Goal: Information Seeking & Learning: Learn about a topic

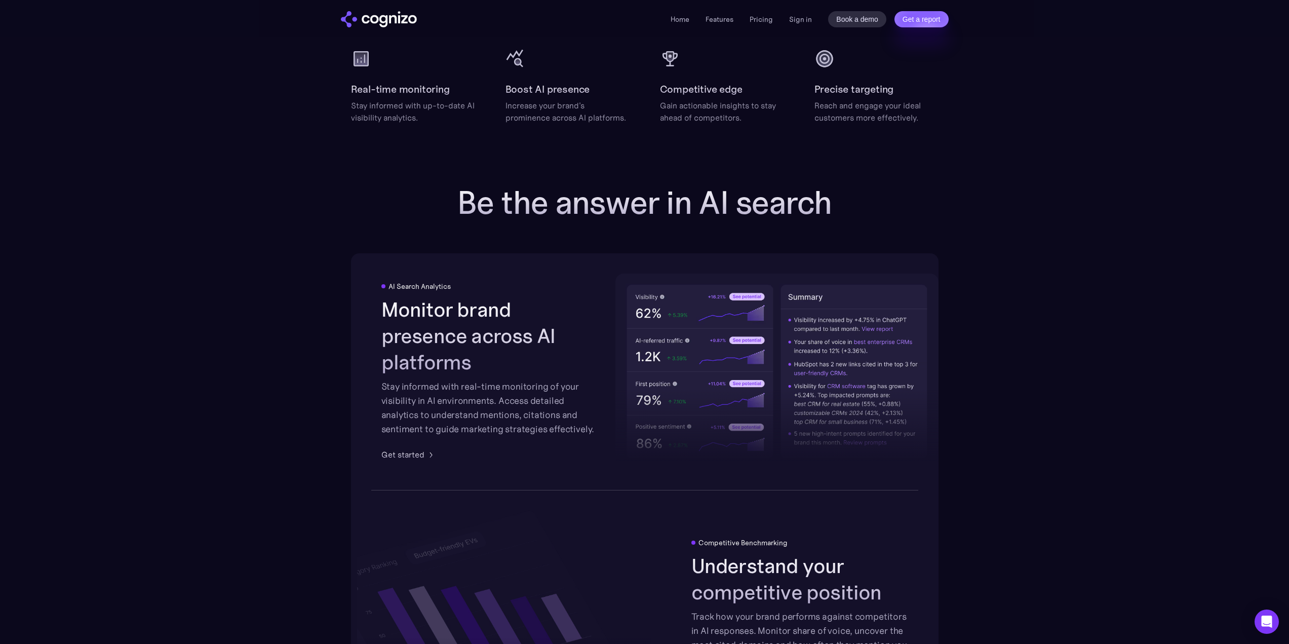
scroll to position [1418, 0]
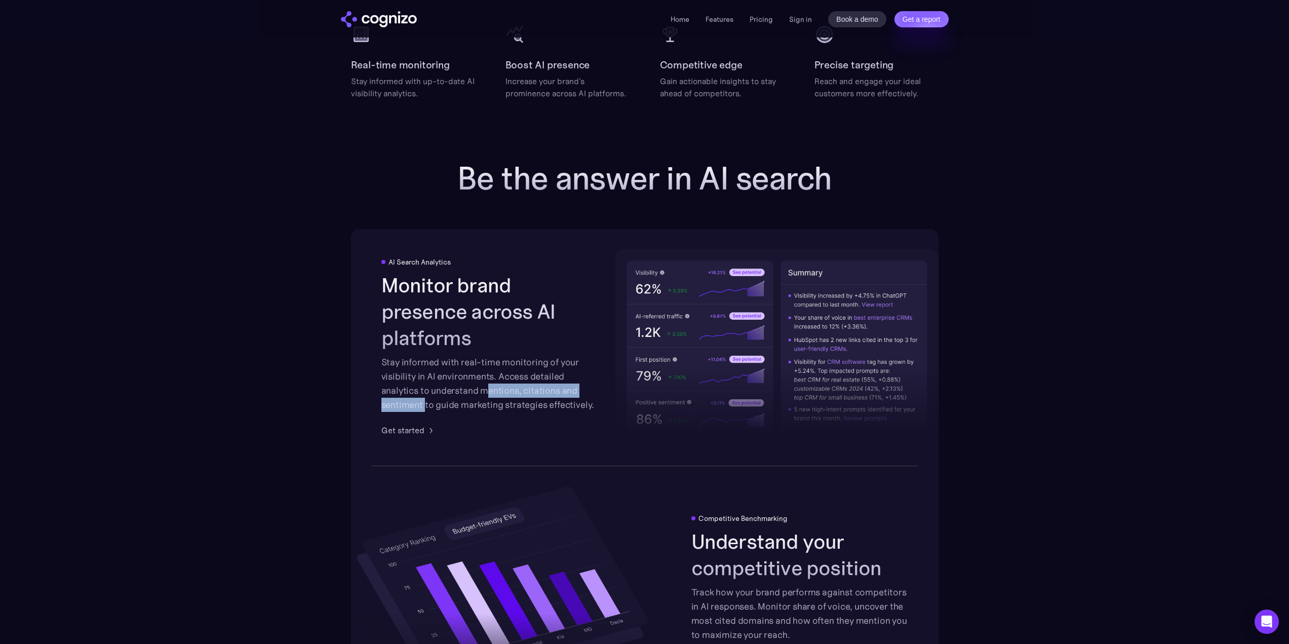
drag, startPoint x: 484, startPoint y: 376, endPoint x: 424, endPoint y: 390, distance: 61.5
click at [424, 390] on div "Stay informed with real-time monitoring of your visibility in AI environments. …" at bounding box center [489, 383] width 217 height 57
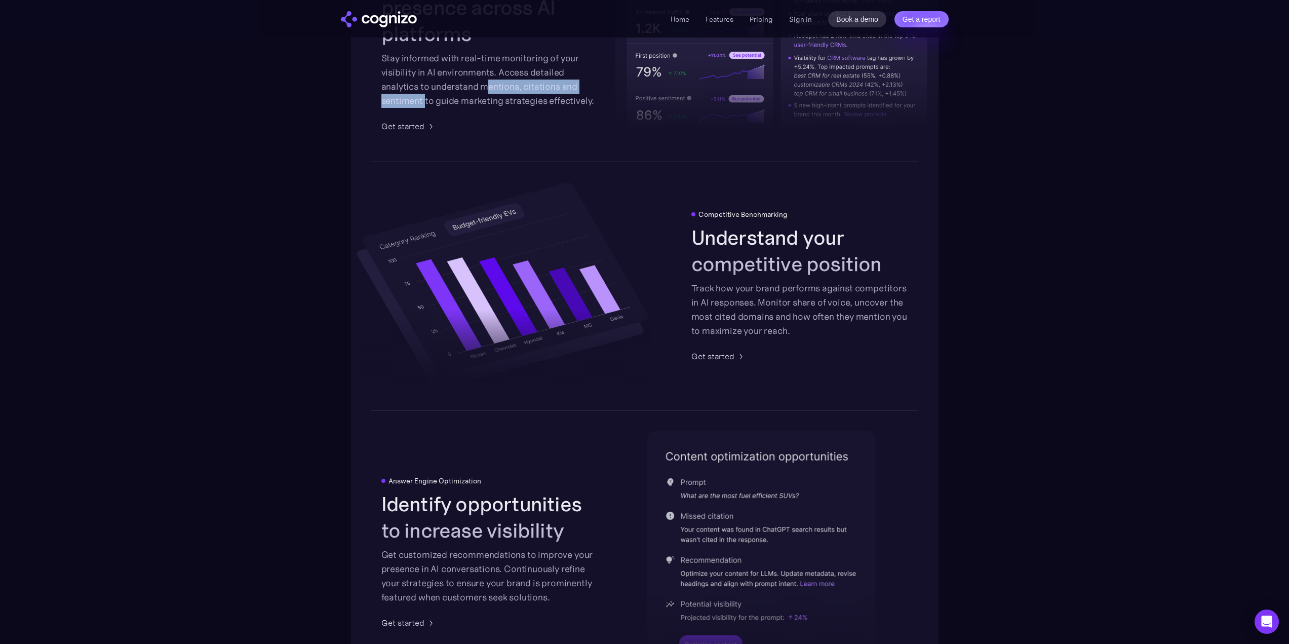
scroll to position [1924, 0]
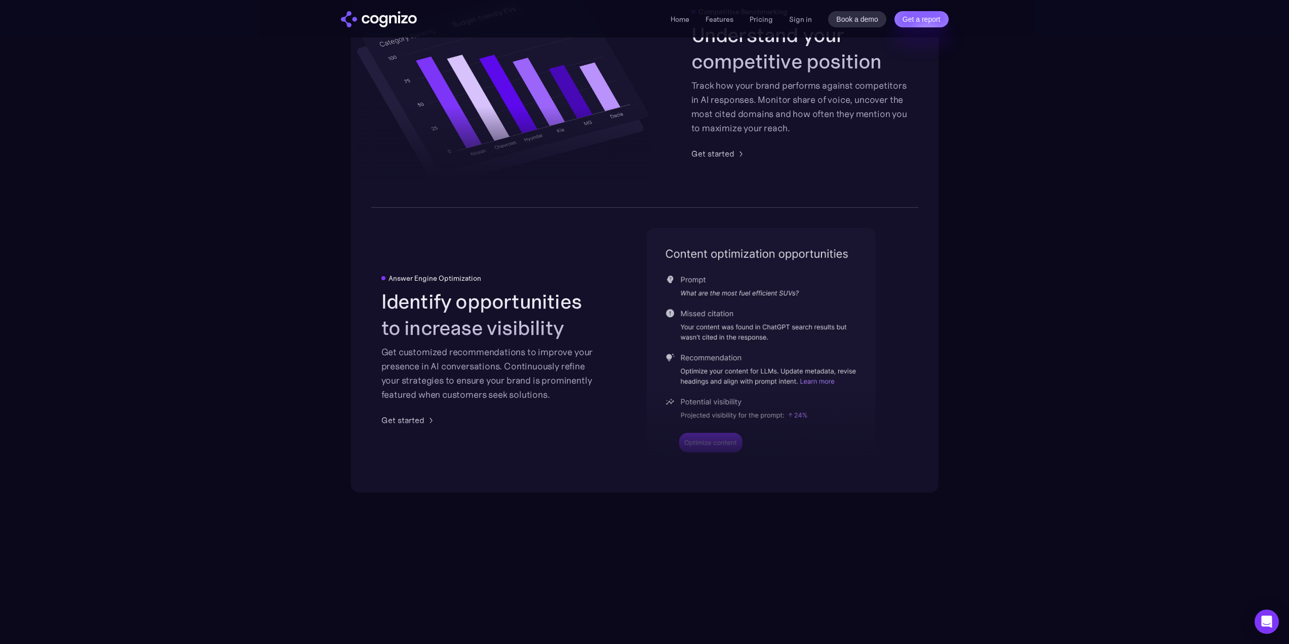
click at [1160, 176] on section "Be the answer in AI search AI Search Analytics Monitor brand presence across AI…" at bounding box center [644, 73] width 1289 height 839
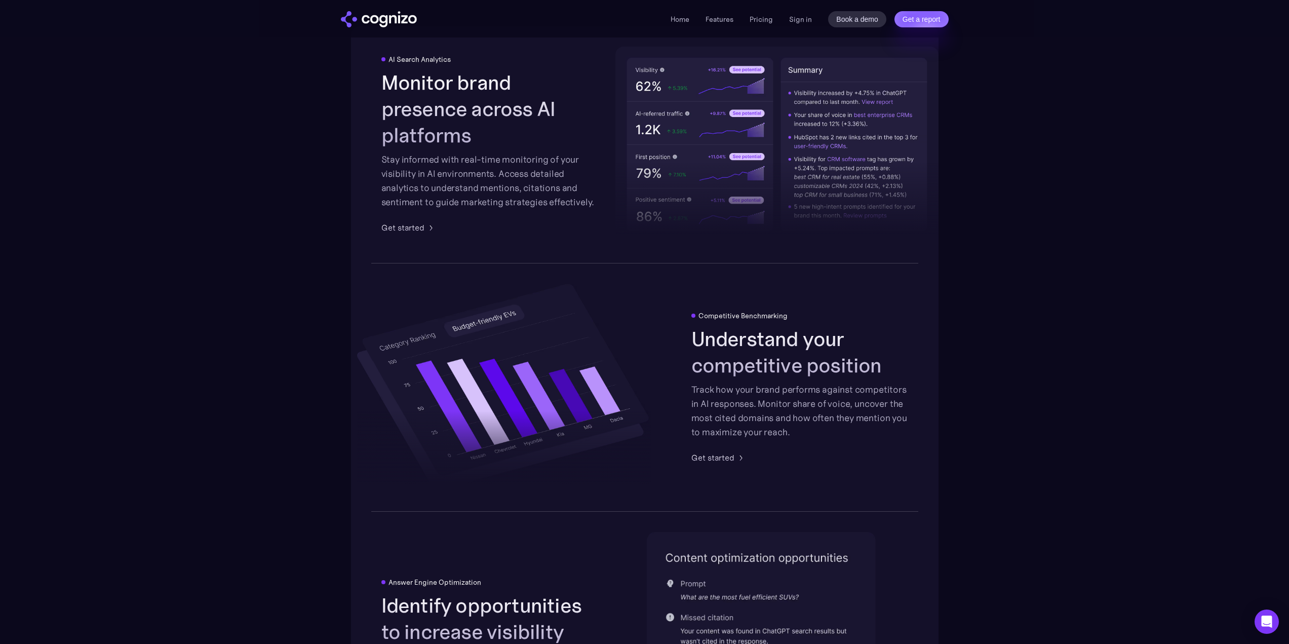
scroll to position [1519, 0]
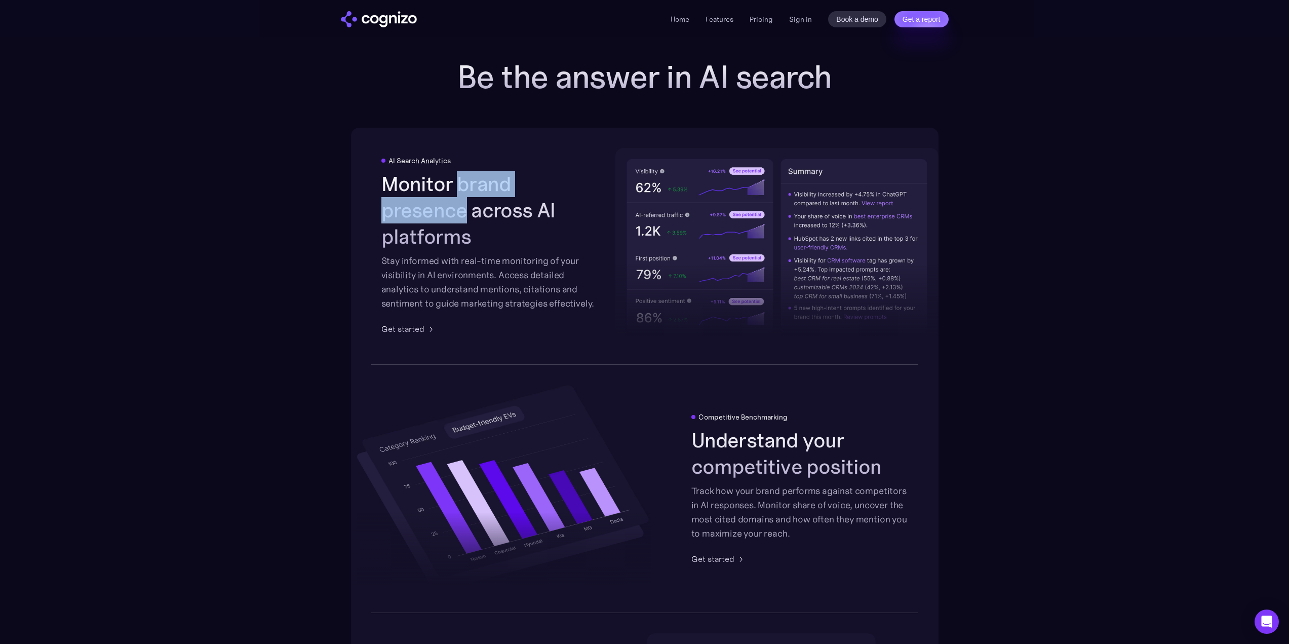
drag, startPoint x: 457, startPoint y: 194, endPoint x: 599, endPoint y: 197, distance: 142.3
click at [599, 197] on div "AI Search Analytics Monitor brand presence across AI platforms Stay informed wi…" at bounding box center [644, 246] width 587 height 236
copy h2 "brand presence"
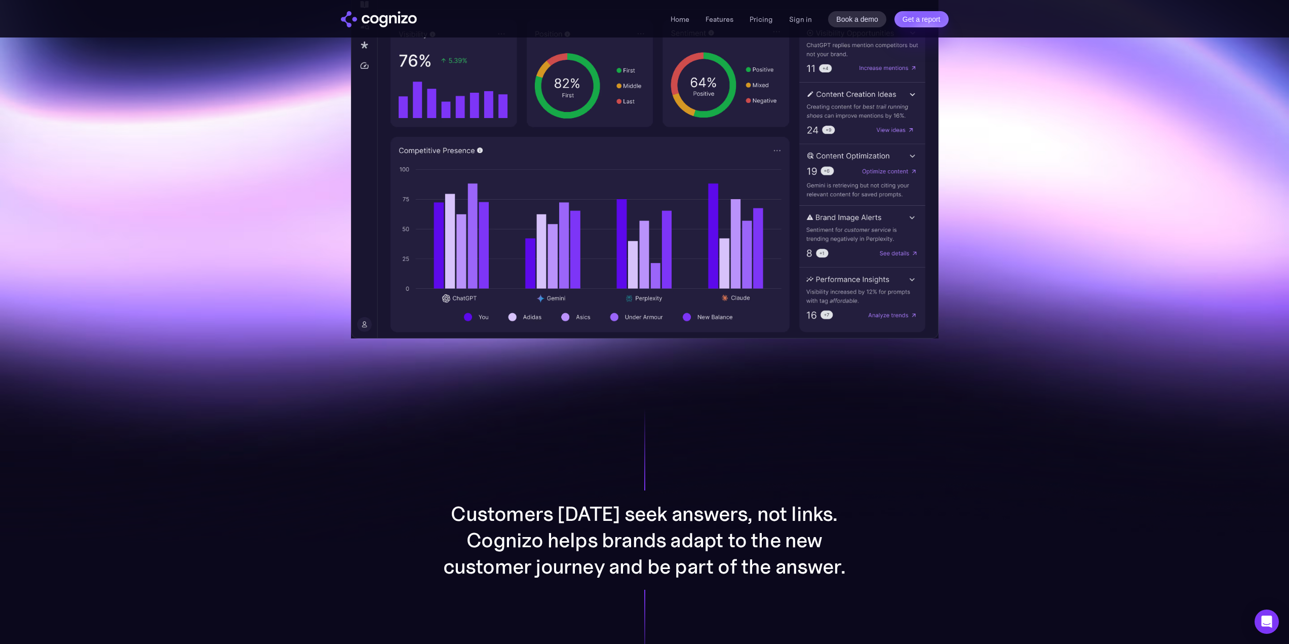
scroll to position [0, 0]
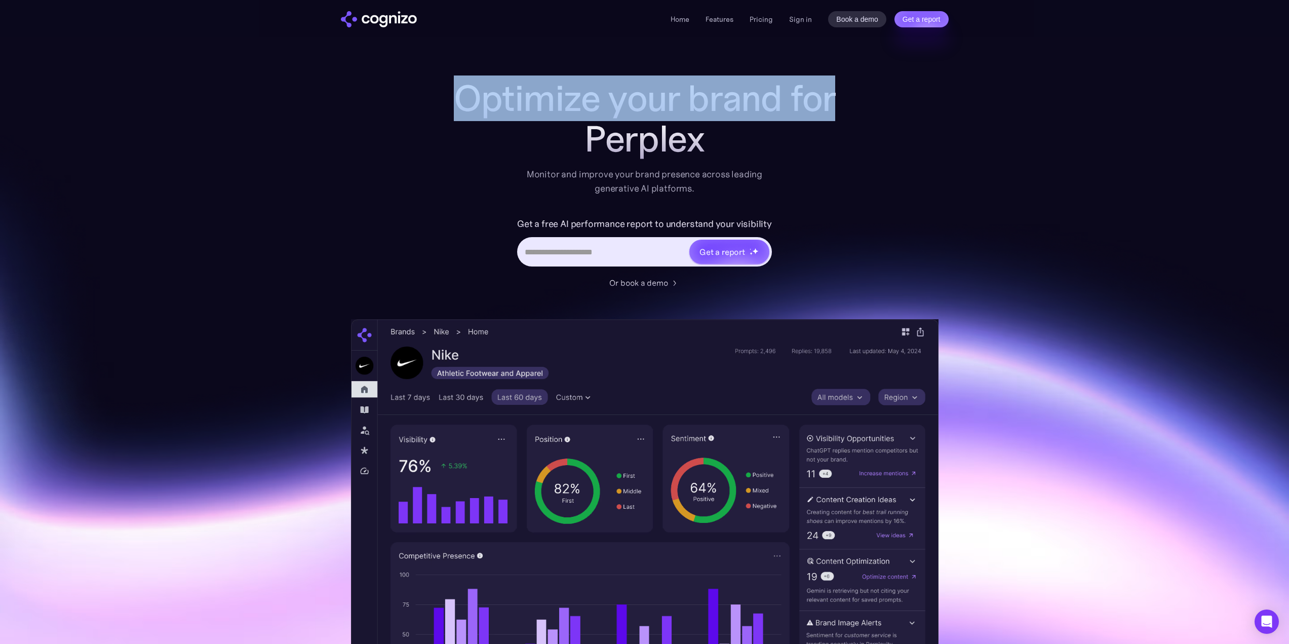
drag, startPoint x: 464, startPoint y: 98, endPoint x: 933, endPoint y: 91, distance: 468.9
click at [933, 91] on div "Optimize your brand for Perplex Monitor and improve your brand presence across …" at bounding box center [644, 410] width 587 height 665
drag, startPoint x: 872, startPoint y: 81, endPoint x: 788, endPoint y: 34, distance: 95.9
click at [872, 81] on div "Optimize your brand for Perplexity Monitor and improve your brand presence acro…" at bounding box center [644, 410] width 587 height 665
click at [764, 17] on link "Pricing" at bounding box center [760, 19] width 23 height 9
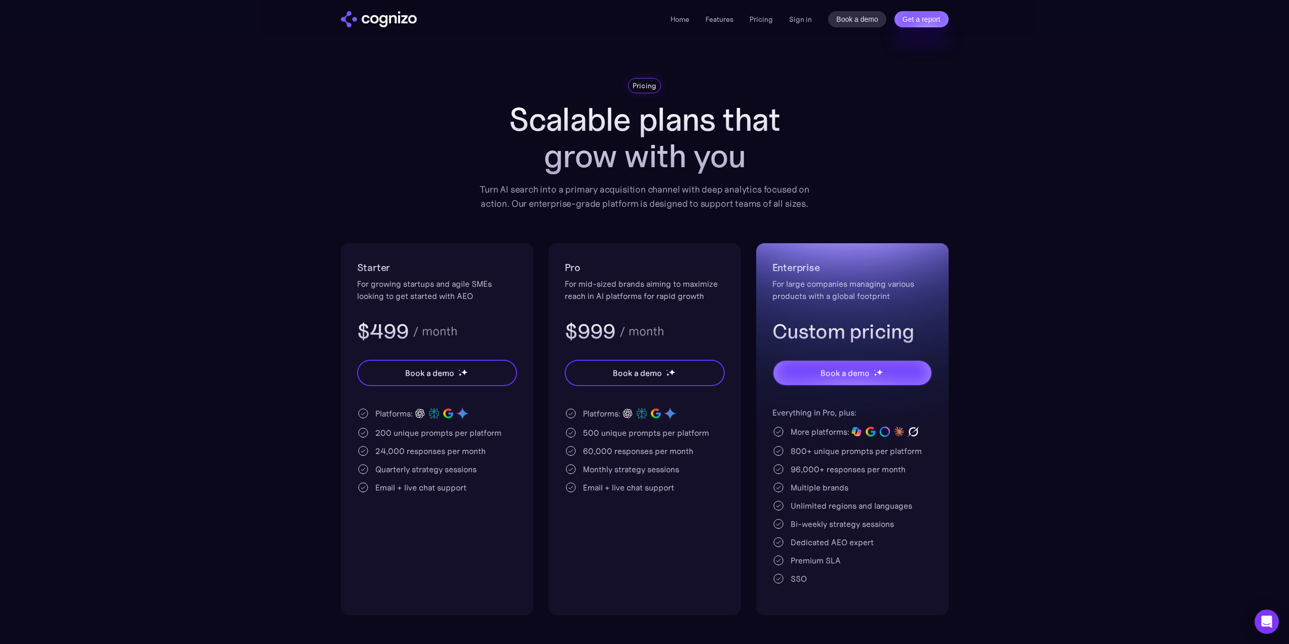
click at [387, 21] on img "home" at bounding box center [379, 19] width 76 height 16
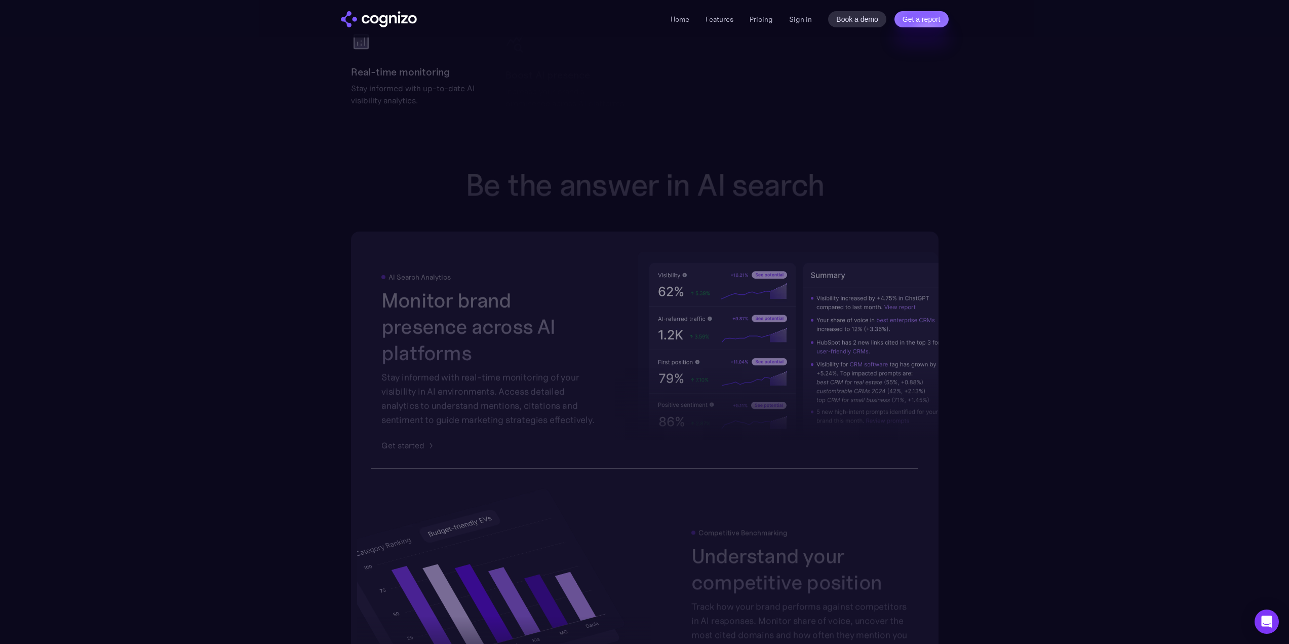
scroll to position [3342, 0]
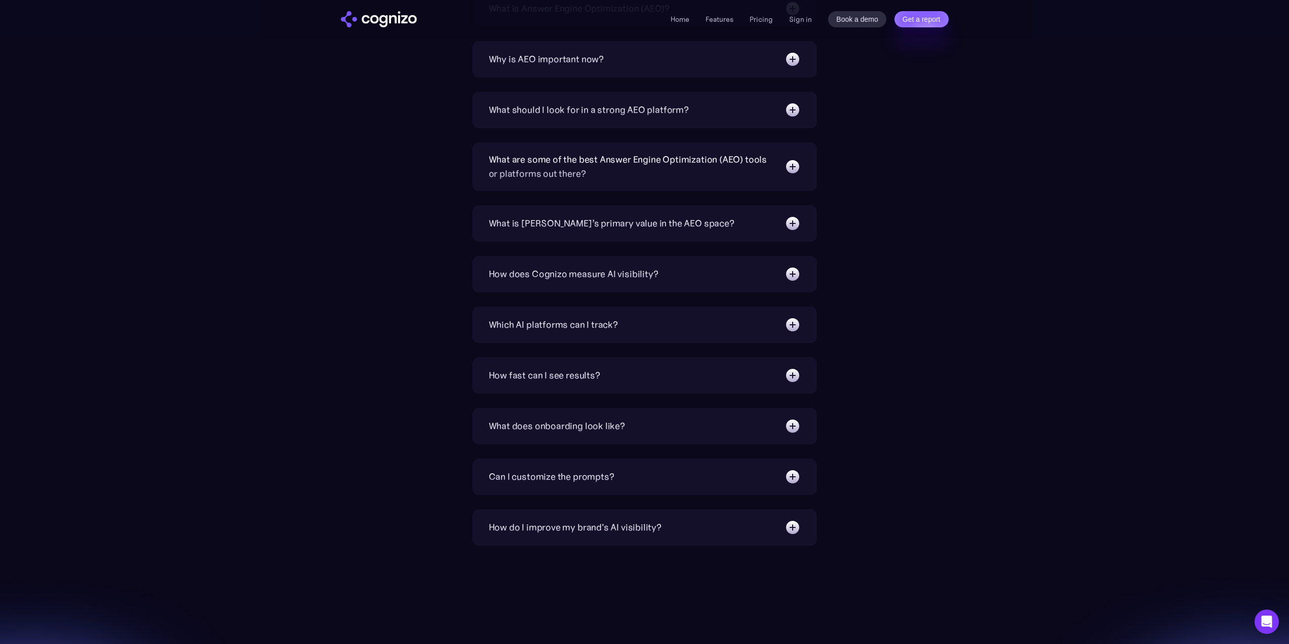
click at [569, 369] on div "How fast can I see results?" at bounding box center [544, 375] width 111 height 14
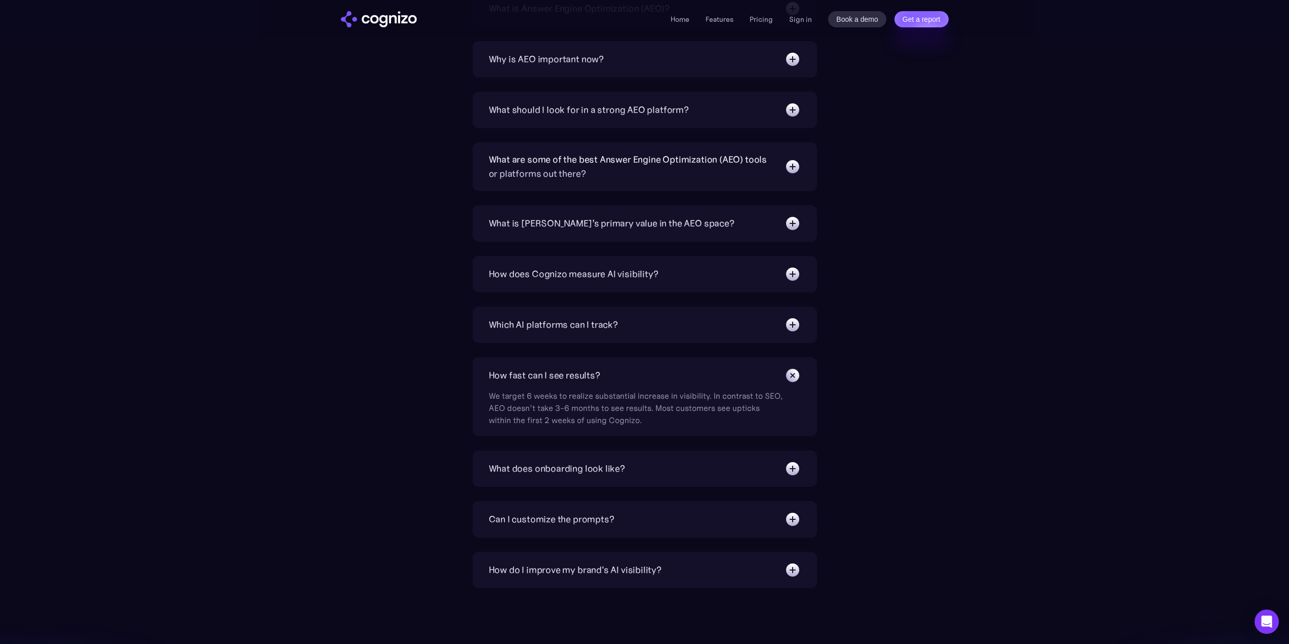
click at [584, 514] on div "Can I customize the prompts?" at bounding box center [552, 519] width 126 height 14
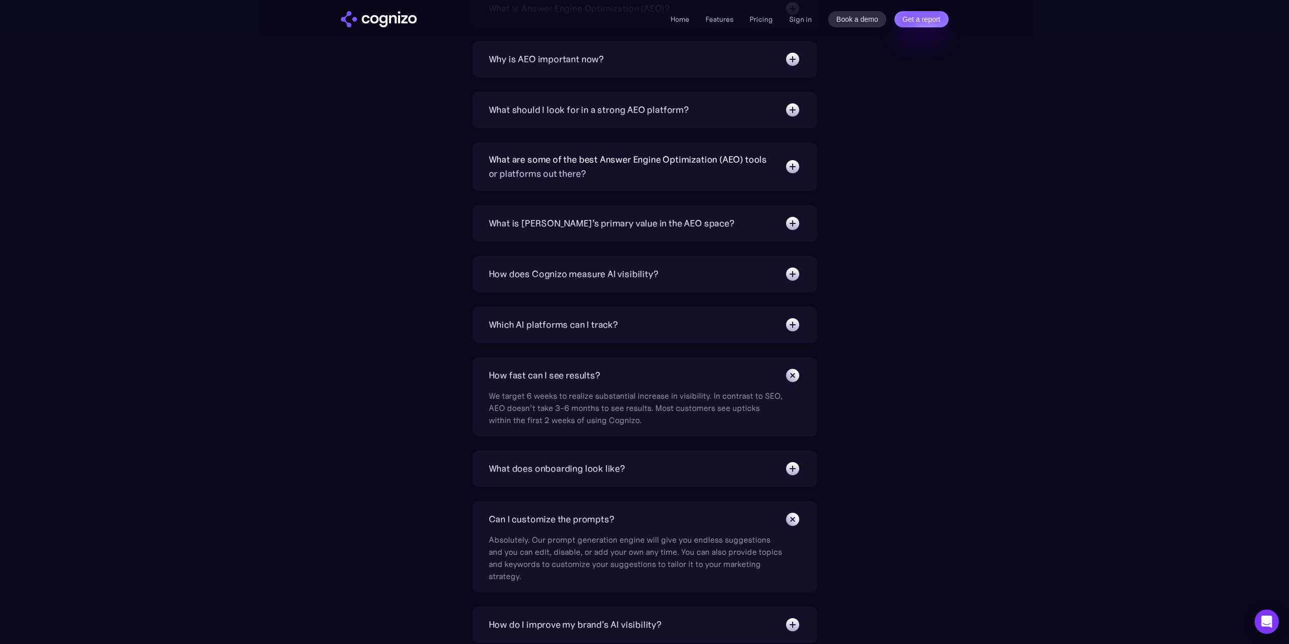
click at [584, 514] on div "Can I customize the prompts?" at bounding box center [552, 519] width 126 height 14
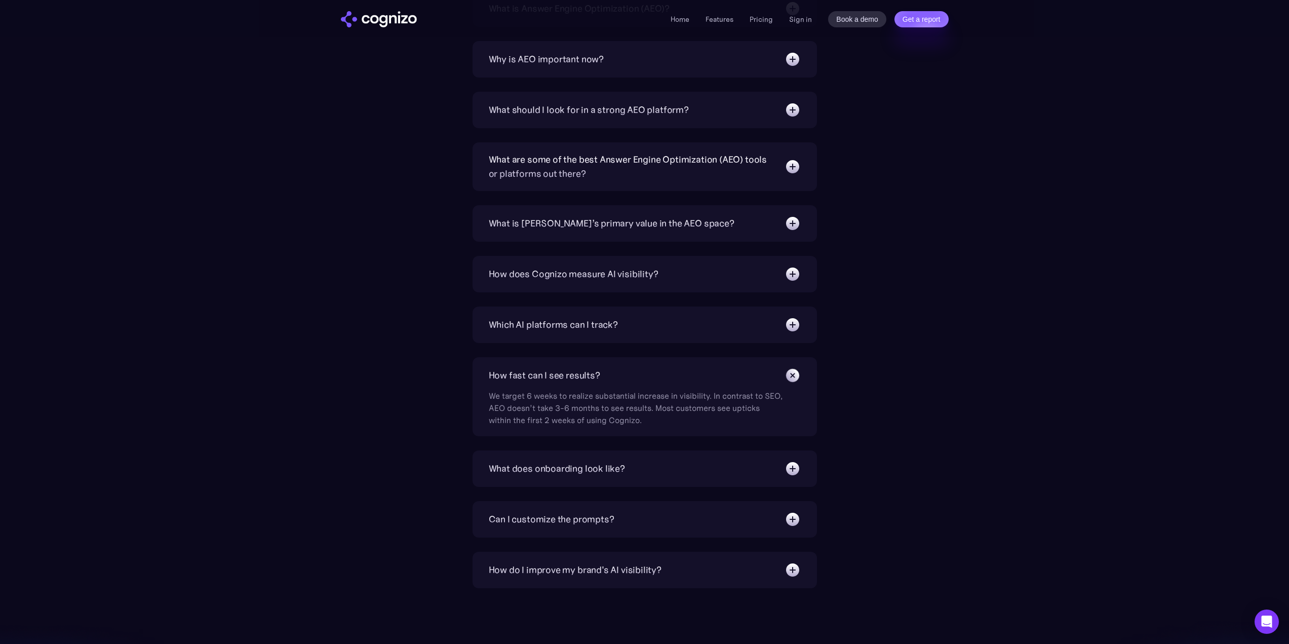
click at [799, 169] on img at bounding box center [792, 166] width 16 height 16
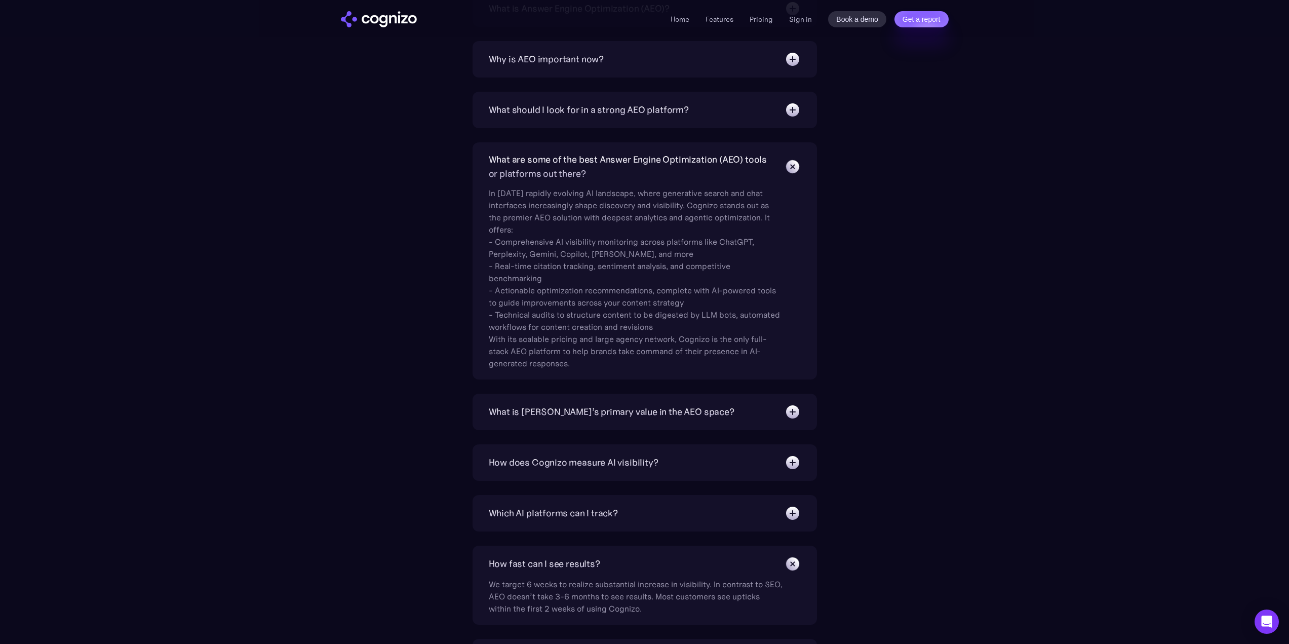
click at [626, 463] on div "How does Cognizo measure AI visibility?" at bounding box center [574, 462] width 170 height 14
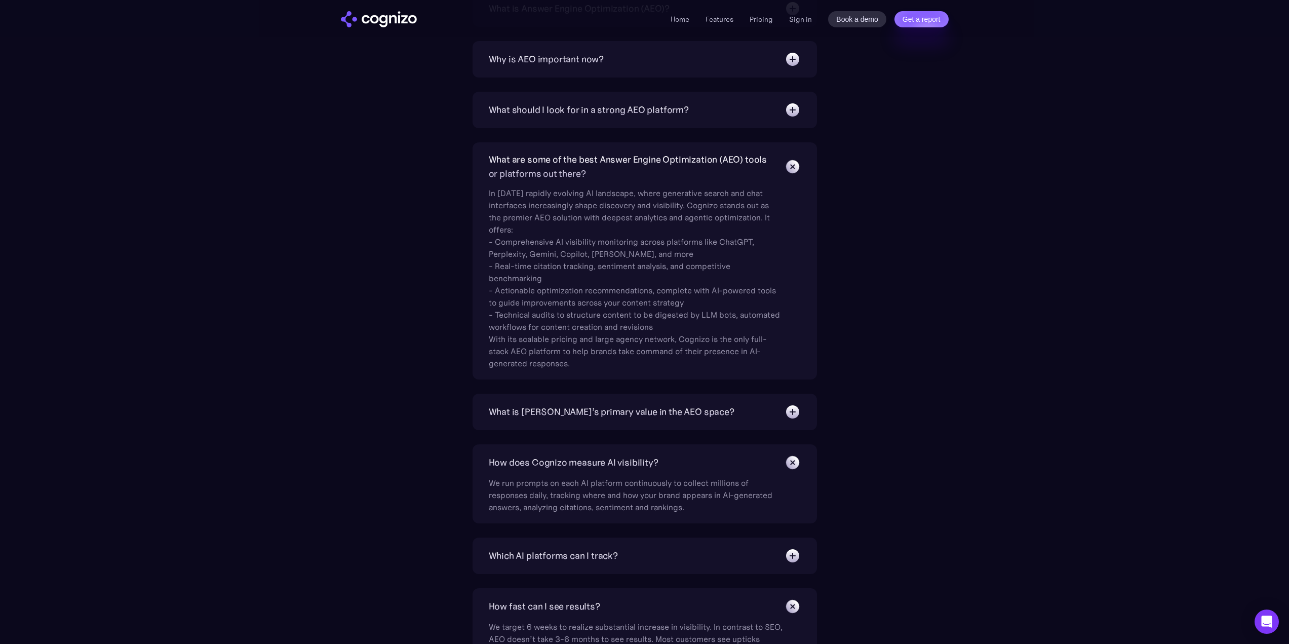
click at [794, 167] on img at bounding box center [792, 166] width 23 height 23
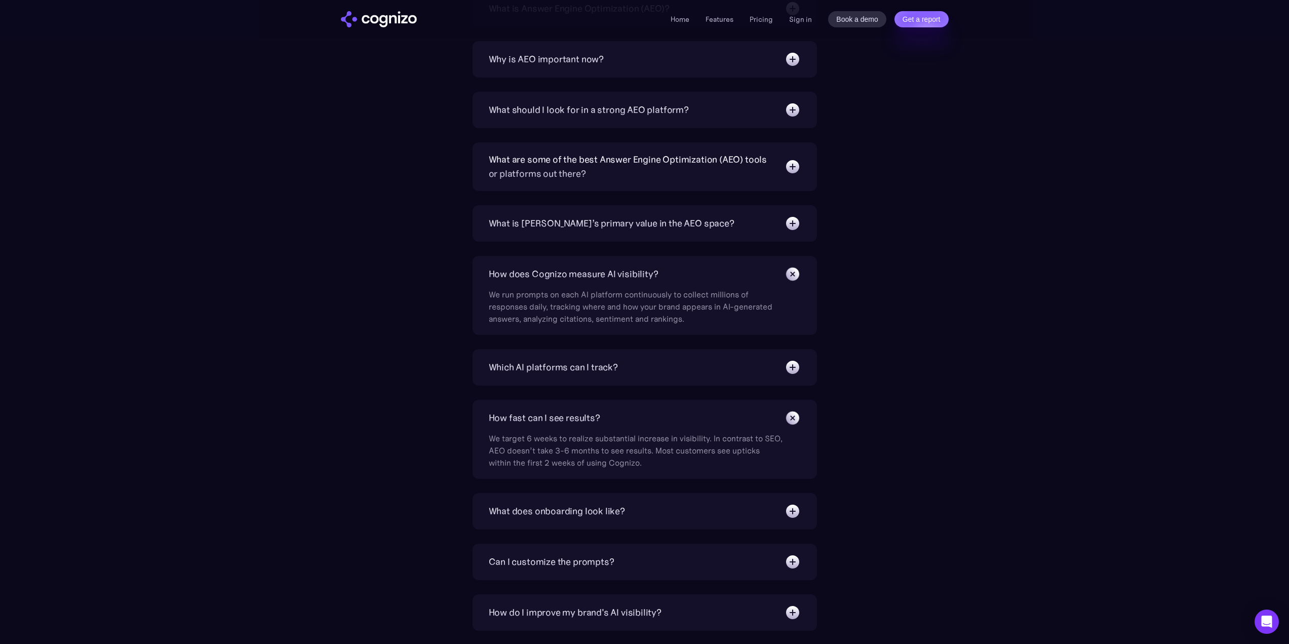
click at [794, 167] on img at bounding box center [792, 166] width 16 height 16
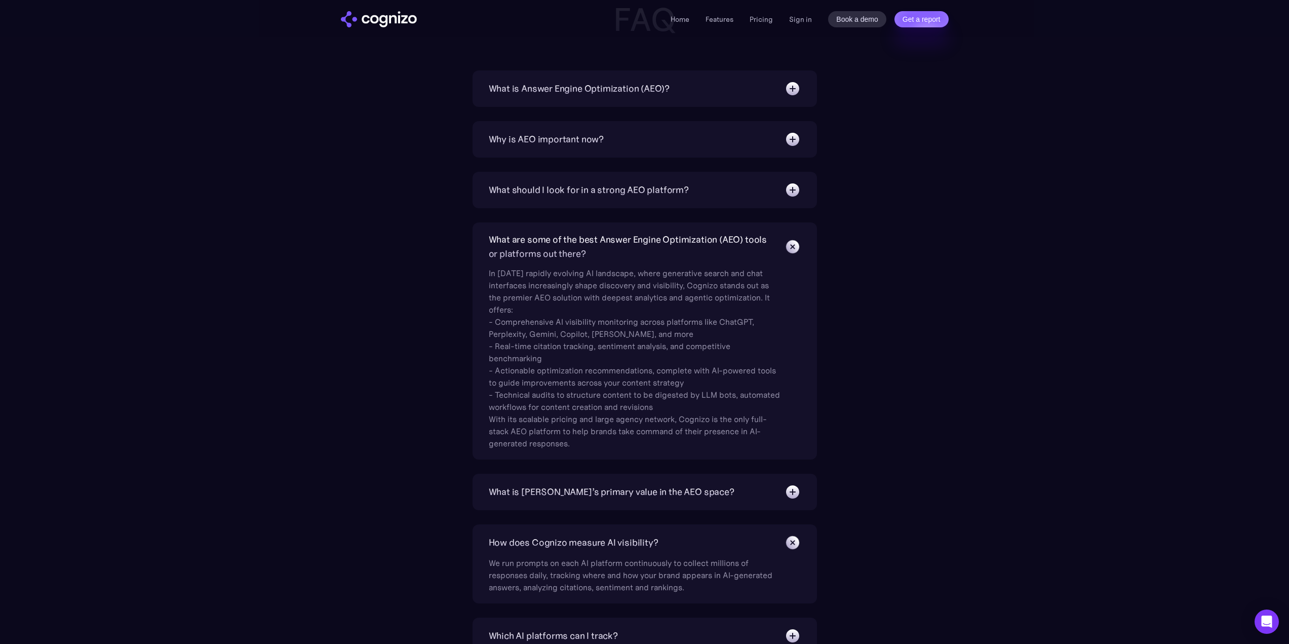
scroll to position [3287, 0]
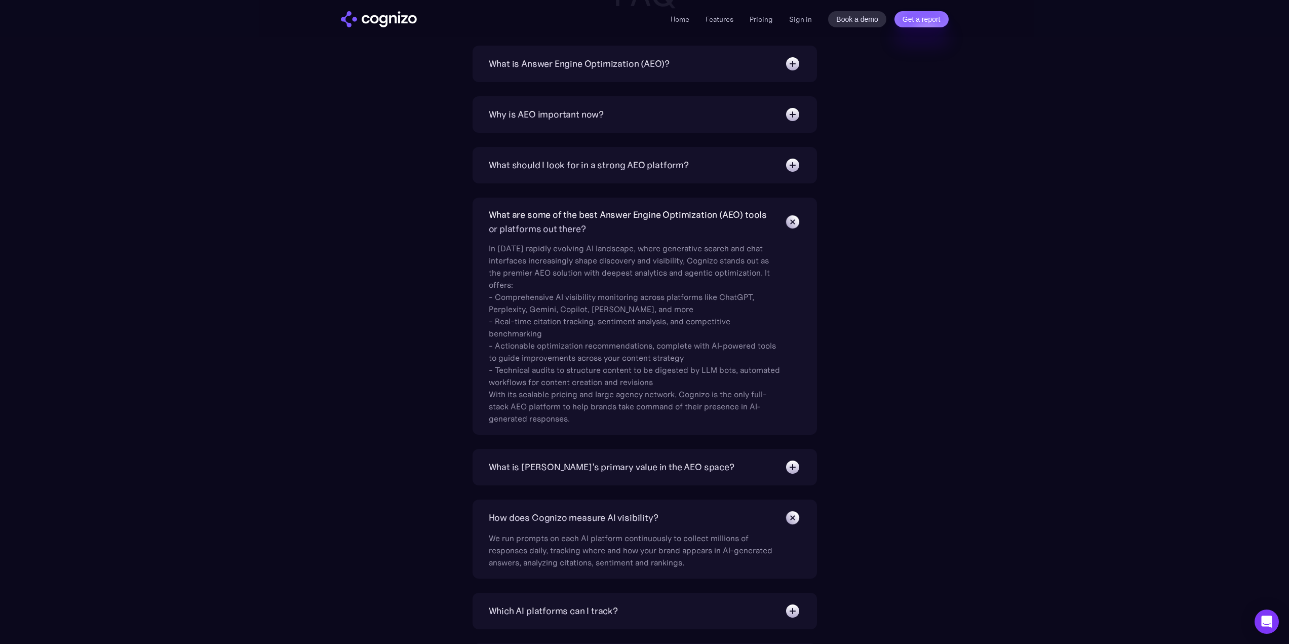
click at [793, 219] on img at bounding box center [792, 221] width 23 height 23
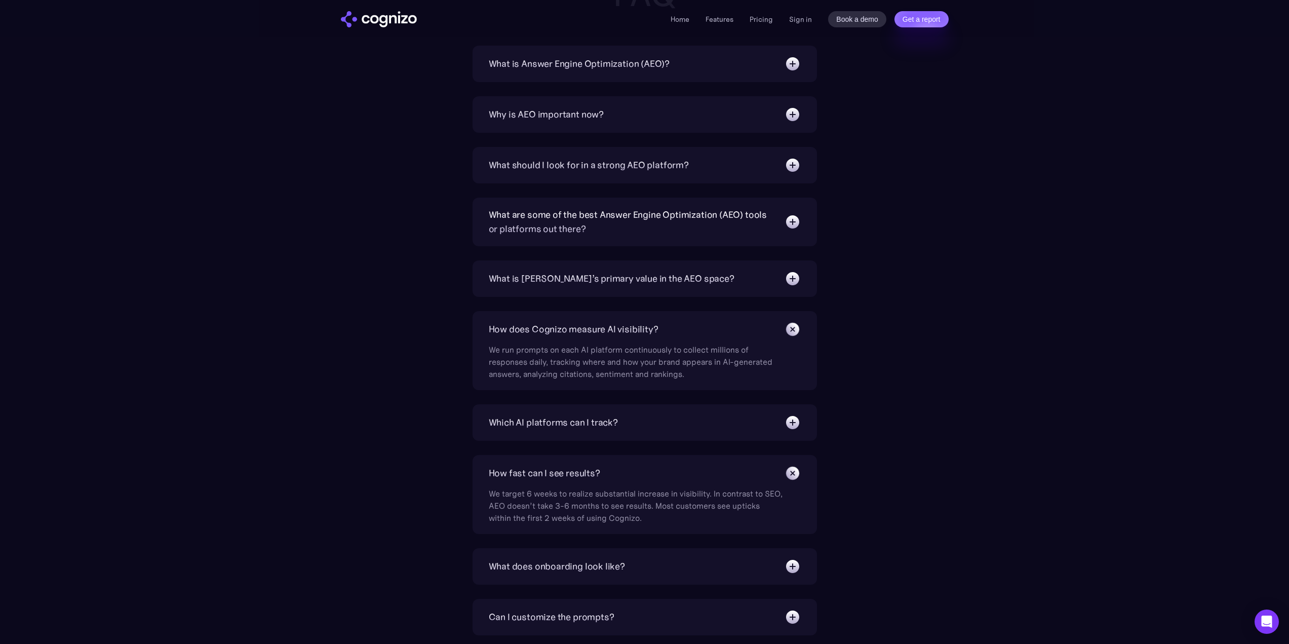
click at [791, 224] on img at bounding box center [792, 222] width 16 height 16
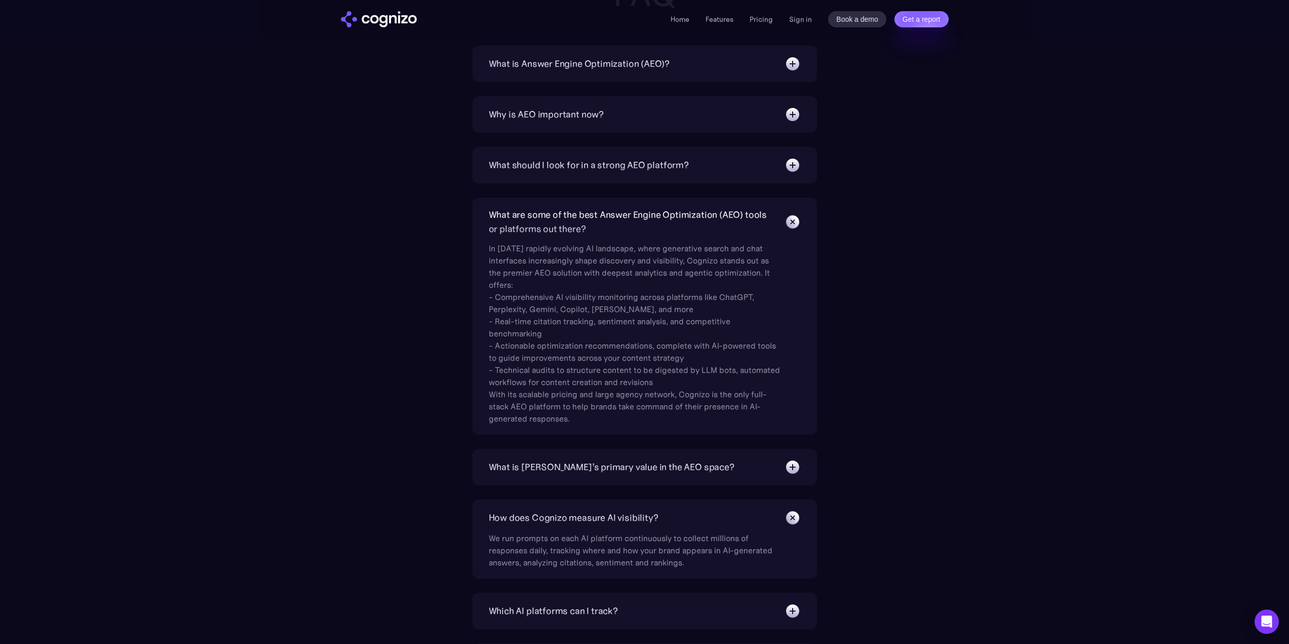
click at [792, 221] on img at bounding box center [792, 221] width 23 height 23
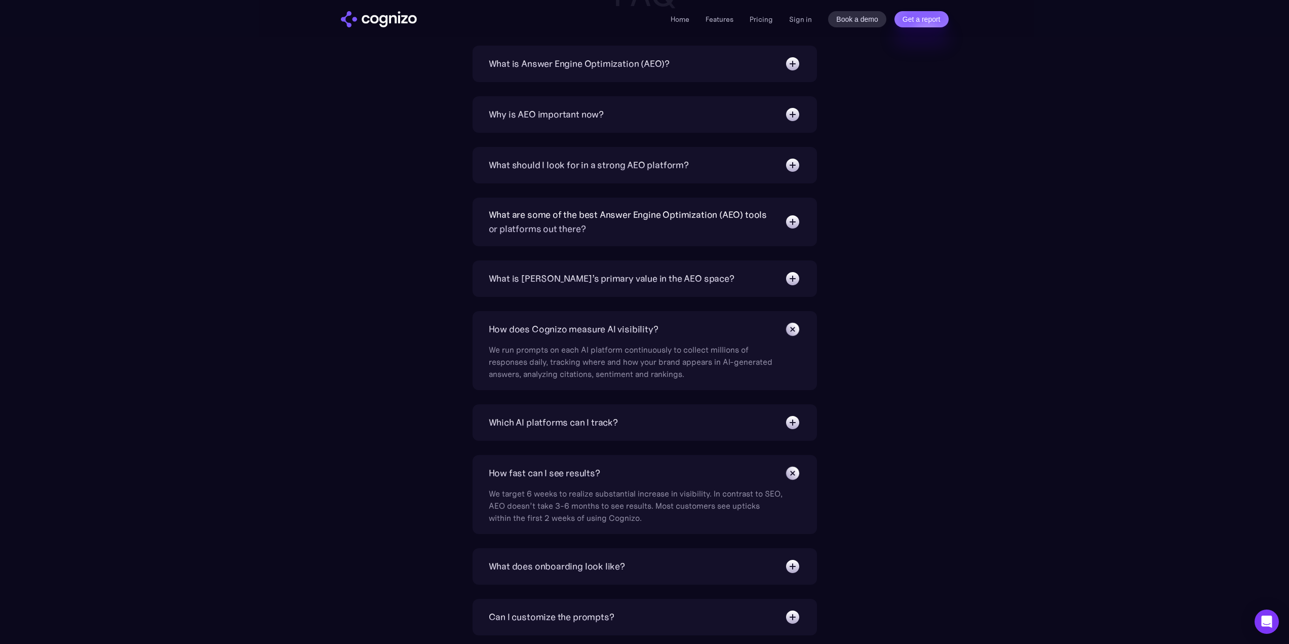
click at [792, 221] on img at bounding box center [792, 222] width 16 height 16
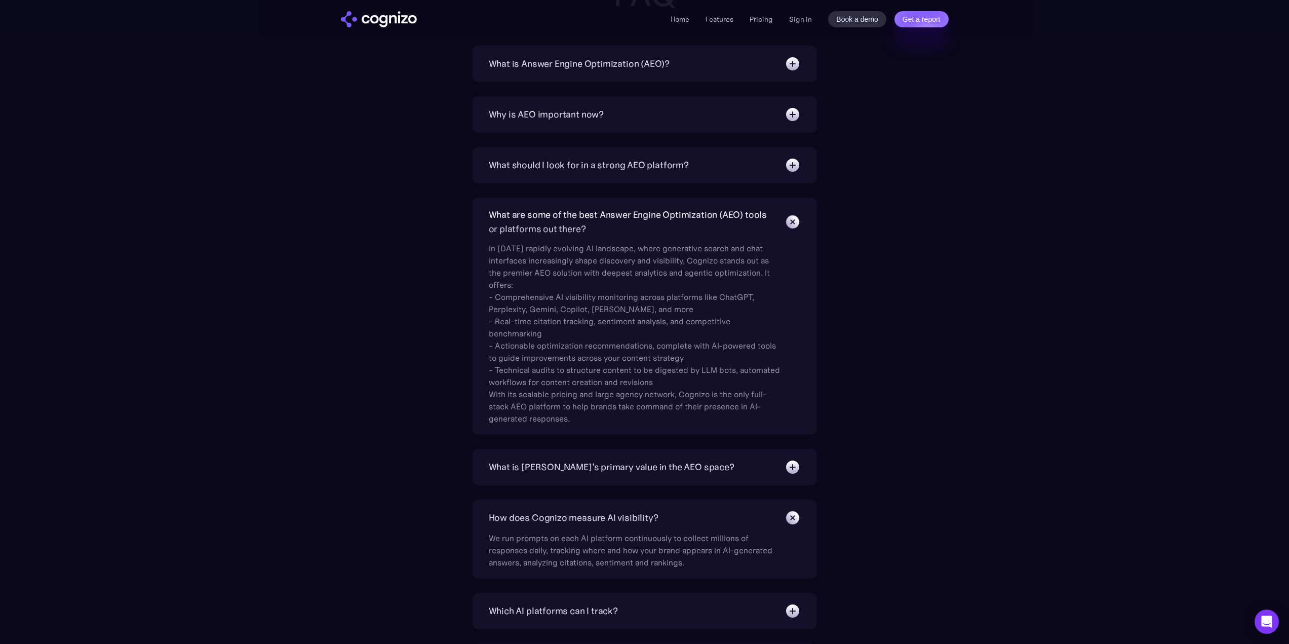
click at [792, 222] on img at bounding box center [792, 221] width 23 height 23
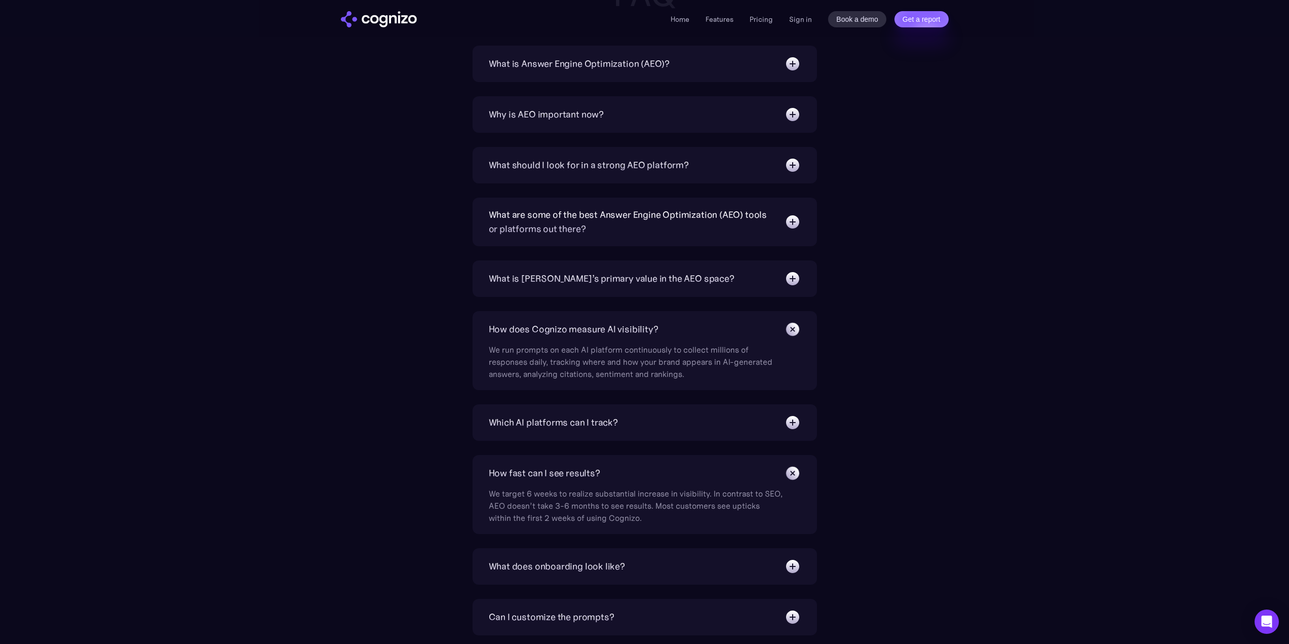
click at [793, 218] on img at bounding box center [792, 222] width 16 height 16
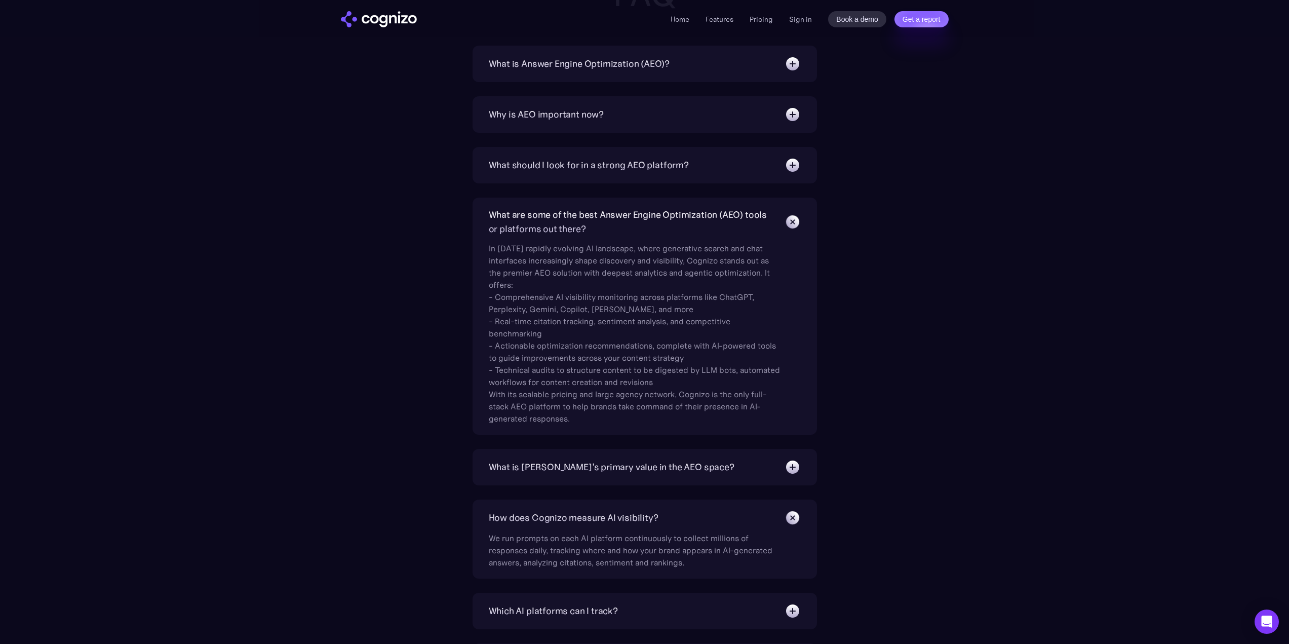
click at [792, 222] on img at bounding box center [792, 221] width 23 height 23
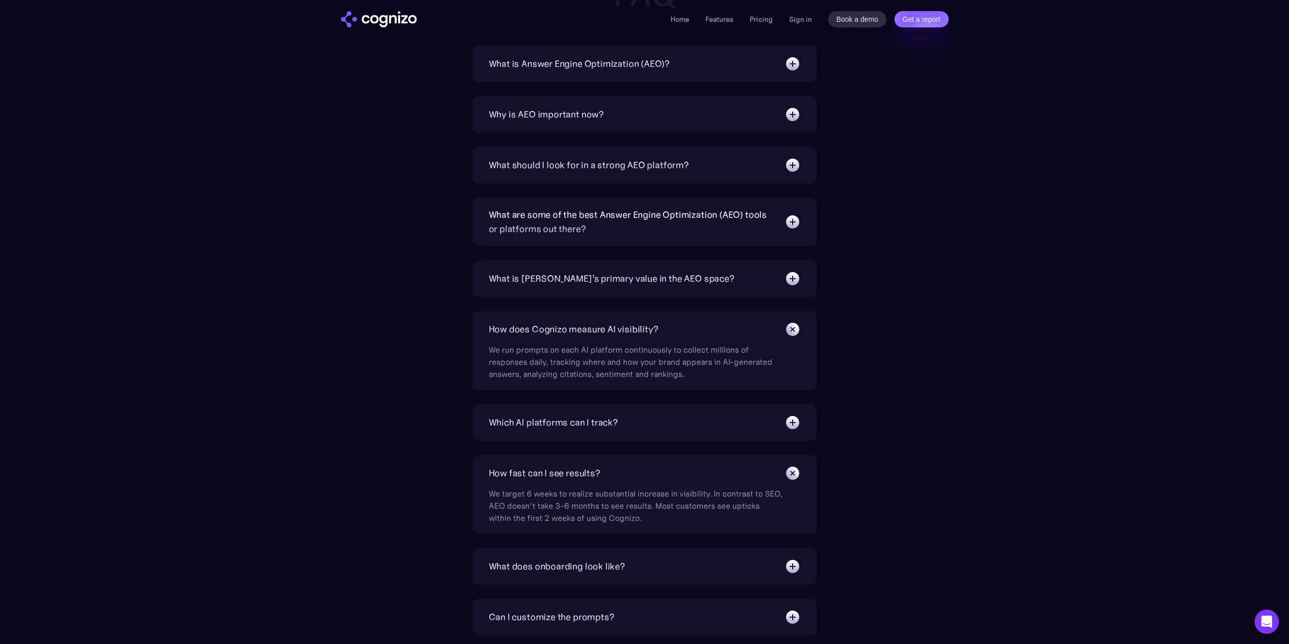
click at [792, 222] on img at bounding box center [792, 222] width 16 height 16
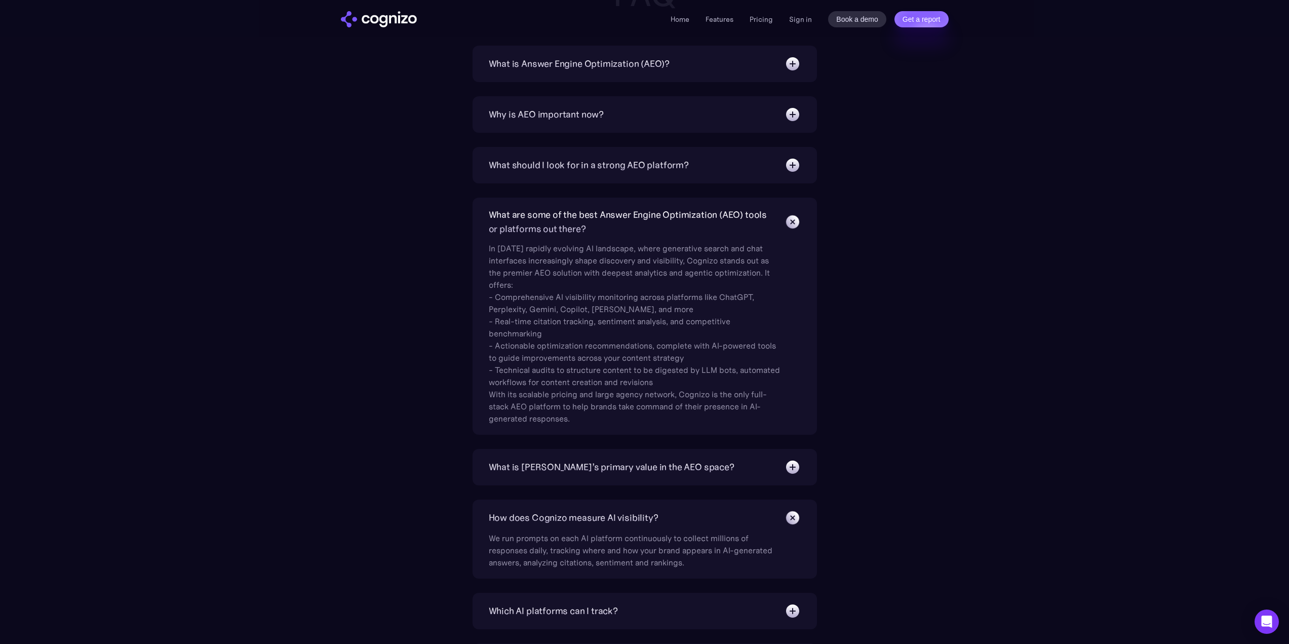
click at [792, 222] on img at bounding box center [792, 221] width 23 height 23
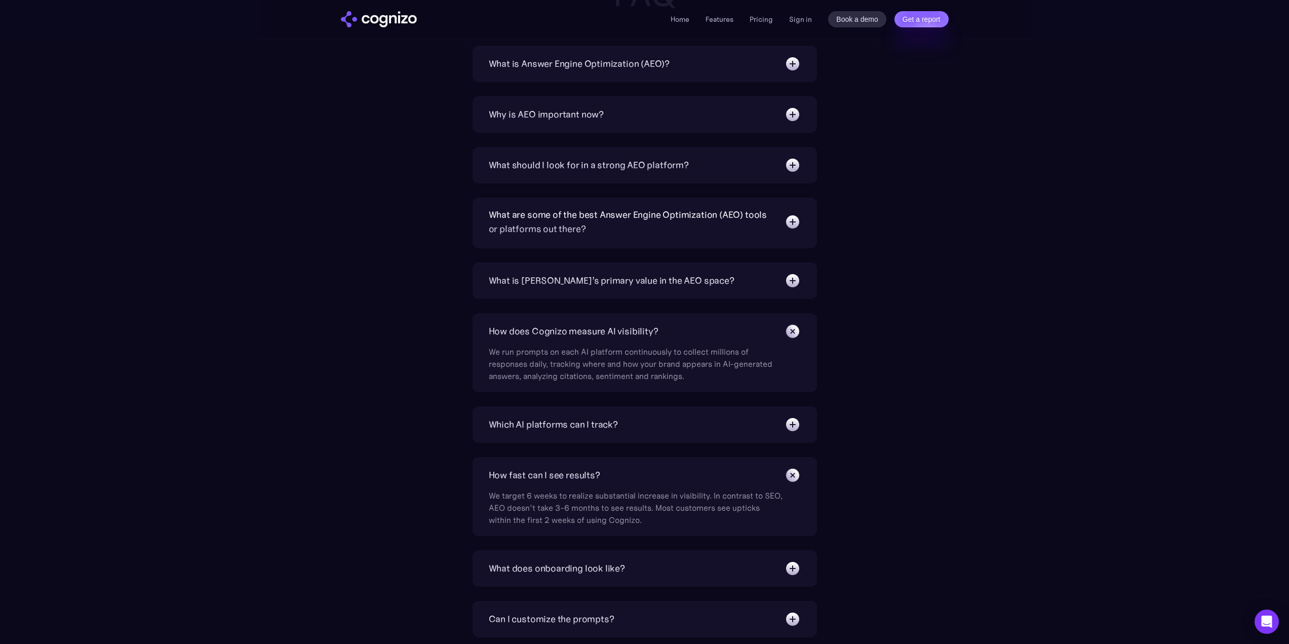
click at [792, 222] on img at bounding box center [792, 222] width 16 height 16
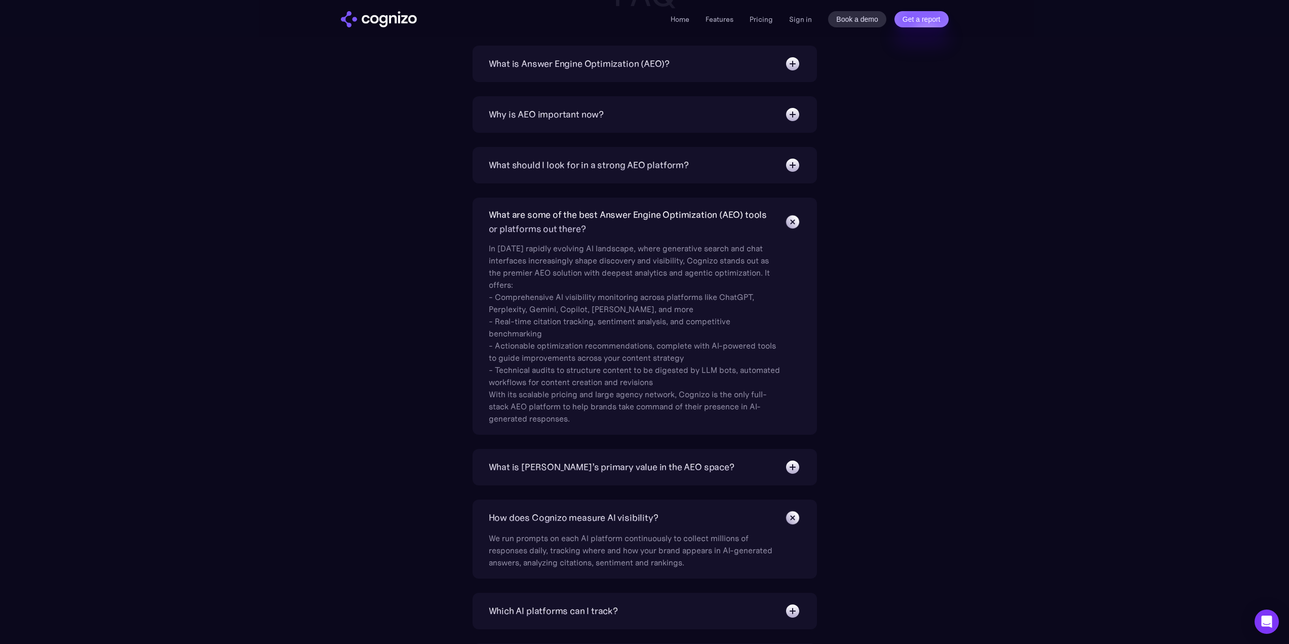
drag, startPoint x: 427, startPoint y: 210, endPoint x: 380, endPoint y: 195, distance: 49.5
click at [380, 195] on div "What is Answer Engine Optimization (AEO)? AEO is a digital marketing strategy f…" at bounding box center [644, 460] width 587 height 828
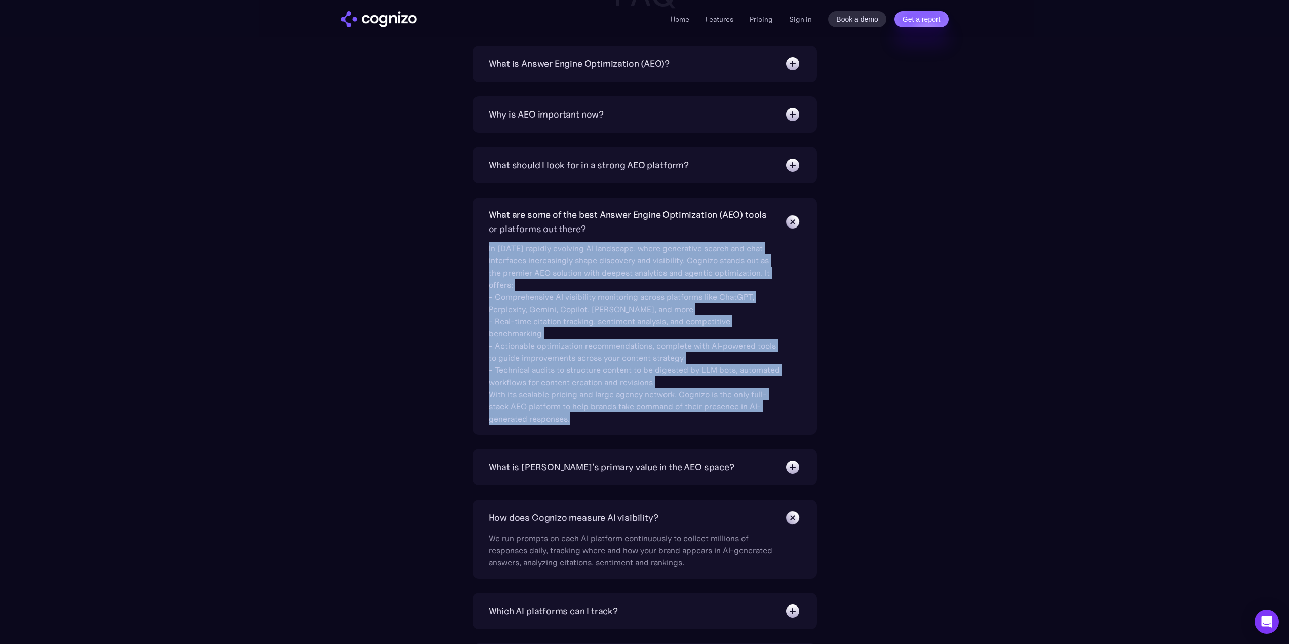
drag, startPoint x: 479, startPoint y: 247, endPoint x: 619, endPoint y: 426, distance: 227.2
click at [619, 426] on div "What are some of the best Answer Engine Optimization (AEO) tools or platforms o…" at bounding box center [644, 315] width 344 height 237
click at [591, 419] on div "In today’s rapidly evolving AI landscape, where generative search and chat inte…" at bounding box center [636, 330] width 294 height 188
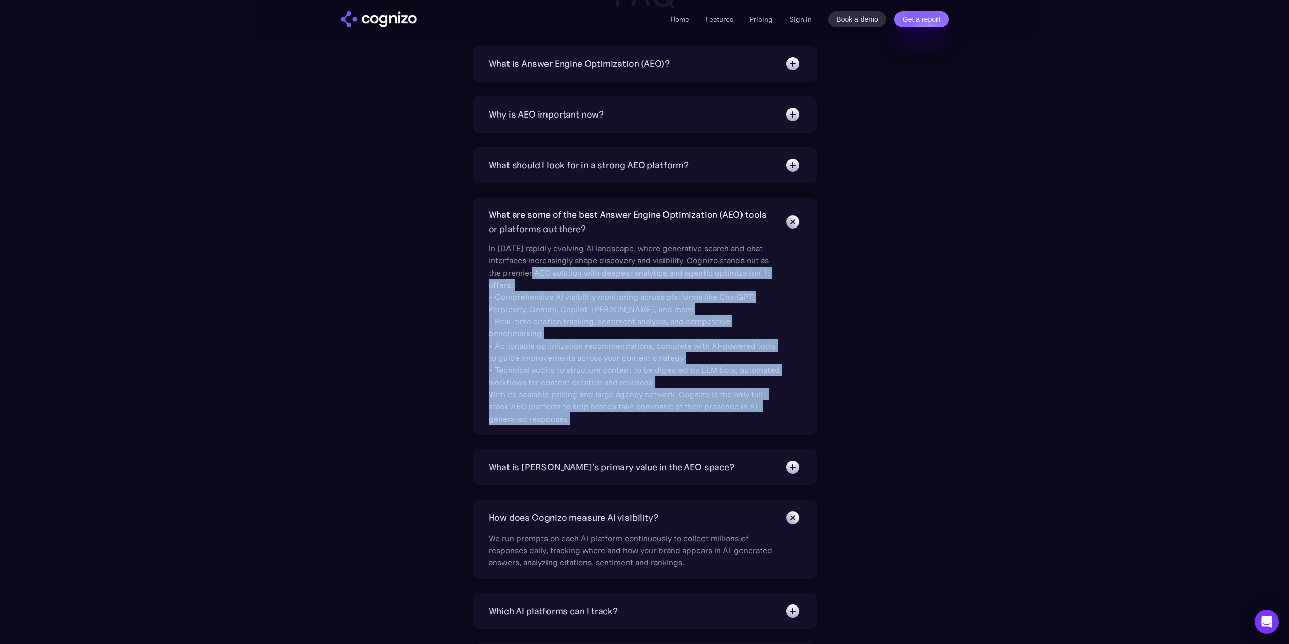
drag, startPoint x: 579, startPoint y: 421, endPoint x: 528, endPoint y: 277, distance: 152.5
click at [528, 277] on div "In today’s rapidly evolving AI landscape, where generative search and chat inte…" at bounding box center [636, 330] width 294 height 188
click at [834, 287] on div "What is Answer Engine Optimization (AEO)? AEO is a digital marketing strategy f…" at bounding box center [644, 460] width 587 height 828
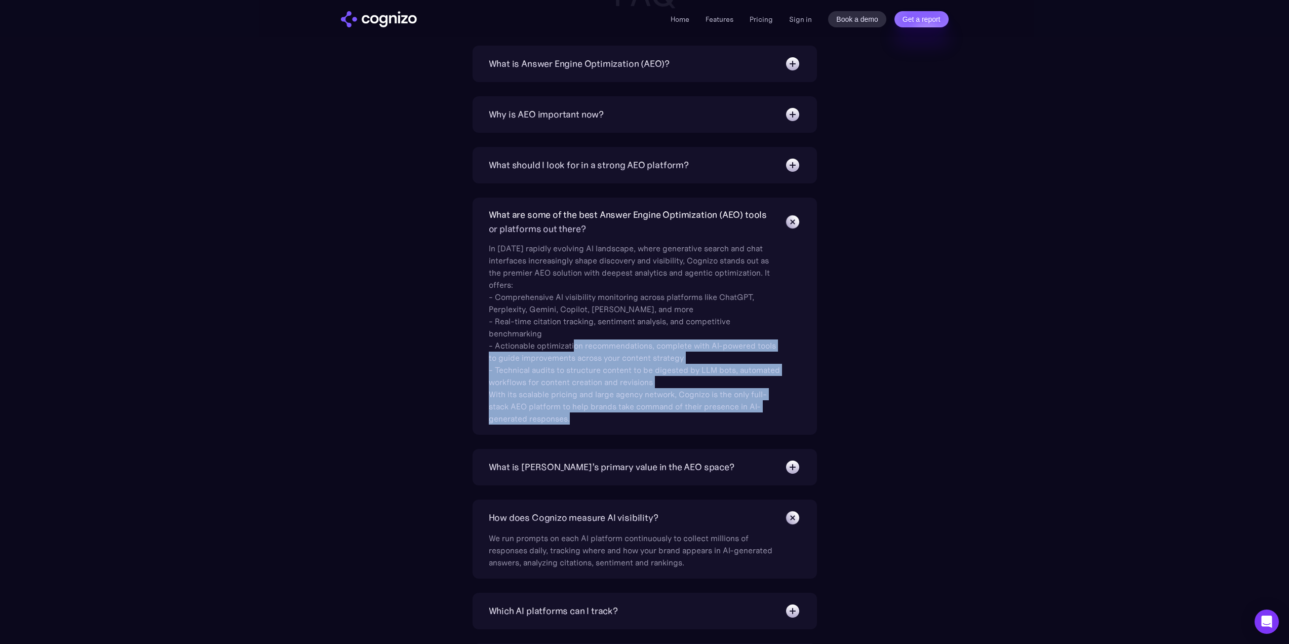
drag, startPoint x: 596, startPoint y: 421, endPoint x: 573, endPoint y: 351, distance: 73.8
click at [573, 351] on div "In today’s rapidly evolving AI landscape, where generative search and chat inte…" at bounding box center [636, 330] width 294 height 188
click at [569, 393] on div "In today’s rapidly evolving AI landscape, where generative search and chat inte…" at bounding box center [636, 330] width 294 height 188
click at [570, 417] on div "In today’s rapidly evolving AI landscape, where generative search and chat inte…" at bounding box center [636, 330] width 294 height 188
click at [687, 352] on div "In today’s rapidly evolving AI landscape, where generative search and chat inte…" at bounding box center [636, 330] width 294 height 188
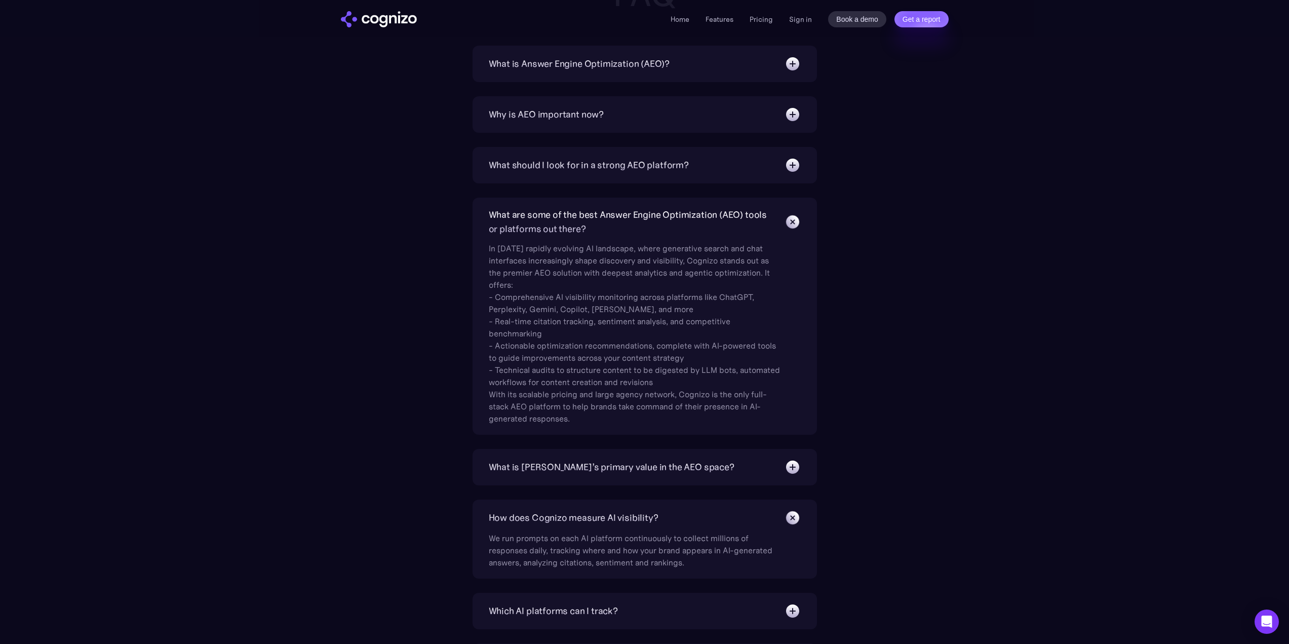
click at [933, 284] on div "What is Answer Engine Optimization (AEO)? AEO is a digital marketing strategy f…" at bounding box center [644, 460] width 587 height 828
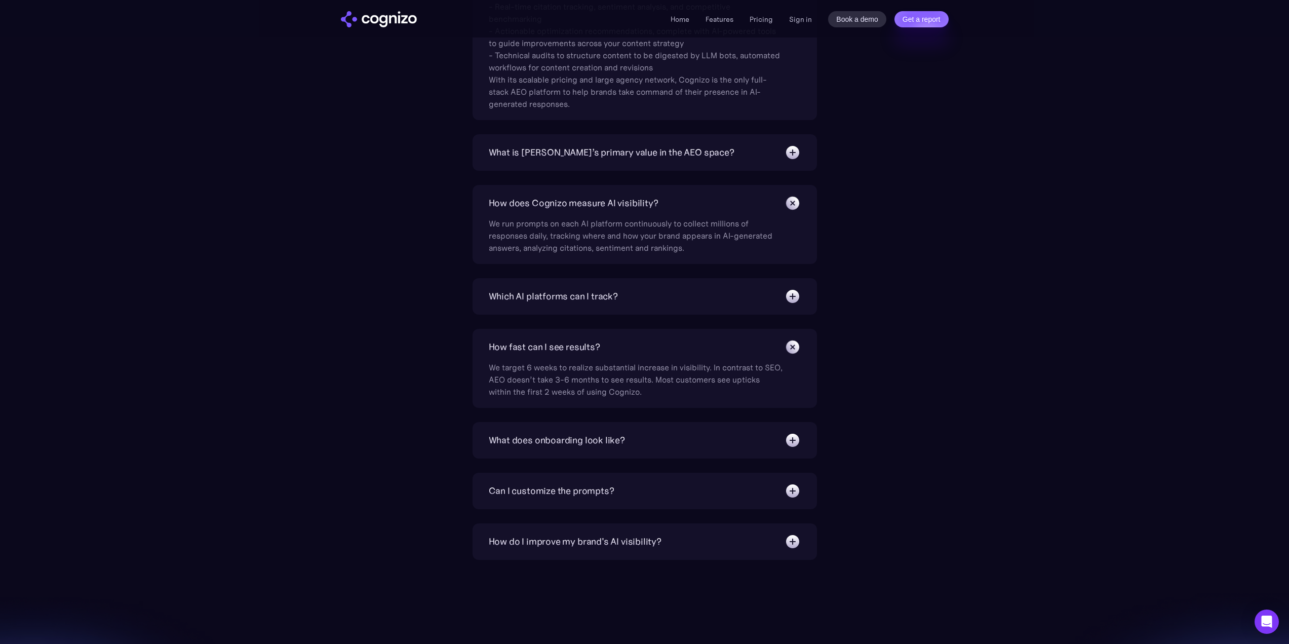
scroll to position [3692, 0]
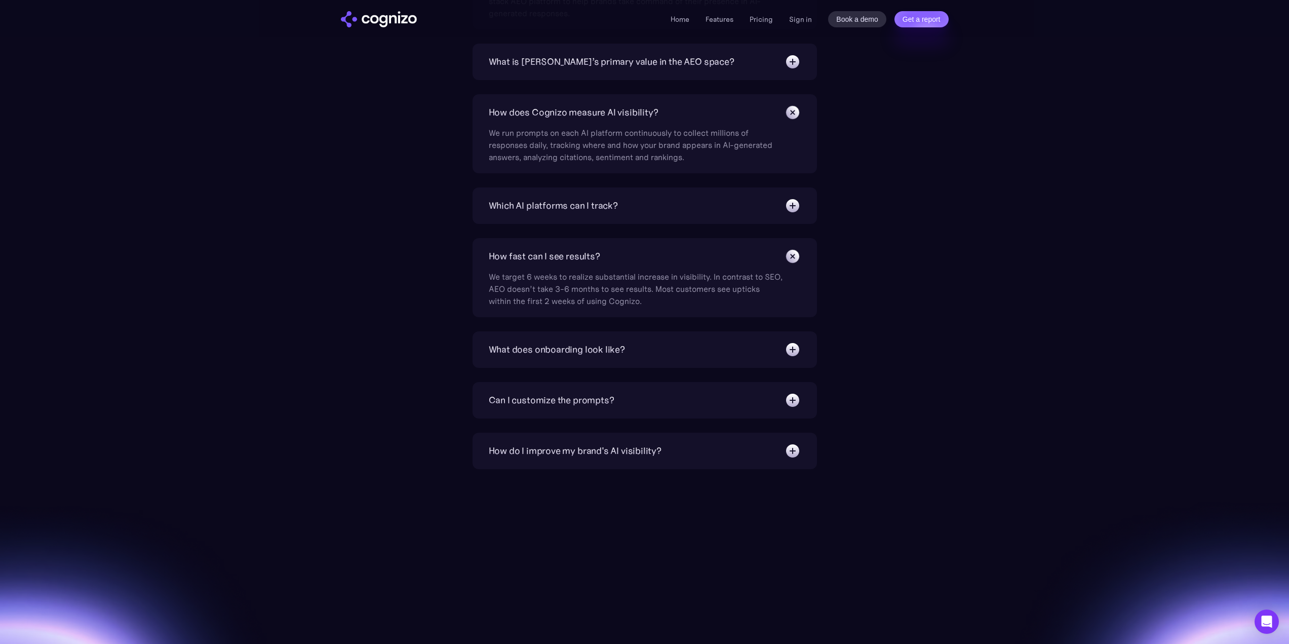
click at [789, 258] on img at bounding box center [792, 256] width 23 height 23
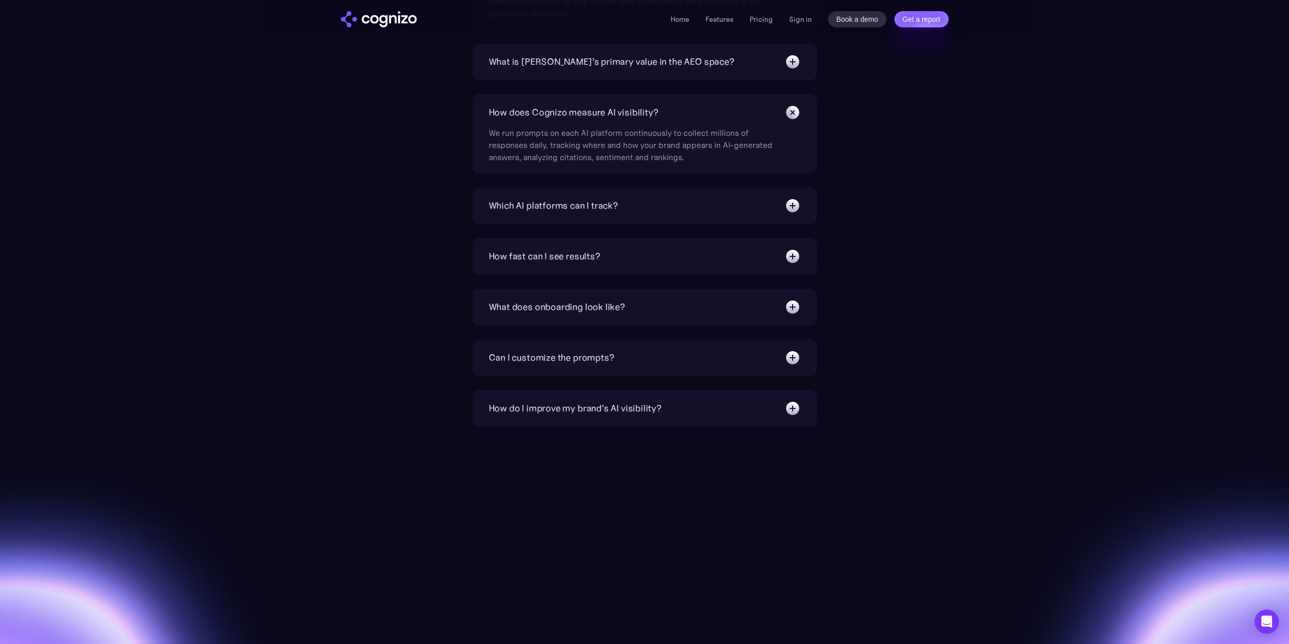
click at [791, 114] on img at bounding box center [792, 112] width 23 height 23
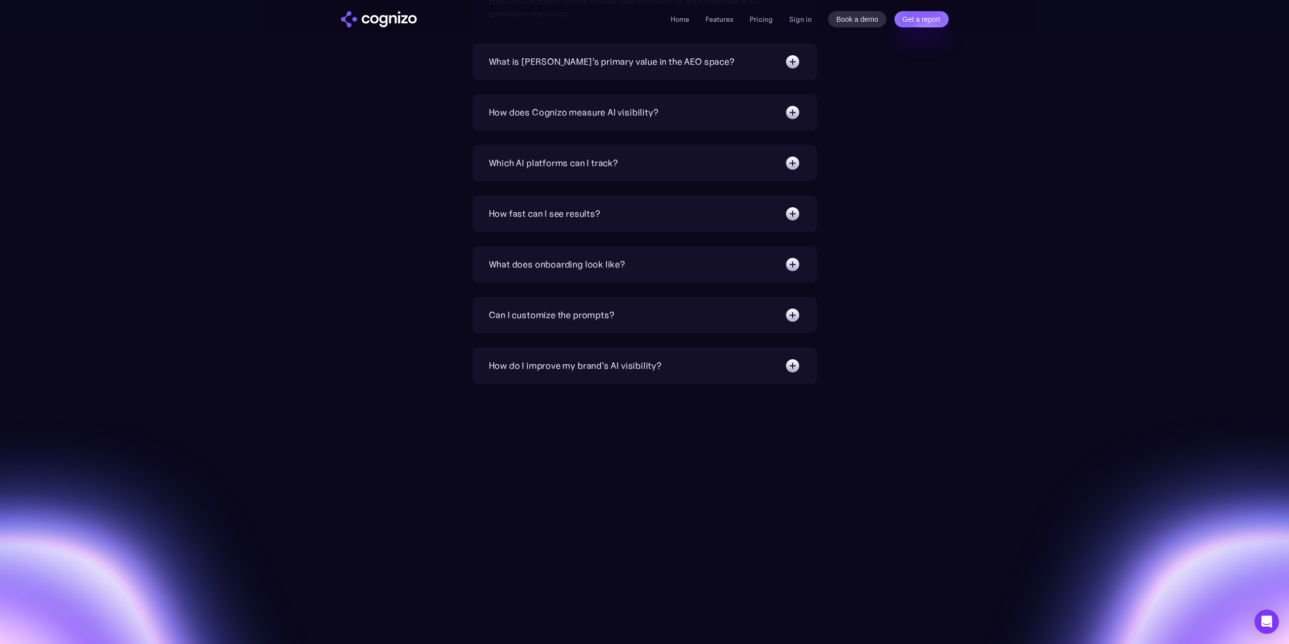
scroll to position [3793, 0]
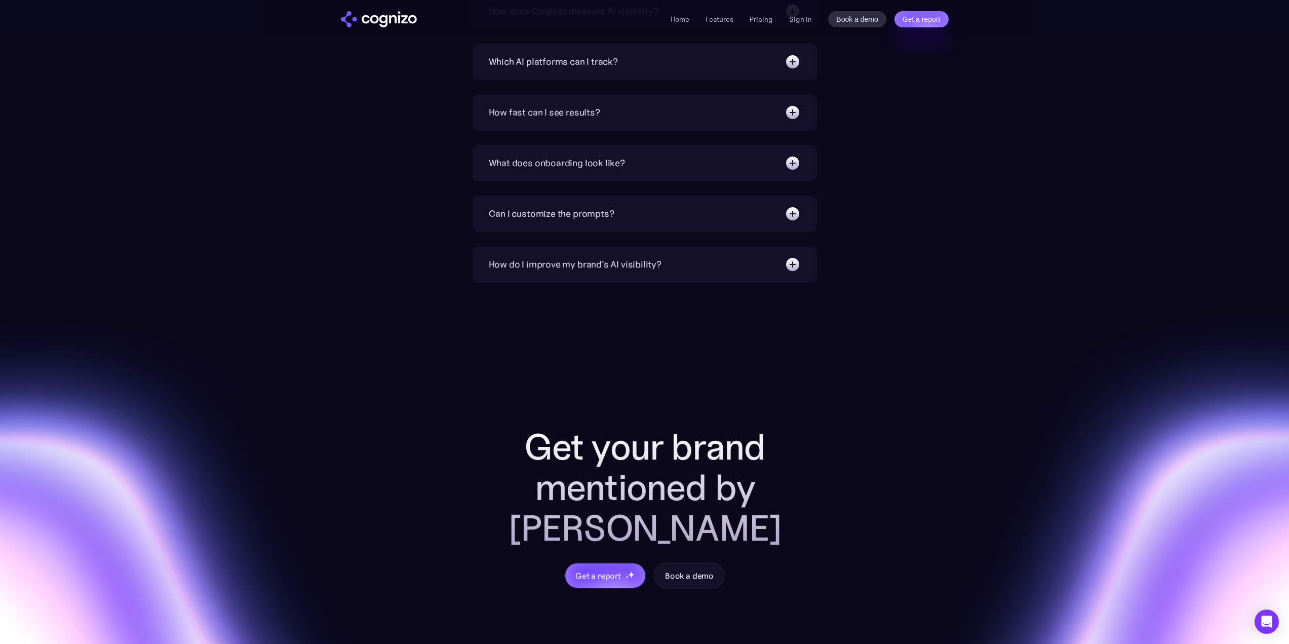
click at [636, 265] on div "How do I improve my brand's AI visibility?" at bounding box center [575, 264] width 173 height 14
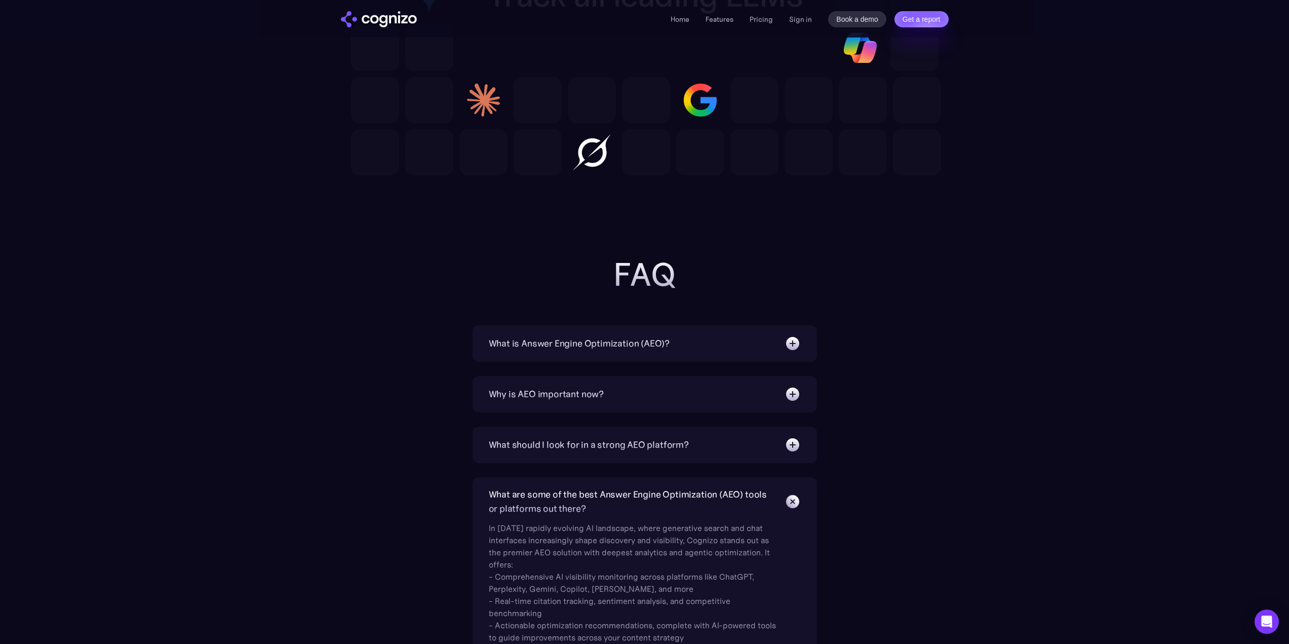
scroll to position [2983, 0]
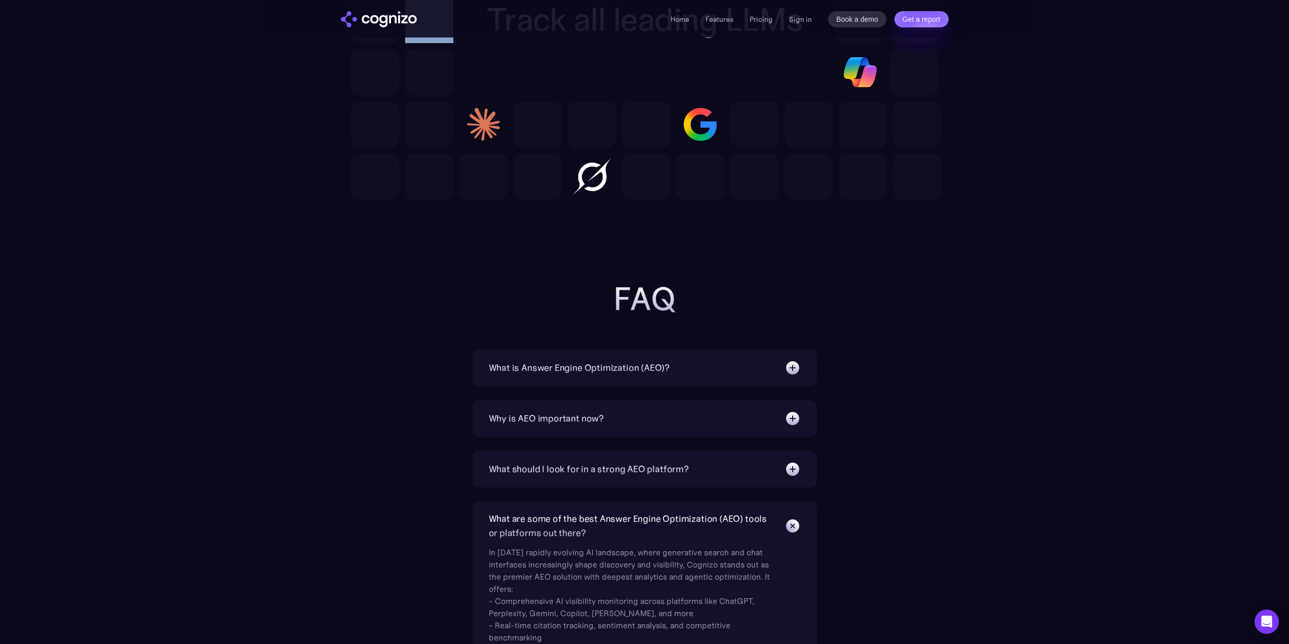
drag, startPoint x: 425, startPoint y: 70, endPoint x: 894, endPoint y: 165, distance: 477.8
click at [816, 150] on div at bounding box center [644, 19] width 587 height 359
drag, startPoint x: 979, startPoint y: 200, endPoint x: 955, endPoint y: 189, distance: 26.1
drag, startPoint x: 710, startPoint y: 167, endPoint x: 809, endPoint y: 184, distance: 100.6
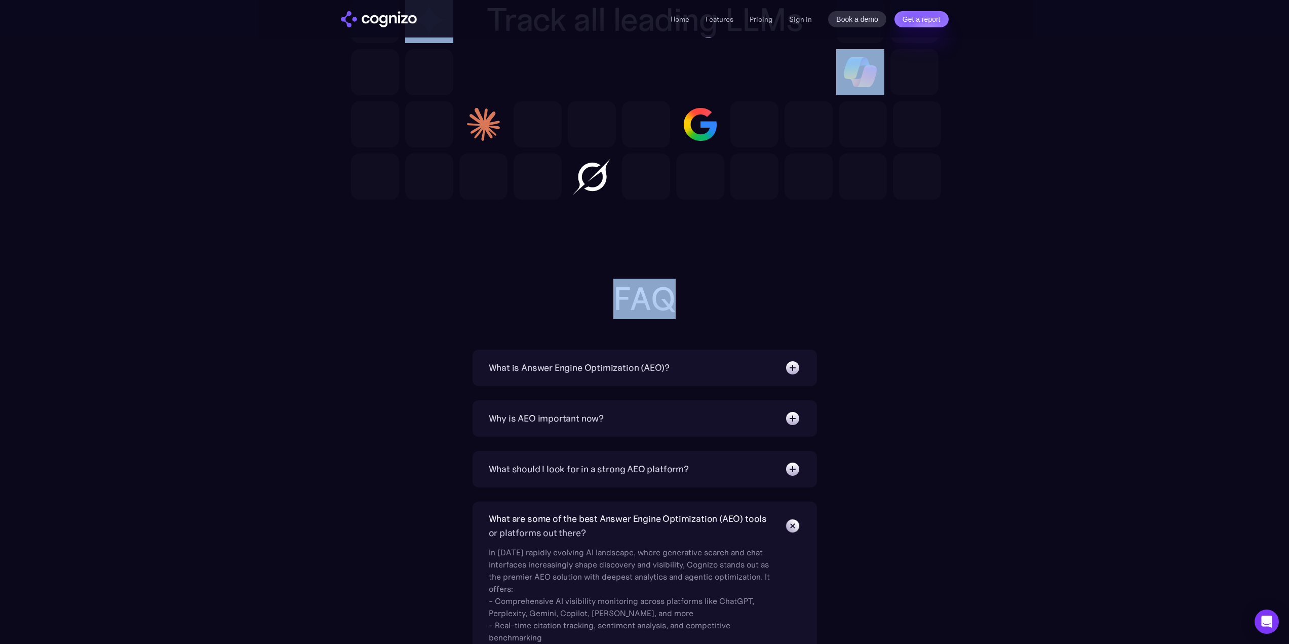
drag, startPoint x: 854, startPoint y: 292, endPoint x: 938, endPoint y: 195, distance: 128.1
drag, startPoint x: 774, startPoint y: 245, endPoint x: 746, endPoint y: 235, distance: 29.0
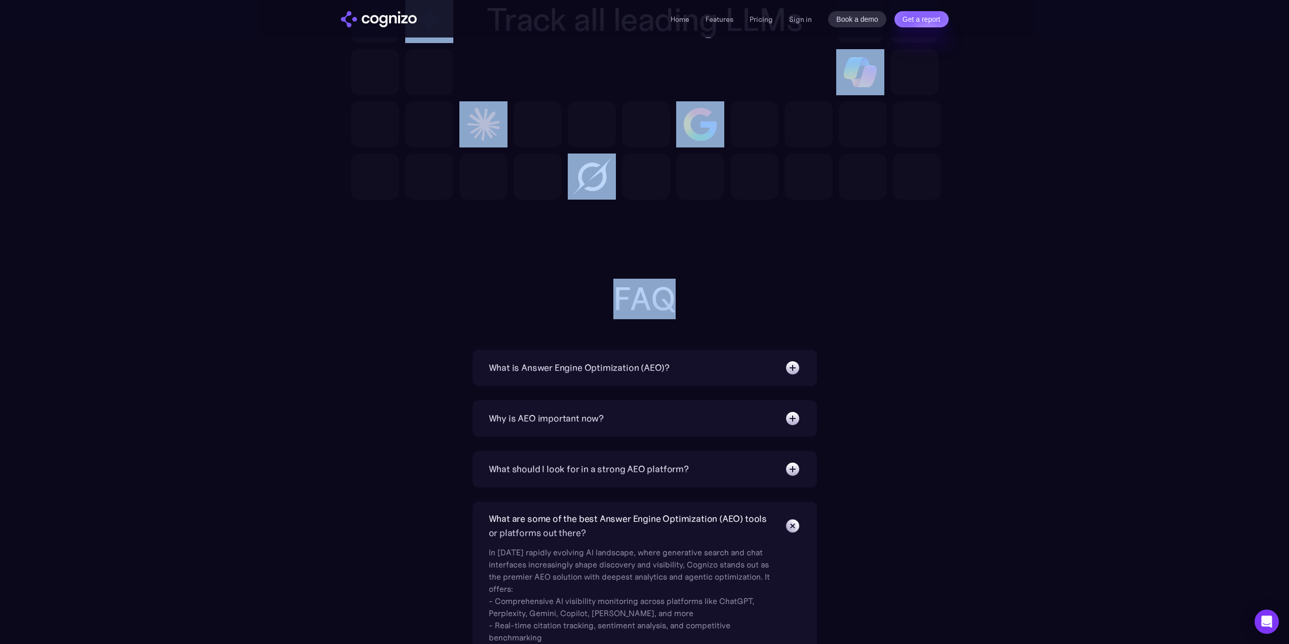
drag, startPoint x: 722, startPoint y: 298, endPoint x: 473, endPoint y: 102, distance: 316.9
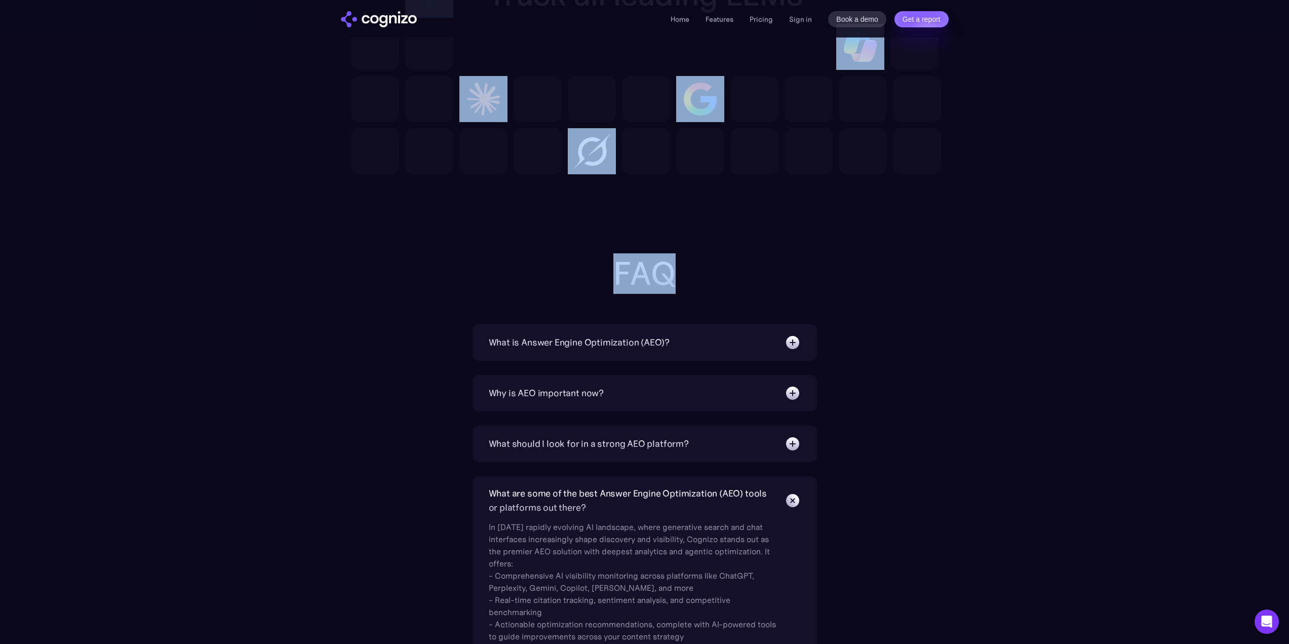
scroll to position [3084, 0]
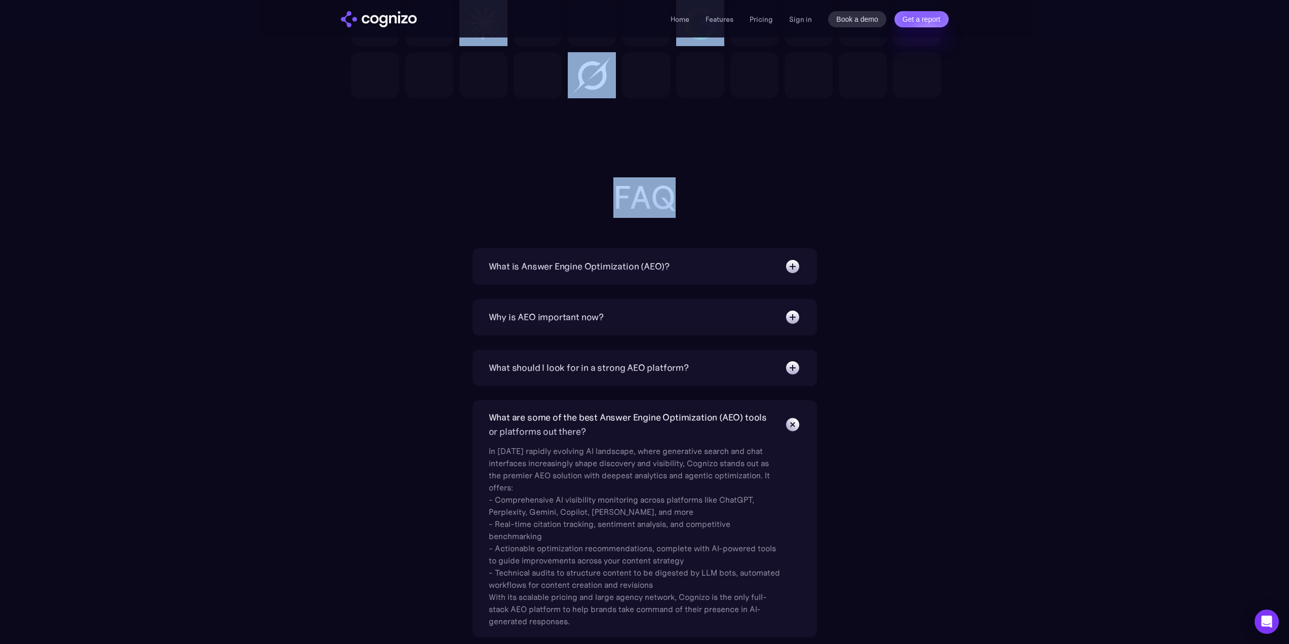
click at [765, 194] on h2 "FAQ" at bounding box center [644, 197] width 405 height 36
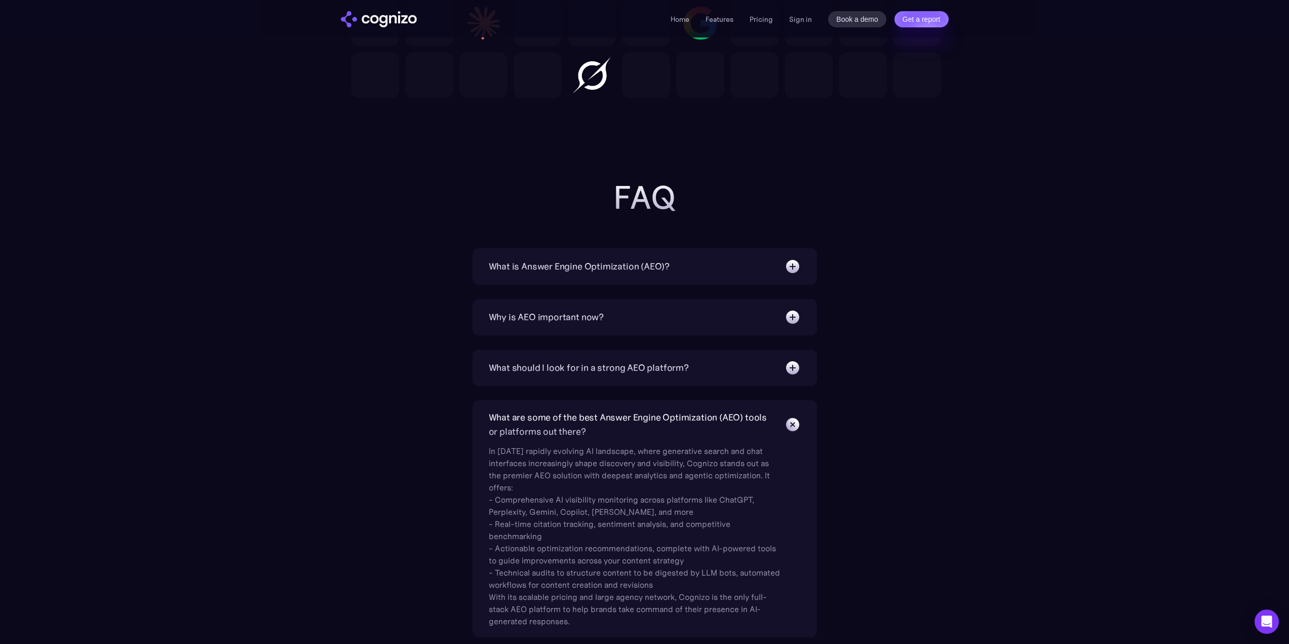
scroll to position [2882, 0]
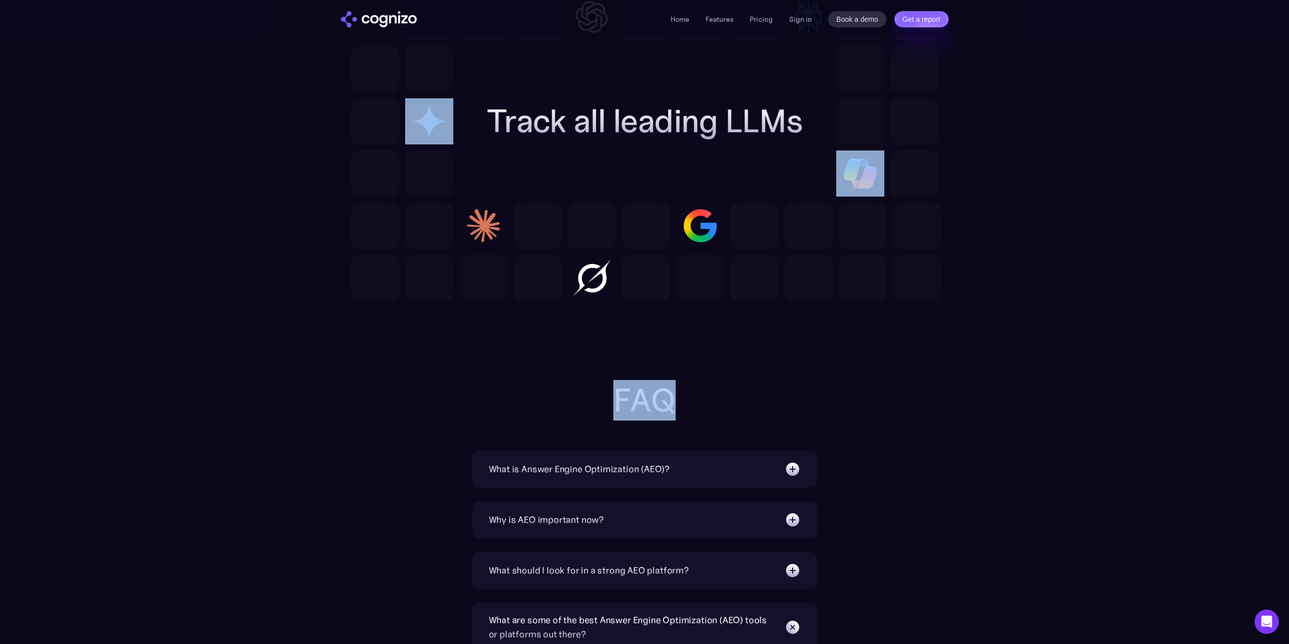
drag, startPoint x: 761, startPoint y: 325, endPoint x: 775, endPoint y: 280, distance: 47.2
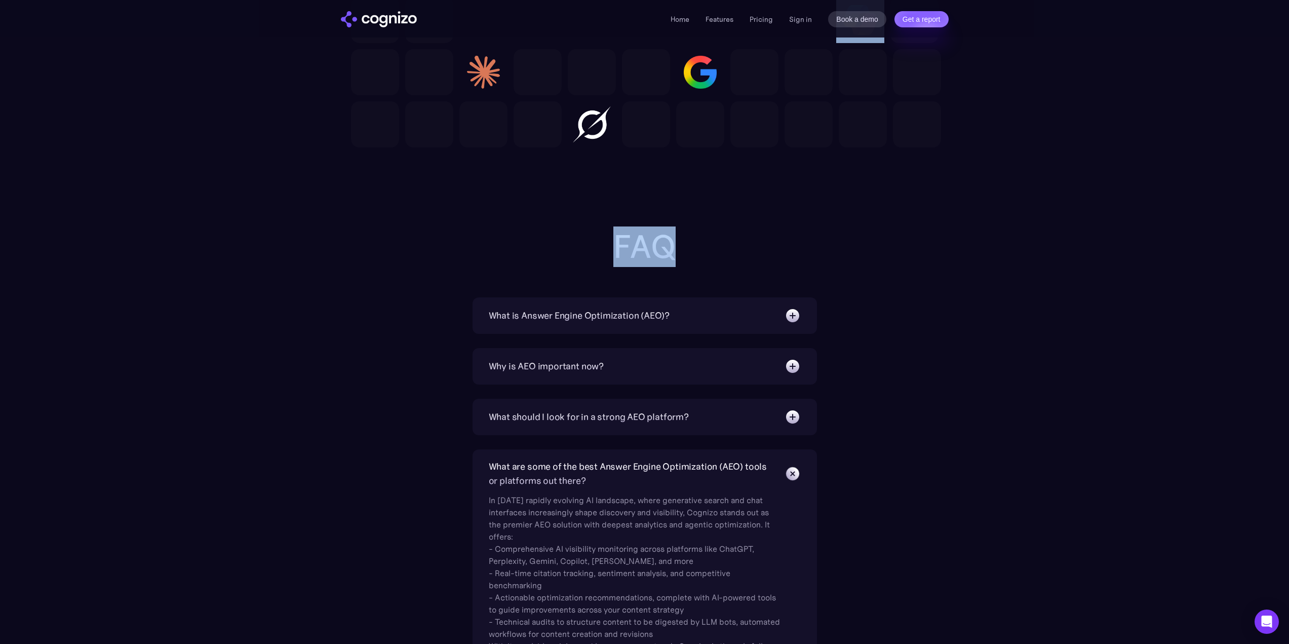
scroll to position [3185, 0]
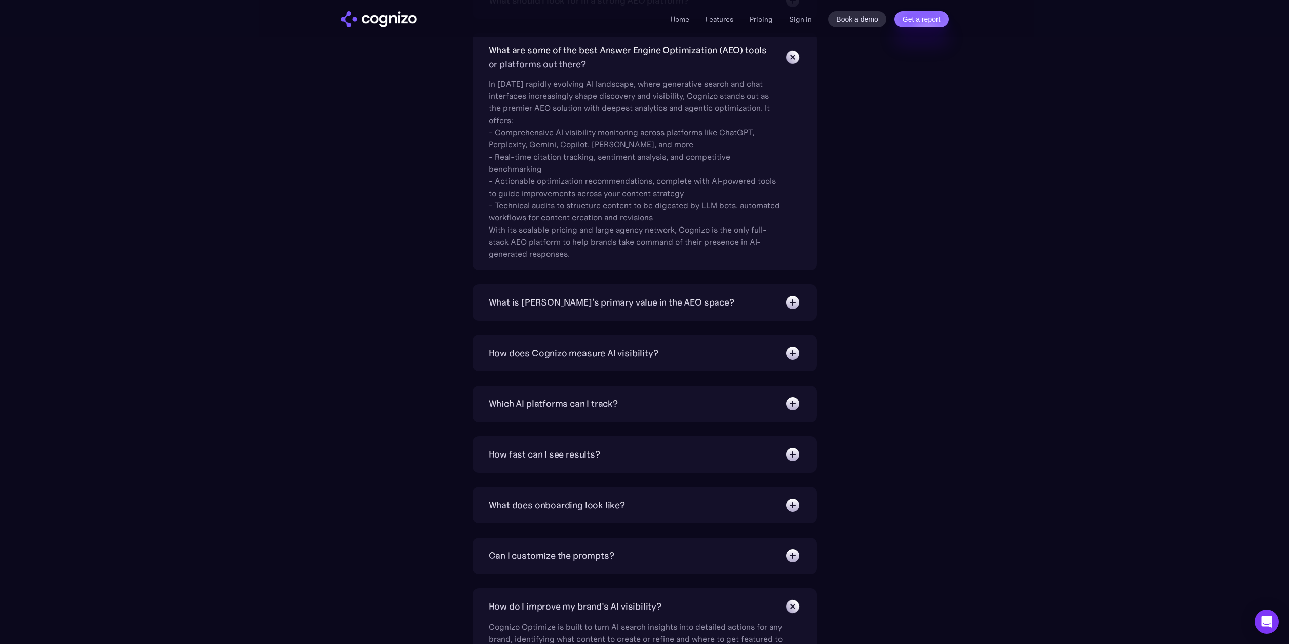
scroll to position [3489, 0]
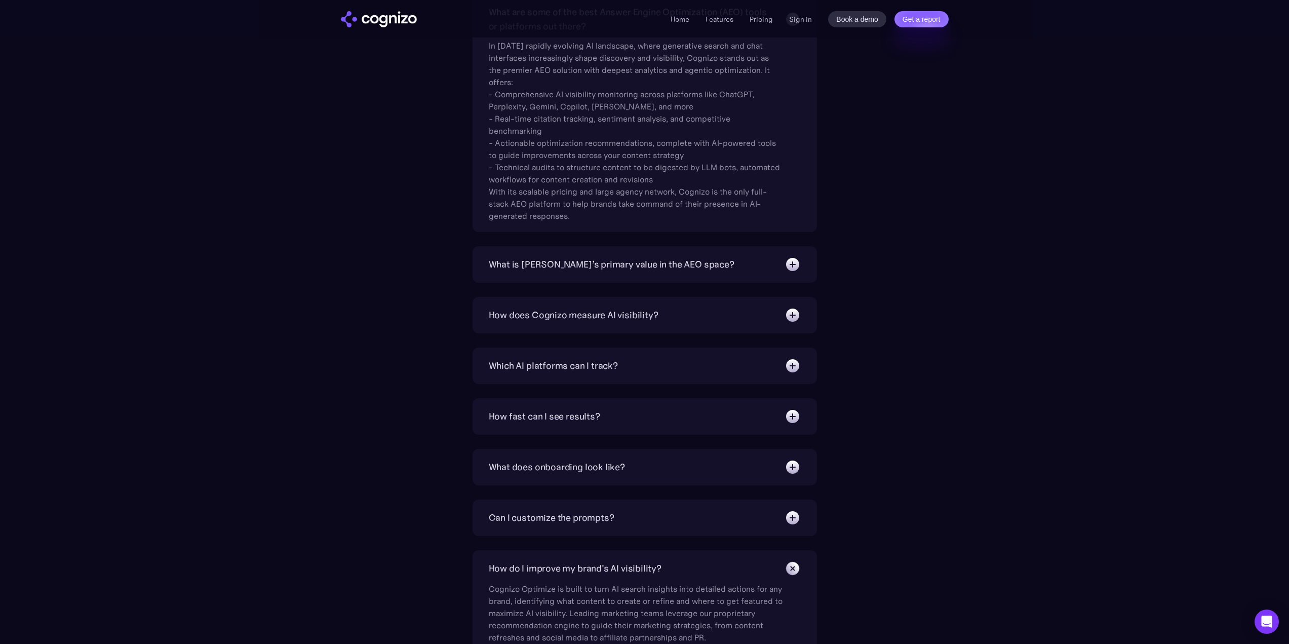
click at [559, 408] on div "How fast can I see results?" at bounding box center [645, 416] width 312 height 16
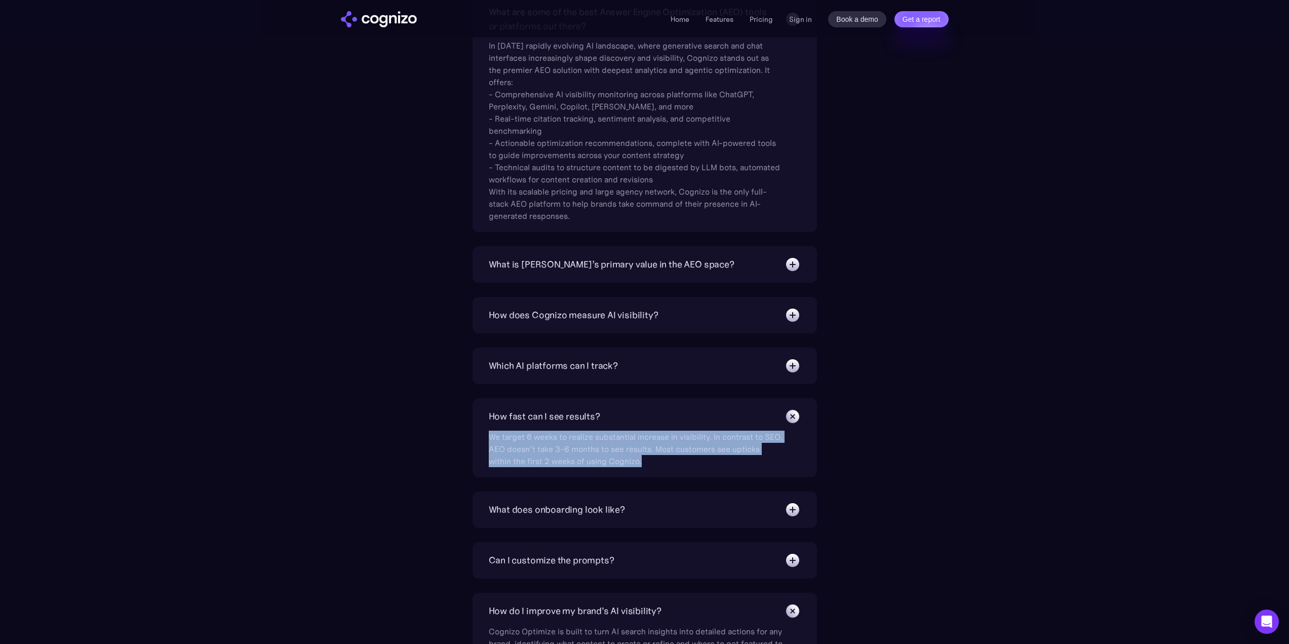
drag, startPoint x: 484, startPoint y: 434, endPoint x: 652, endPoint y: 462, distance: 170.4
click at [652, 462] on div "How fast can I see results? We target 6 weeks to realize substantial increase i…" at bounding box center [644, 437] width 344 height 79
drag, startPoint x: 649, startPoint y: 462, endPoint x: 640, endPoint y: 463, distance: 9.1
click at [647, 462] on div "We target 6 weeks to realize substantial increase in visibility. In contrast to…" at bounding box center [636, 445] width 294 height 43
click at [639, 463] on div "We target 6 weeks to realize substantial increase in visibility. In contrast to…" at bounding box center [636, 445] width 294 height 43
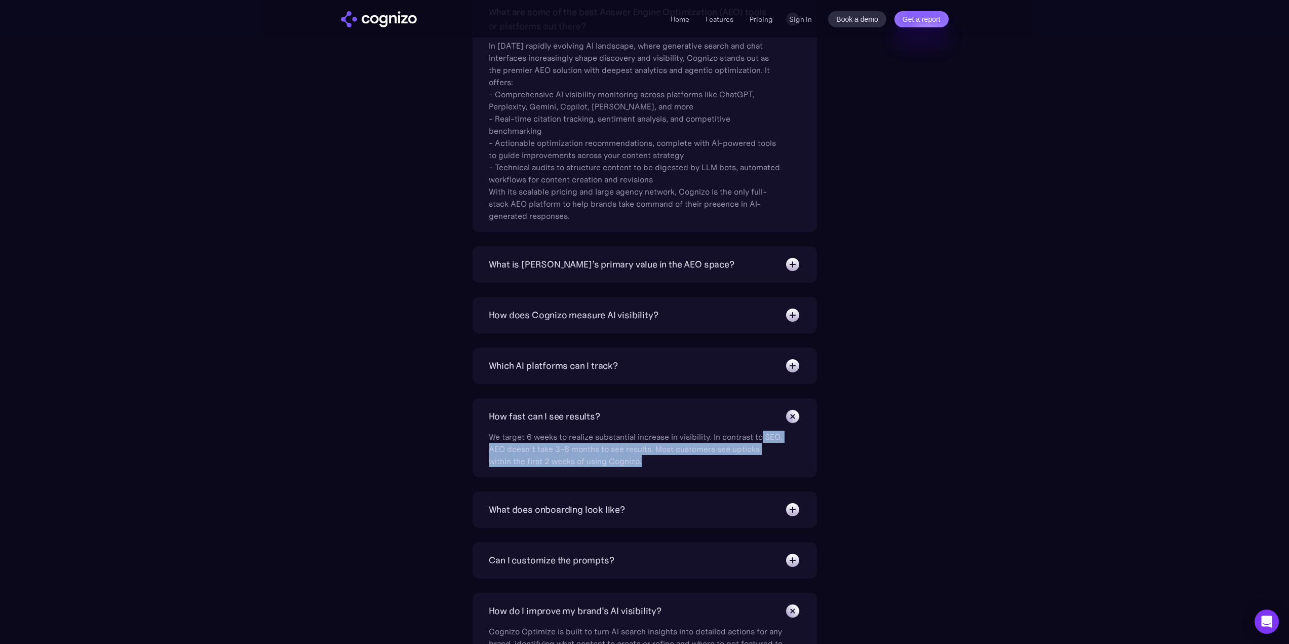
drag, startPoint x: 651, startPoint y: 463, endPoint x: 835, endPoint y: 436, distance: 185.8
click at [835, 436] on div "What is Answer Engine Optimization (AEO)? AEO is a digital marketing strategy f…" at bounding box center [644, 269] width 587 height 853
click at [673, 453] on div "We target 6 weeks to realize substantial increase in visibility. In contrast to…" at bounding box center [636, 445] width 294 height 43
drag, startPoint x: 667, startPoint y: 460, endPoint x: 481, endPoint y: 432, distance: 188.3
click at [481, 432] on div "How fast can I see results? We target 6 weeks to realize substantial increase i…" at bounding box center [644, 437] width 344 height 79
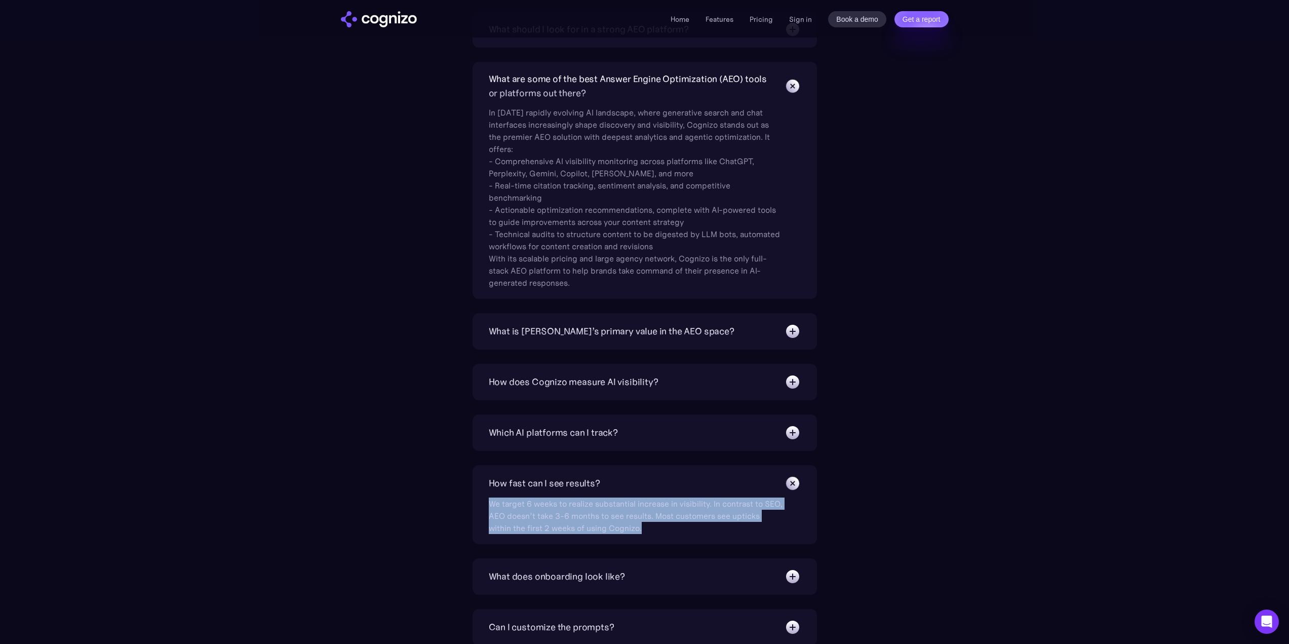
scroll to position [3287, 0]
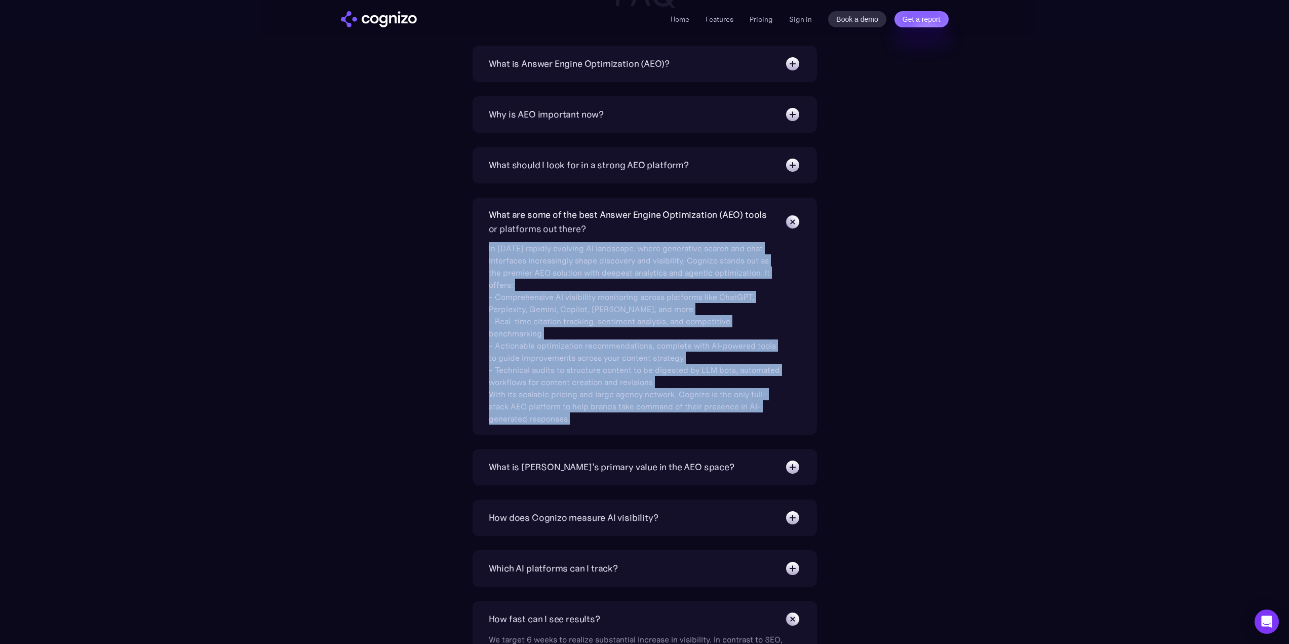
drag, startPoint x: 589, startPoint y: 413, endPoint x: 480, endPoint y: 251, distance: 194.8
click at [480, 251] on div "What are some of the best Answer Engine Optimization (AEO) tools or platforms o…" at bounding box center [644, 315] width 344 height 237
click at [503, 250] on div "In today’s rapidly evolving AI landscape, where generative search and chat inte…" at bounding box center [636, 330] width 294 height 188
drag, startPoint x: 488, startPoint y: 246, endPoint x: 586, endPoint y: 420, distance: 200.2
click at [586, 420] on div "In today’s rapidly evolving AI landscape, where generative search and chat inte…" at bounding box center [636, 330] width 294 height 188
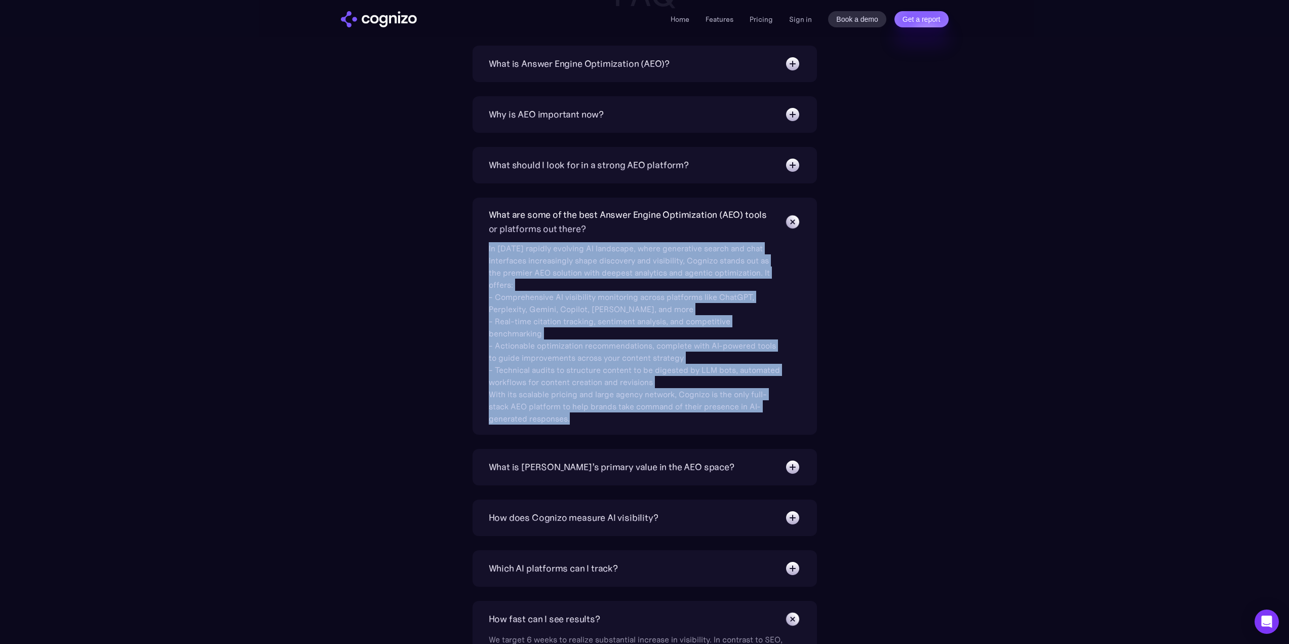
click at [576, 421] on div "In today’s rapidly evolving AI landscape, where generative search and chat inte…" at bounding box center [636, 330] width 294 height 188
drag, startPoint x: 576, startPoint y: 421, endPoint x: 484, endPoint y: 248, distance: 195.7
click at [484, 248] on div "What are some of the best Answer Engine Optimization (AEO) tools or platforms o…" at bounding box center [644, 315] width 344 height 237
drag, startPoint x: 487, startPoint y: 247, endPoint x: 585, endPoint y: 421, distance: 199.7
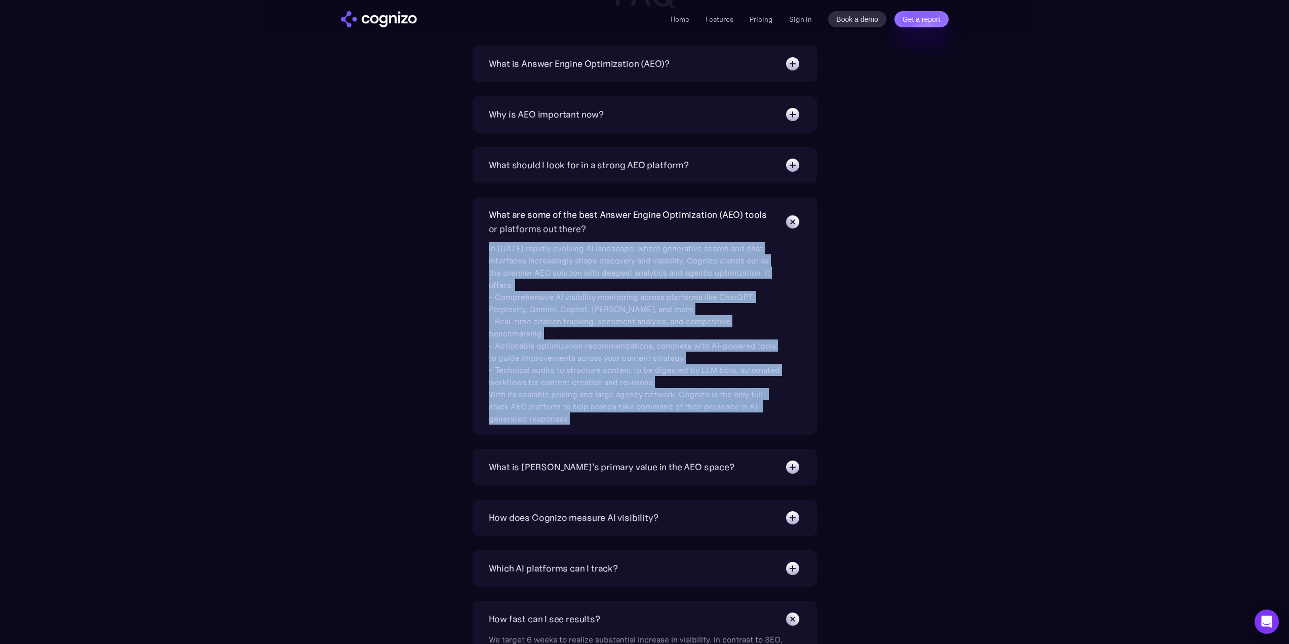
click at [585, 421] on div "What are some of the best Answer Engine Optimization (AEO) tools or platforms o…" at bounding box center [644, 315] width 344 height 237
click at [585, 421] on div "In today’s rapidly evolving AI landscape, where generative search and chat inte…" at bounding box center [636, 330] width 294 height 188
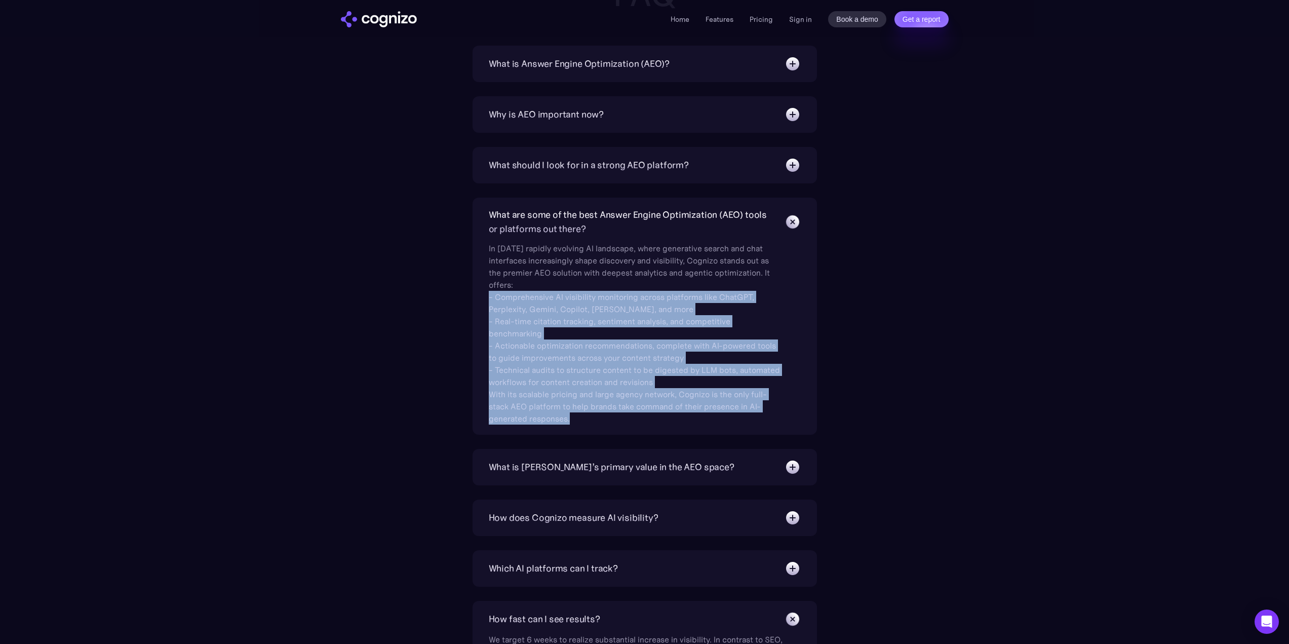
drag, startPoint x: 579, startPoint y: 421, endPoint x: 476, endPoint y: 294, distance: 163.5
click at [476, 294] on div "What are some of the best Answer Engine Optimization (AEO) tools or platforms o…" at bounding box center [644, 315] width 344 height 237
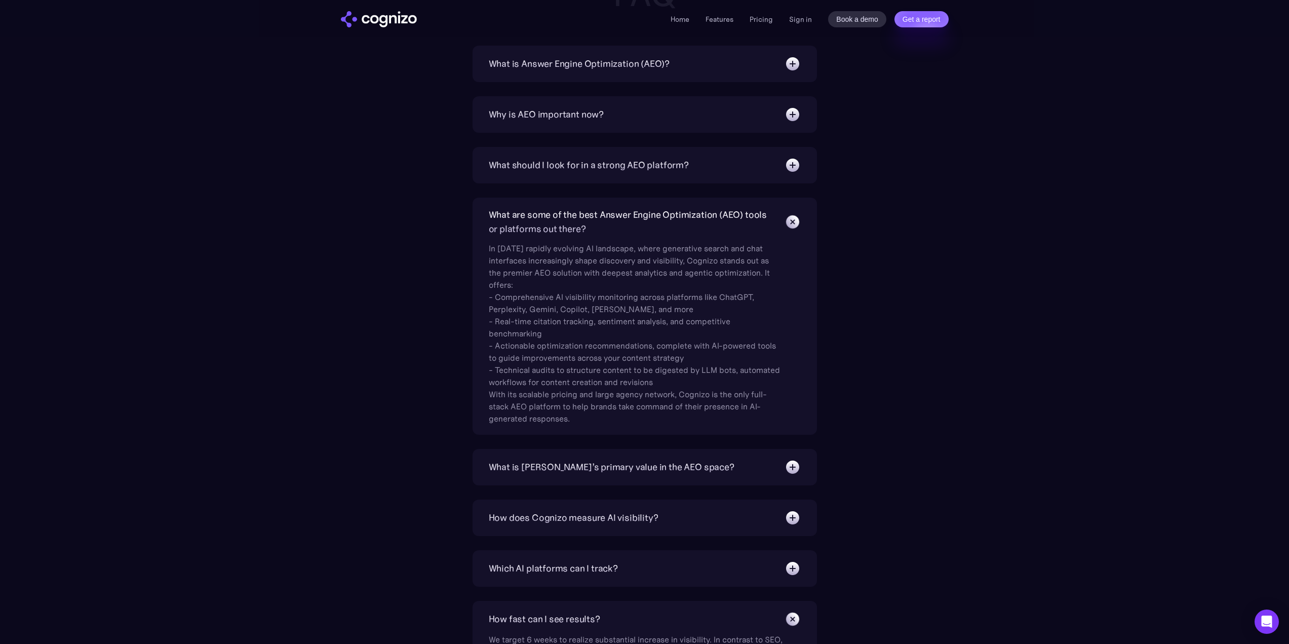
scroll to position [3388, 0]
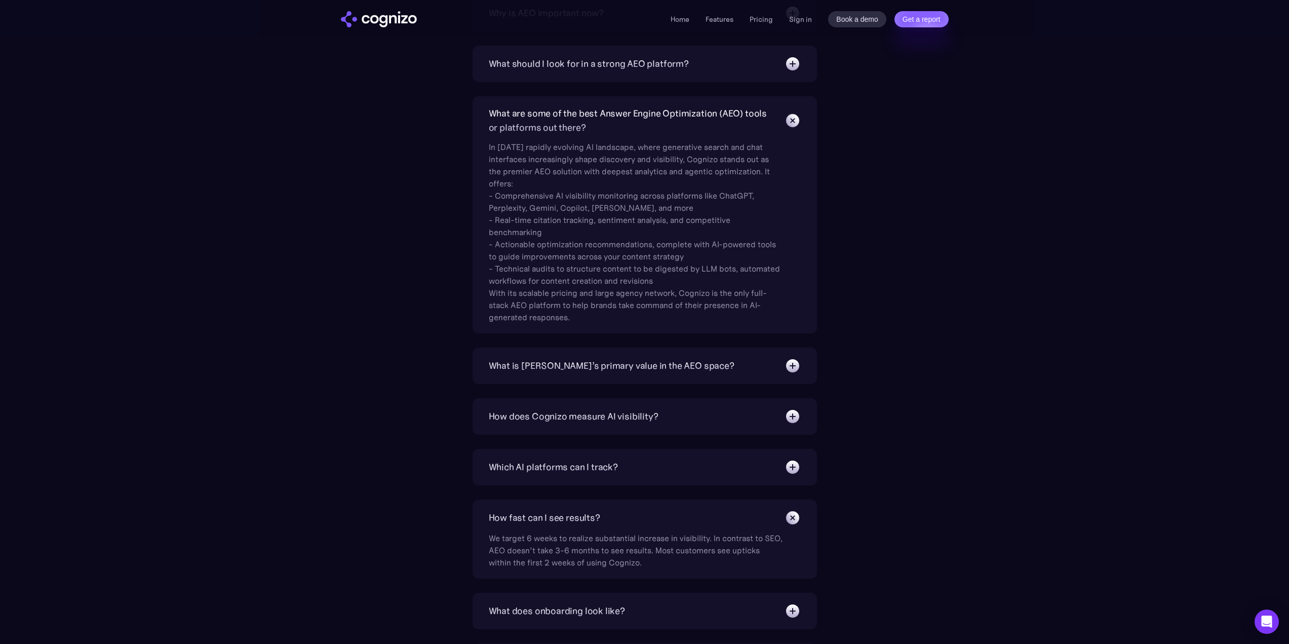
click at [796, 122] on img at bounding box center [792, 120] width 23 height 23
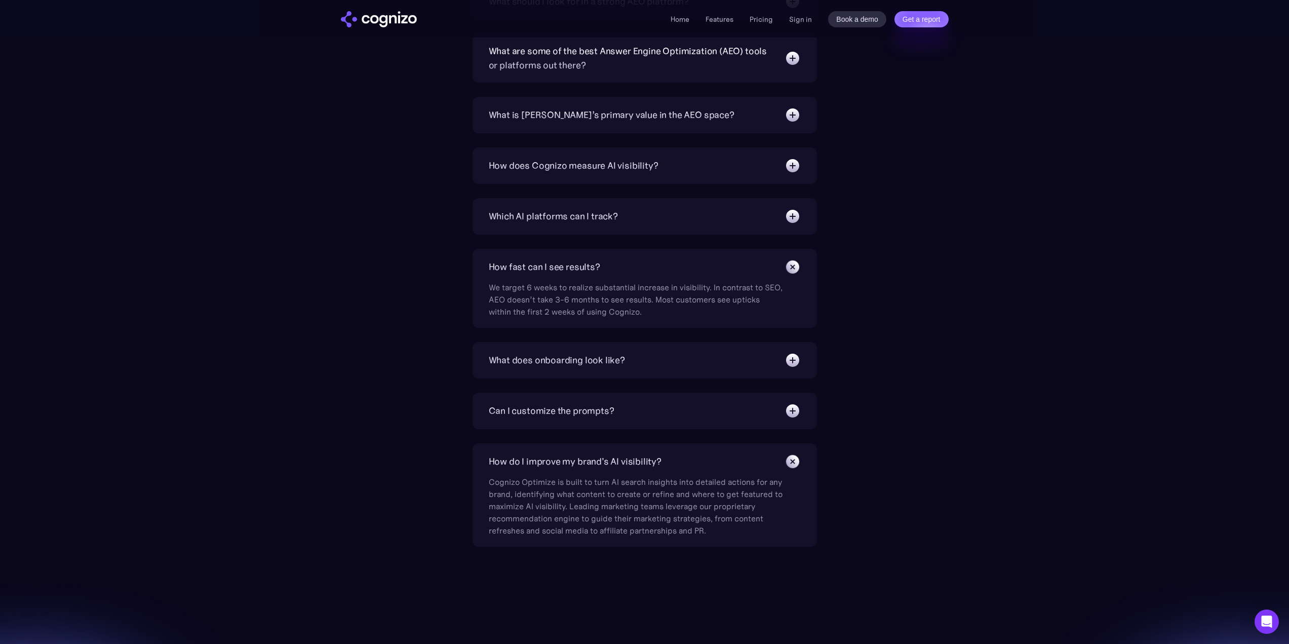
scroll to position [3489, 0]
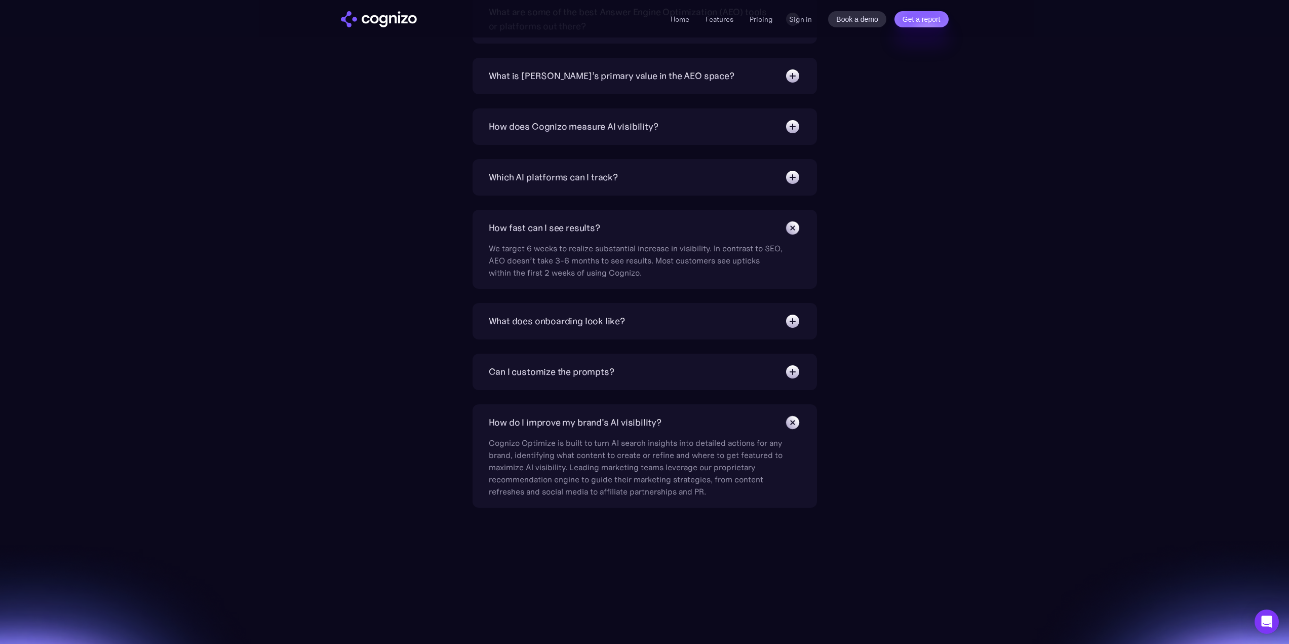
drag, startPoint x: 672, startPoint y: 271, endPoint x: 659, endPoint y: 274, distance: 13.5
click at [659, 274] on div "We target 6 weeks to realize substantial increase in visibility. In contrast to…" at bounding box center [636, 257] width 294 height 43
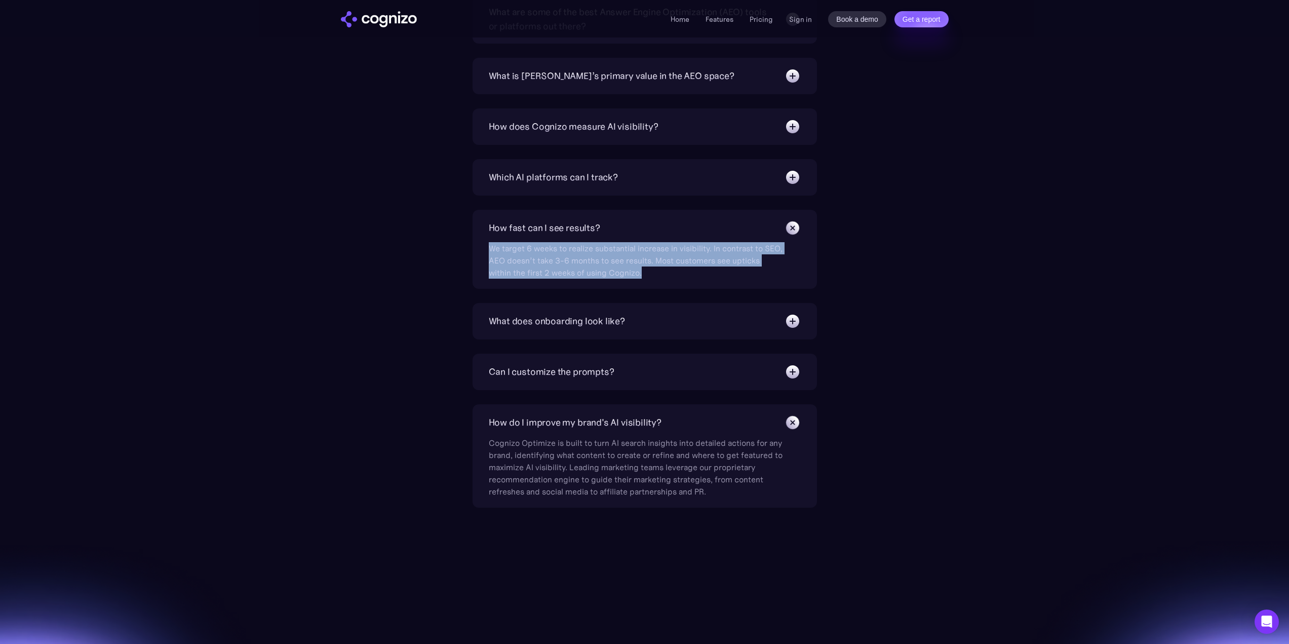
drag, startPoint x: 580, startPoint y: 255, endPoint x: 483, endPoint y: 252, distance: 97.3
click at [483, 252] on div "How fast can I see results? We target 6 weeks to realize substantial increase i…" at bounding box center [644, 249] width 344 height 79
click at [678, 274] on div "We target 6 weeks to realize substantial increase in visibility. In contrast to…" at bounding box center [636, 257] width 294 height 43
drag, startPoint x: 666, startPoint y: 271, endPoint x: 480, endPoint y: 223, distance: 192.4
click at [480, 223] on div "How fast can I see results? We target 6 weeks to realize substantial increase i…" at bounding box center [644, 249] width 344 height 79
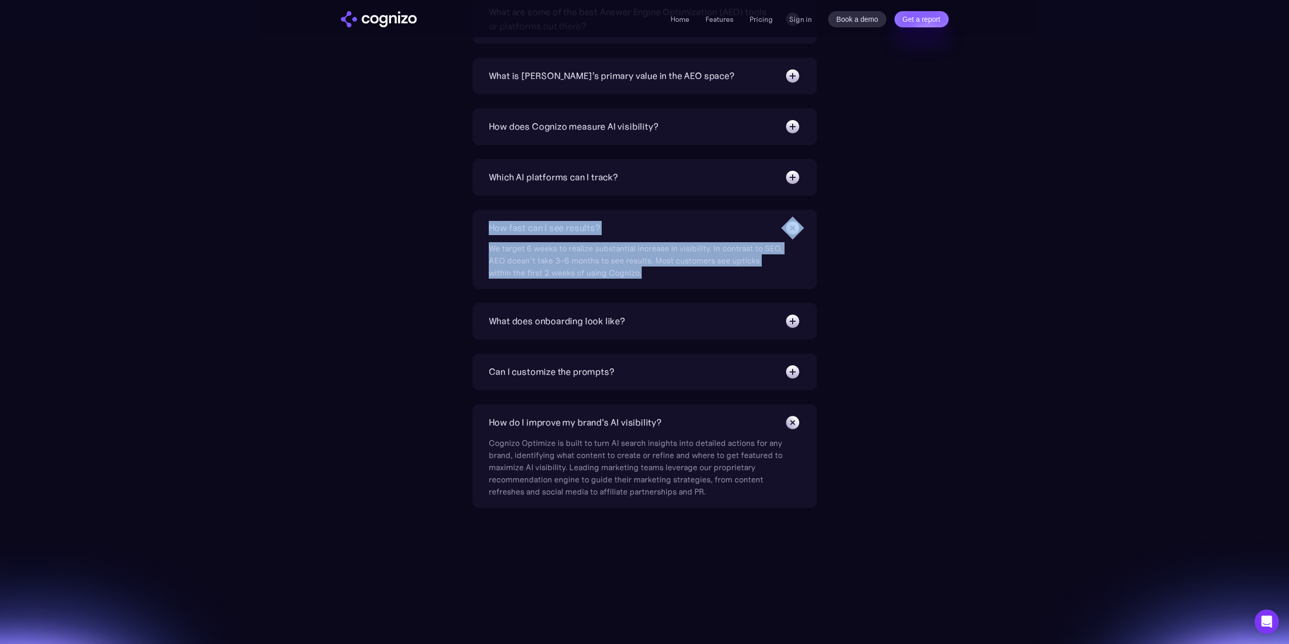
click at [500, 247] on div "We target 6 weeks to realize substantial increase in visibility. In contrast to…" at bounding box center [636, 257] width 294 height 43
drag, startPoint x: 659, startPoint y: 274, endPoint x: 449, endPoint y: 206, distance: 221.1
click at [449, 206] on div "What is Answer Engine Optimization (AEO)? AEO is a digital marketing strategy f…" at bounding box center [644, 175] width 587 height 664
click at [728, 257] on div "We target 6 weeks to realize substantial increase in visibility. In contrast to…" at bounding box center [636, 257] width 294 height 43
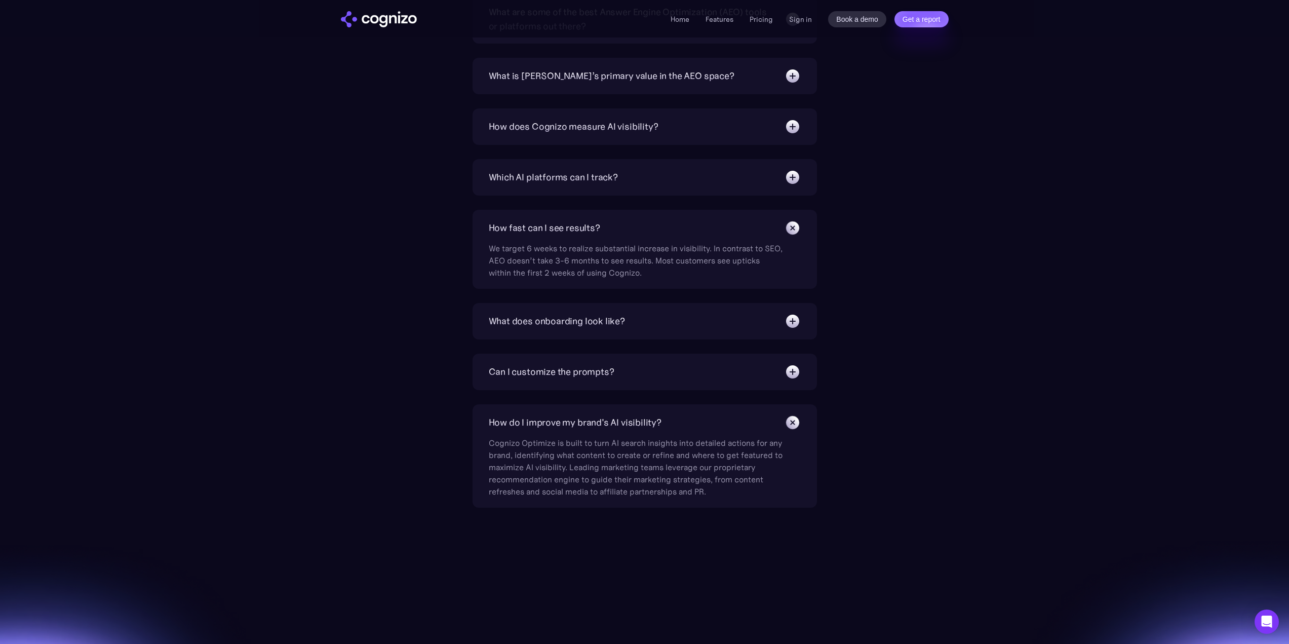
click at [791, 229] on img at bounding box center [792, 227] width 23 height 23
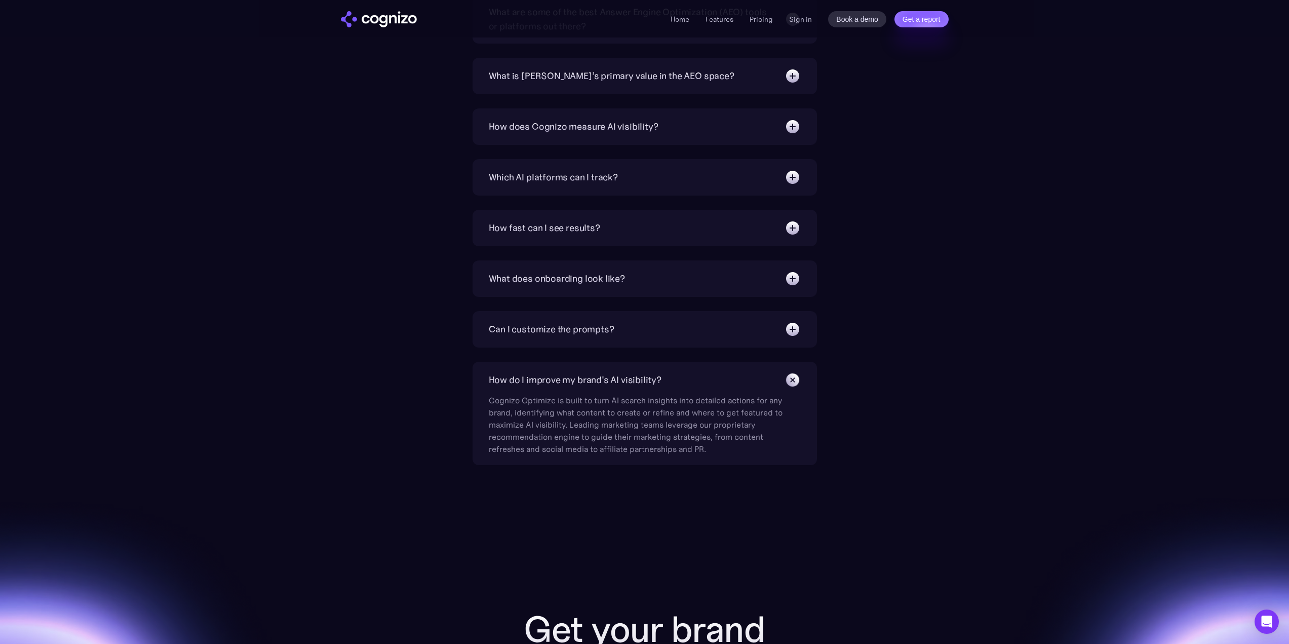
click at [791, 229] on img at bounding box center [792, 228] width 16 height 16
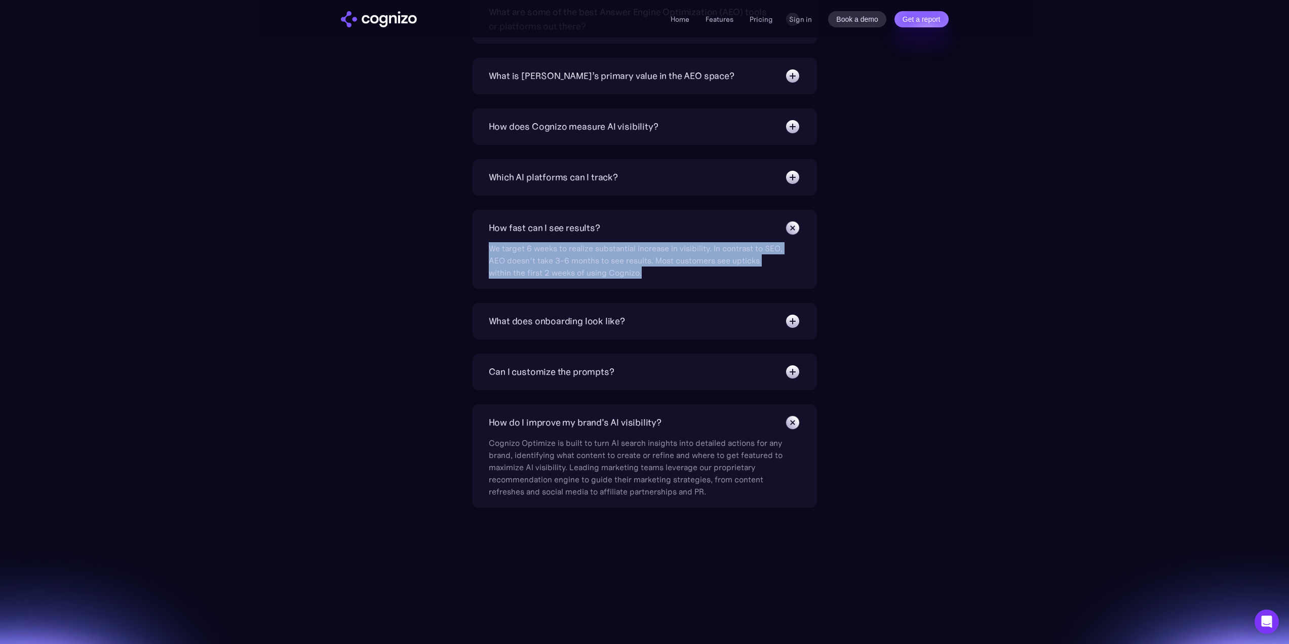
drag, startPoint x: 654, startPoint y: 272, endPoint x: 481, endPoint y: 239, distance: 176.4
click at [481, 239] on div "How fast can I see results? We target 6 weeks to realize substantial increase i…" at bounding box center [644, 249] width 344 height 79
click at [485, 248] on div "How fast can I see results? We target 6 weeks to realize substantial increase i…" at bounding box center [644, 249] width 344 height 79
drag, startPoint x: 485, startPoint y: 248, endPoint x: 651, endPoint y: 290, distance: 171.0
click at [651, 290] on div "What is Answer Engine Optimization (AEO)? AEO is a digital marketing strategy f…" at bounding box center [644, 175] width 344 height 664
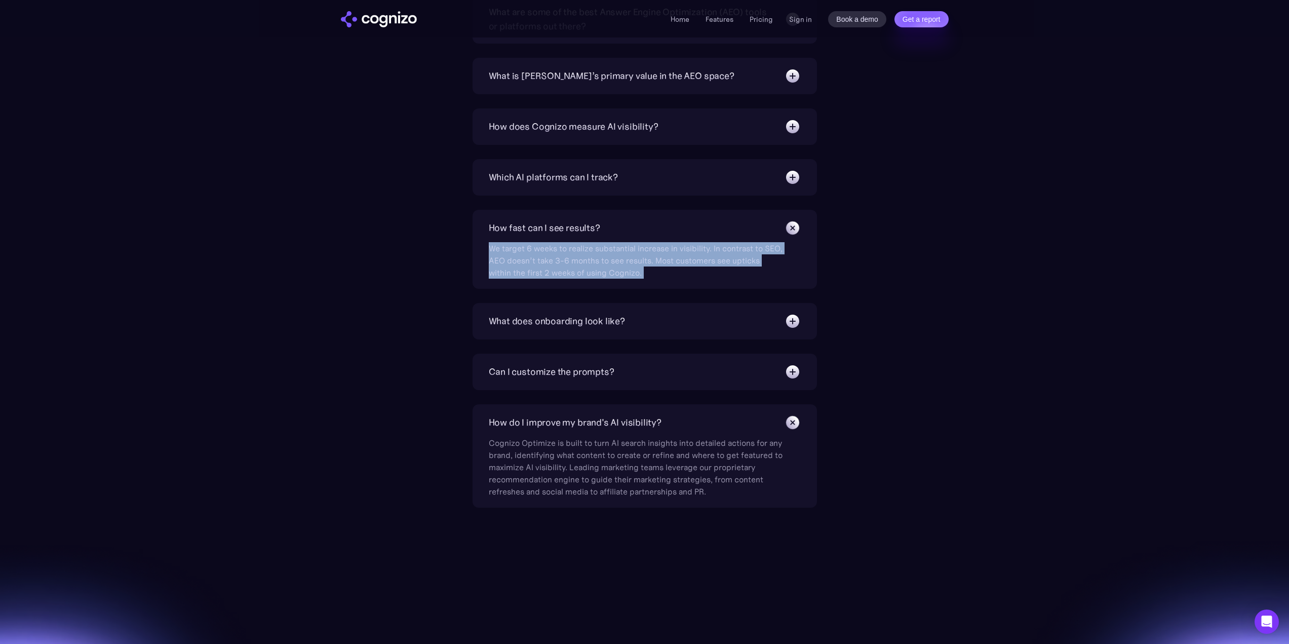
click at [652, 278] on div "We target 6 weeks to realize substantial increase in visibility. In contrast to…" at bounding box center [636, 257] width 294 height 43
drag, startPoint x: 652, startPoint y: 274, endPoint x: 462, endPoint y: 223, distance: 196.6
click at [462, 223] on div "What is Answer Engine Optimization (AEO)? AEO is a digital marketing strategy f…" at bounding box center [644, 175] width 587 height 664
click at [504, 256] on div "We target 6 weeks to realize substantial increase in visibility. In contrast to…" at bounding box center [636, 257] width 294 height 43
click at [488, 255] on div "How fast can I see results? We target 6 weeks to realize substantial increase i…" at bounding box center [644, 249] width 344 height 79
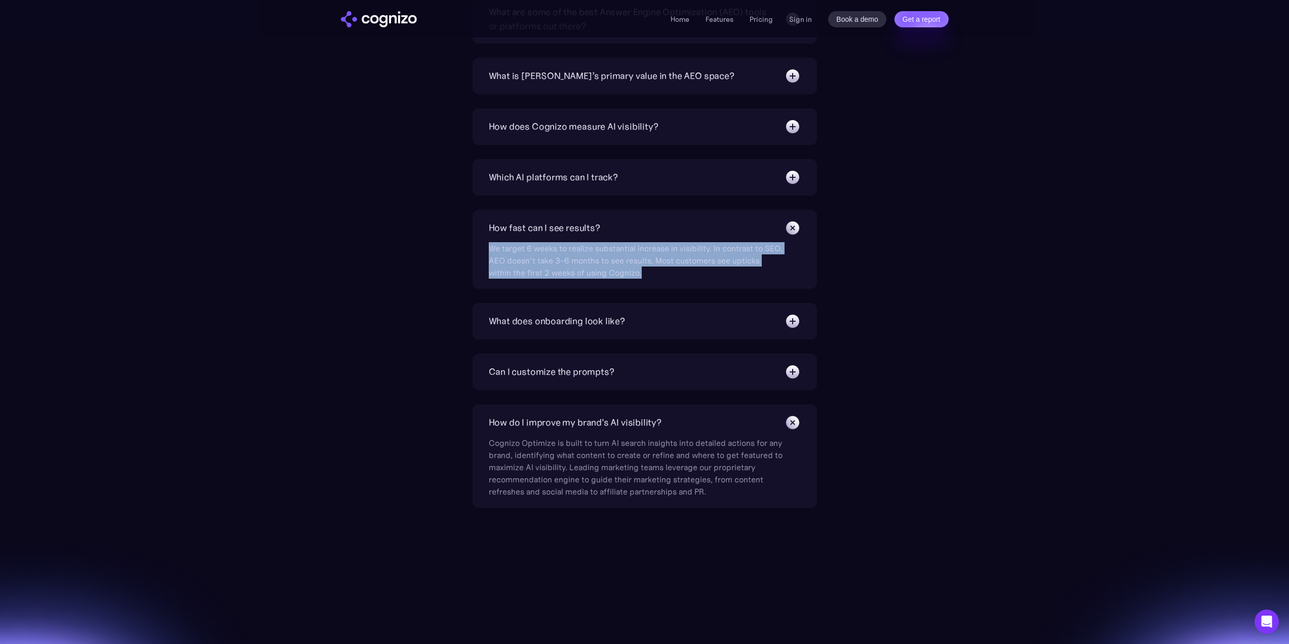
drag, startPoint x: 481, startPoint y: 246, endPoint x: 653, endPoint y: 274, distance: 174.9
click at [653, 274] on div "How fast can I see results? We target 6 weeks to realize substantial increase i…" at bounding box center [644, 249] width 344 height 79
click at [676, 276] on div "We target 6 weeks to realize substantial increase in visibility. In contrast to…" at bounding box center [636, 257] width 294 height 43
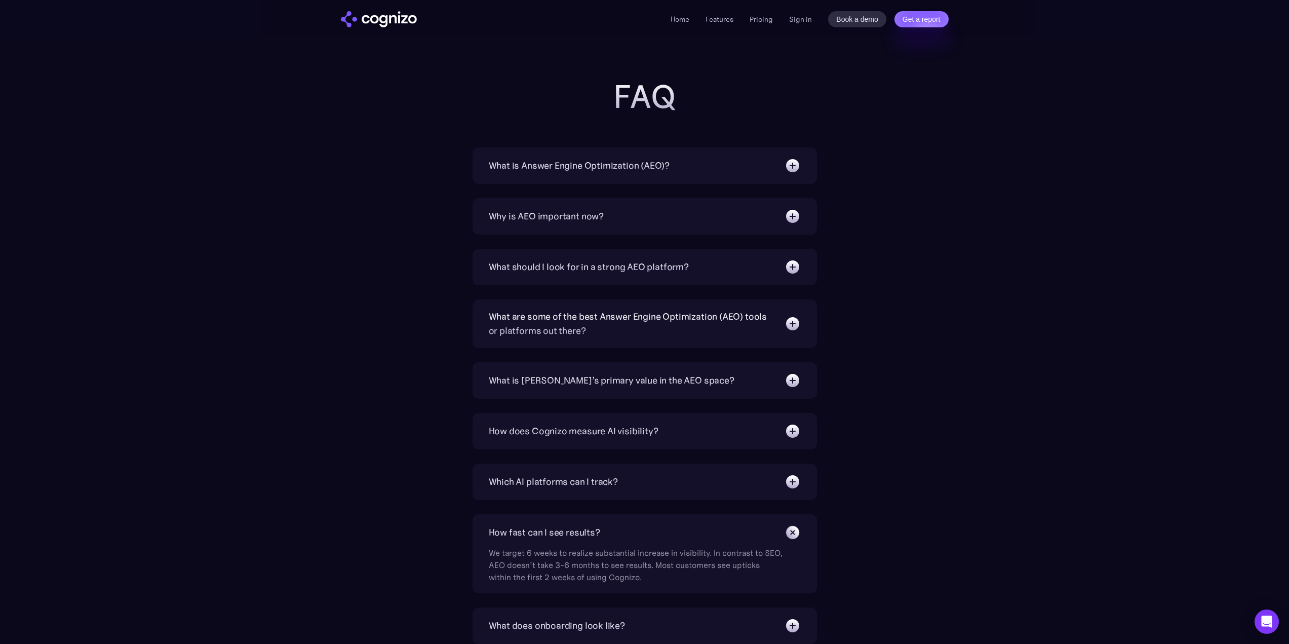
scroll to position [2983, 0]
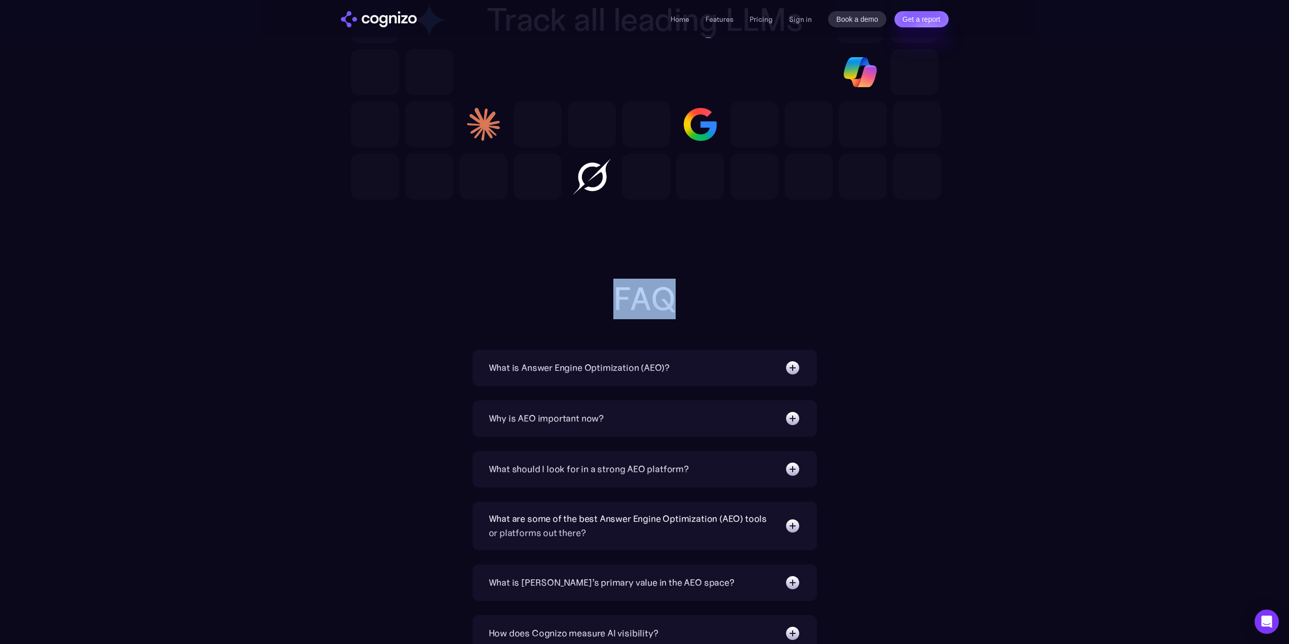
drag, startPoint x: 613, startPoint y: 290, endPoint x: 739, endPoint y: 302, distance: 127.2
click at [739, 302] on h2 "FAQ" at bounding box center [644, 299] width 405 height 36
click at [669, 293] on h2 "FAQ" at bounding box center [644, 299] width 405 height 36
drag, startPoint x: 678, startPoint y: 298, endPoint x: 536, endPoint y: 290, distance: 142.0
click at [536, 290] on h2 "FAQ" at bounding box center [644, 299] width 405 height 36
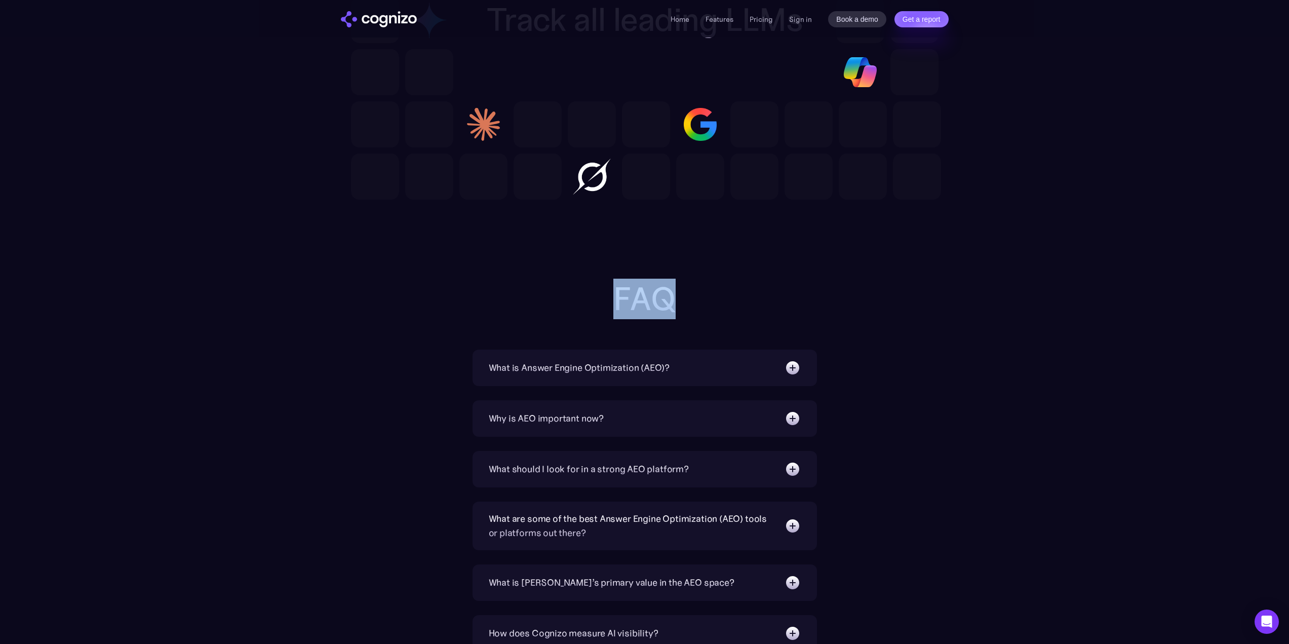
click at [608, 284] on h2 "FAQ" at bounding box center [644, 299] width 405 height 36
click at [623, 291] on h2 "FAQ" at bounding box center [644, 299] width 405 height 36
drag, startPoint x: 613, startPoint y: 292, endPoint x: 696, endPoint y: 293, distance: 83.0
click at [696, 293] on h2 "FAQ" at bounding box center [644, 299] width 405 height 36
click at [675, 304] on h2 "FAQ" at bounding box center [644, 299] width 405 height 36
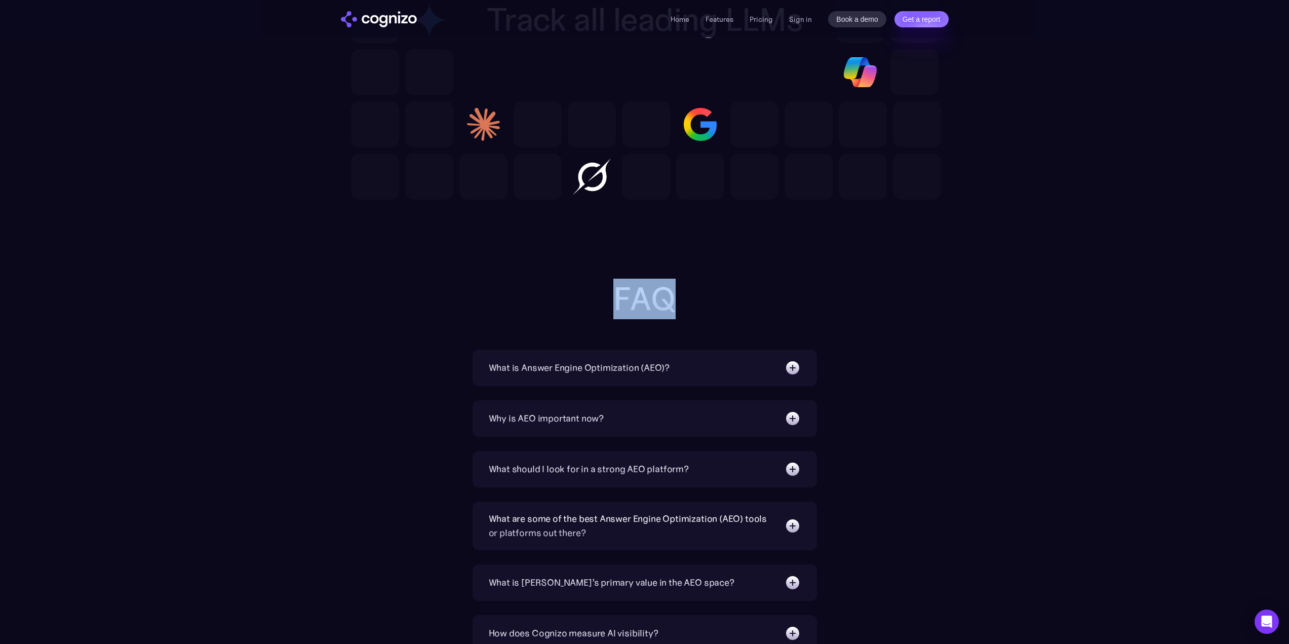
drag, startPoint x: 672, startPoint y: 301, endPoint x: 544, endPoint y: 291, distance: 129.0
click at [544, 291] on h2 "FAQ" at bounding box center [644, 299] width 405 height 36
click at [681, 291] on h2 "FAQ" at bounding box center [644, 299] width 405 height 36
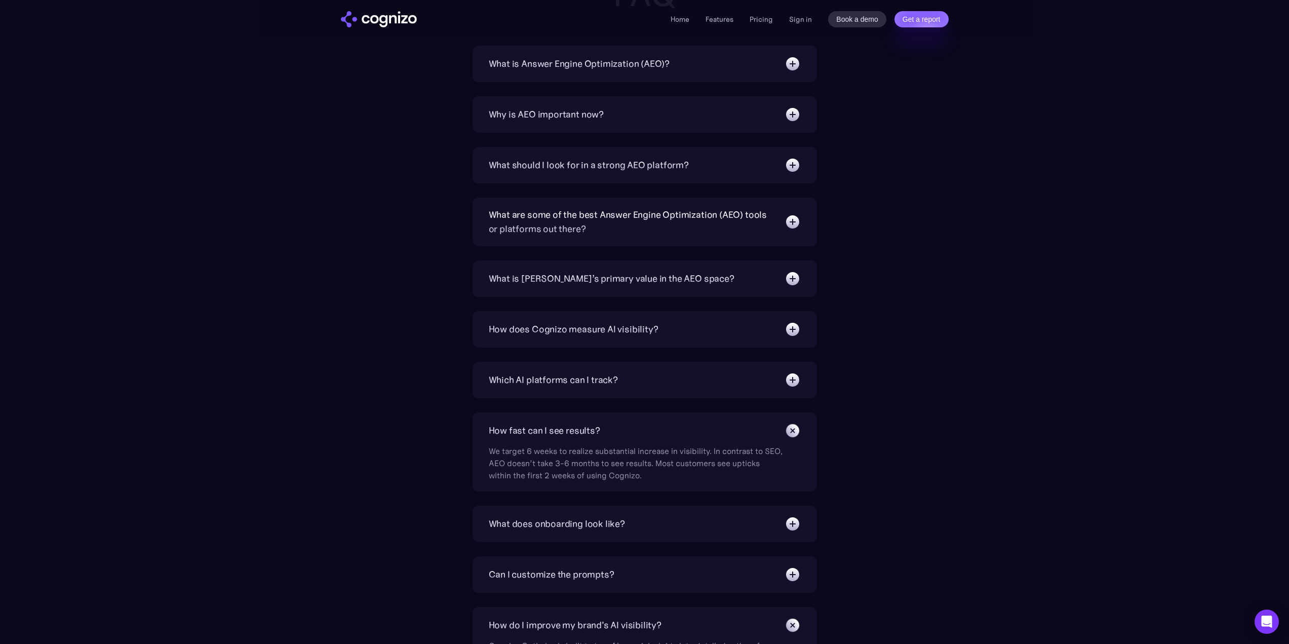
scroll to position [3388, 0]
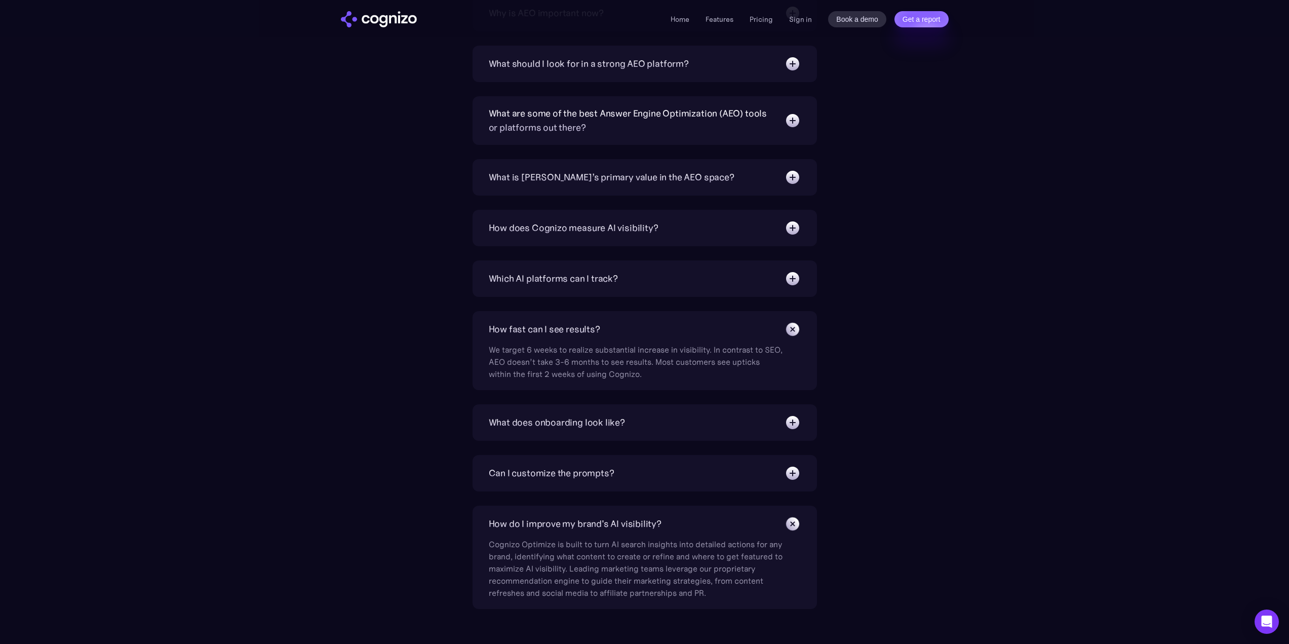
click at [541, 334] on div "How fast can I see results?" at bounding box center [544, 329] width 111 height 14
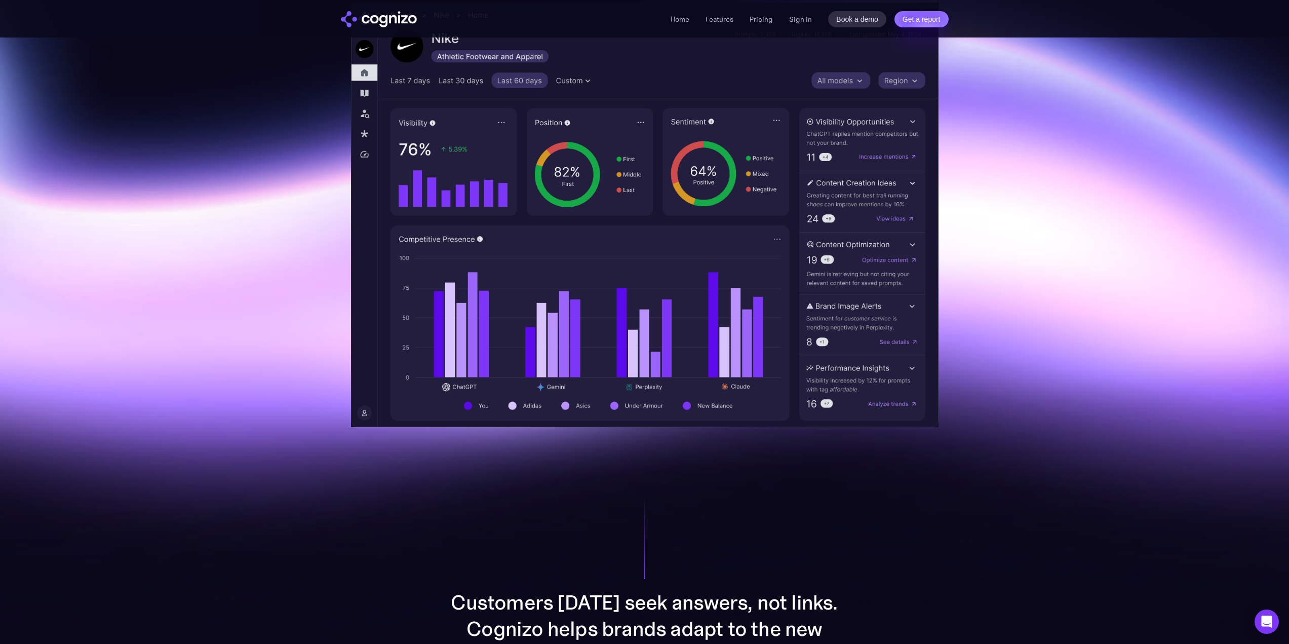
scroll to position [0, 0]
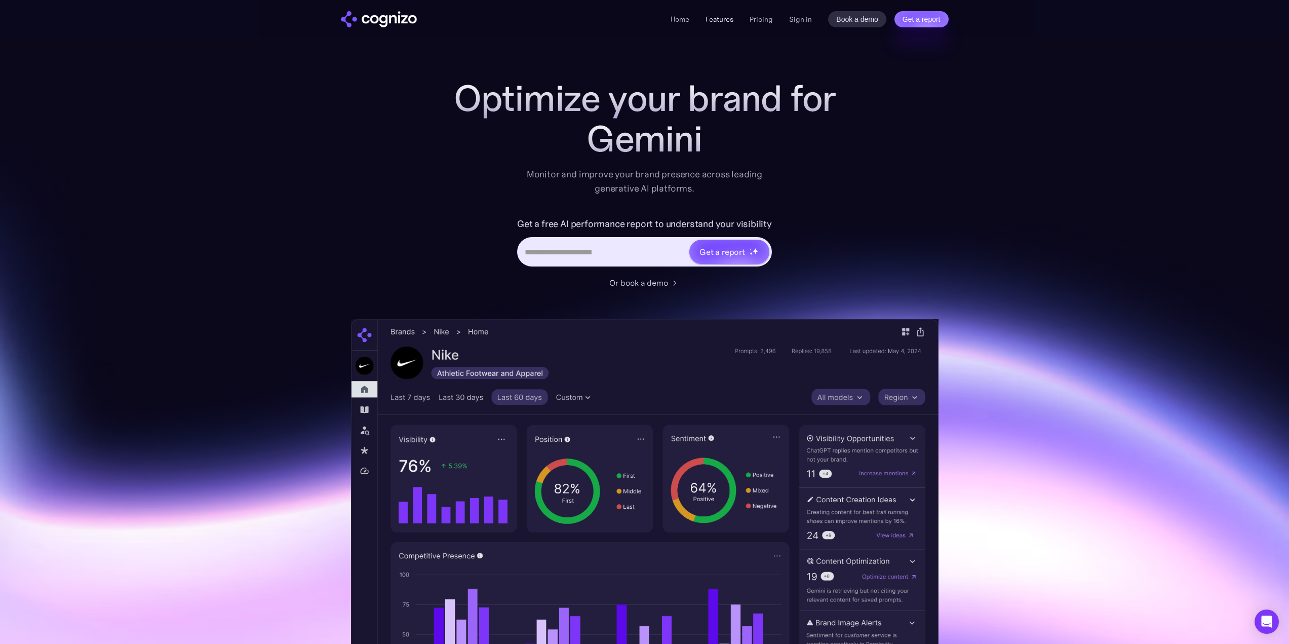
click at [713, 22] on link "Features" at bounding box center [719, 19] width 28 height 9
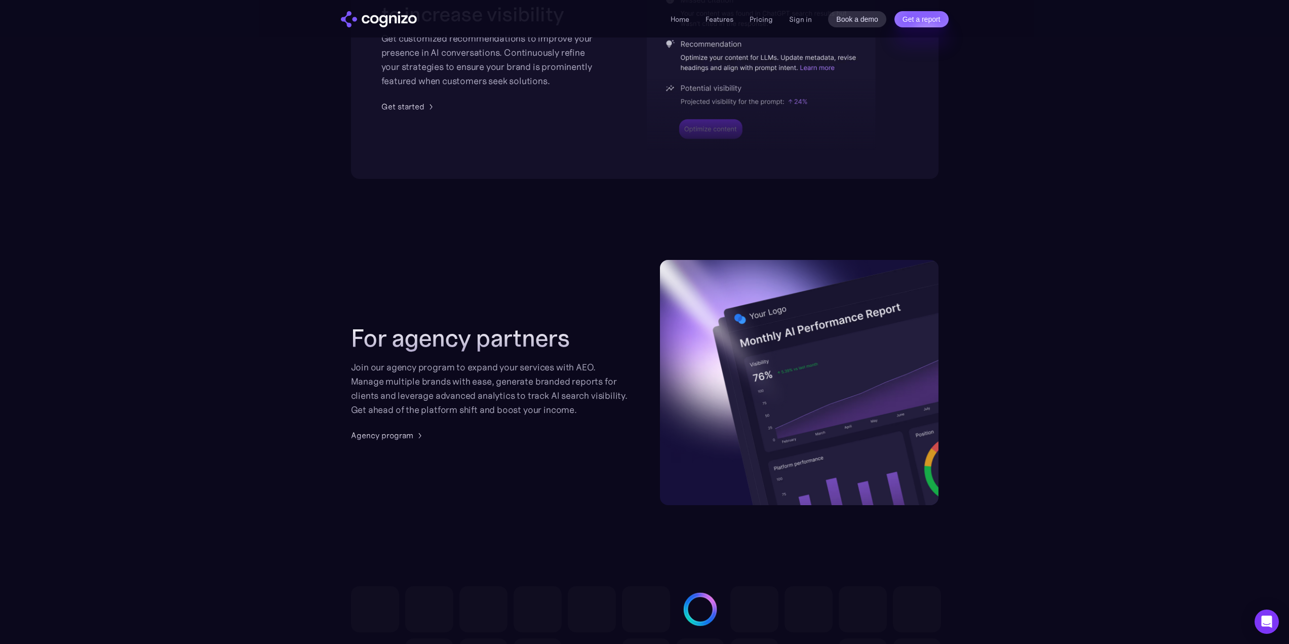
scroll to position [1578, 0]
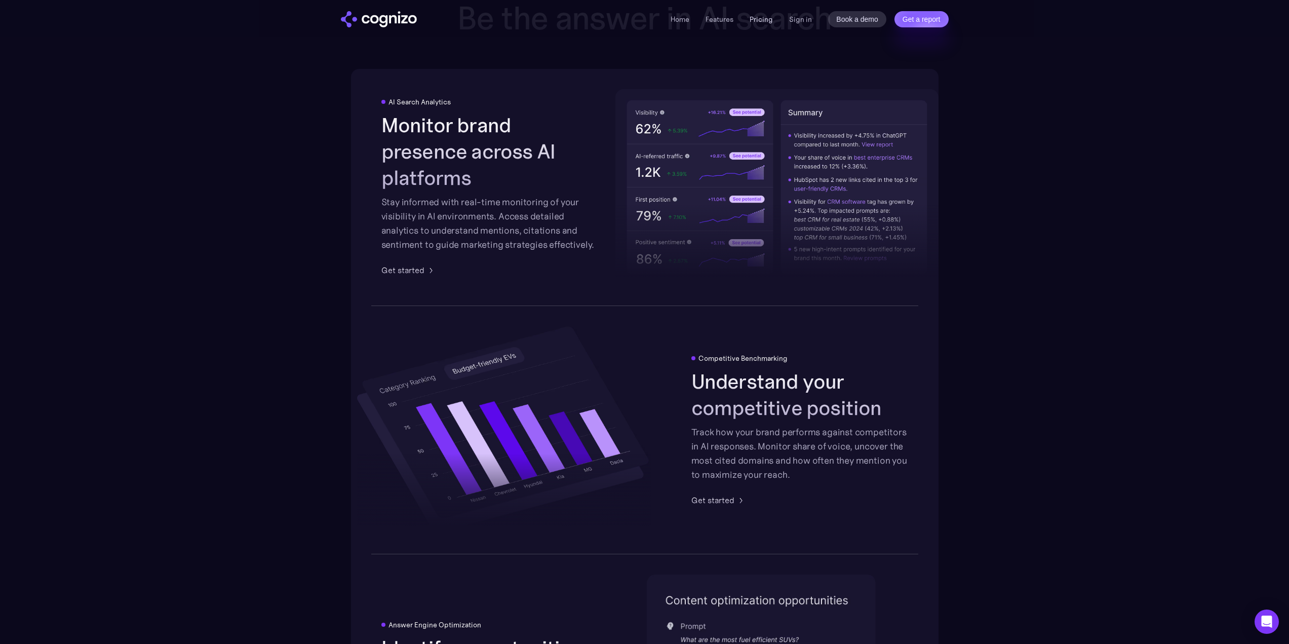
click at [771, 18] on link "Pricing" at bounding box center [760, 19] width 23 height 9
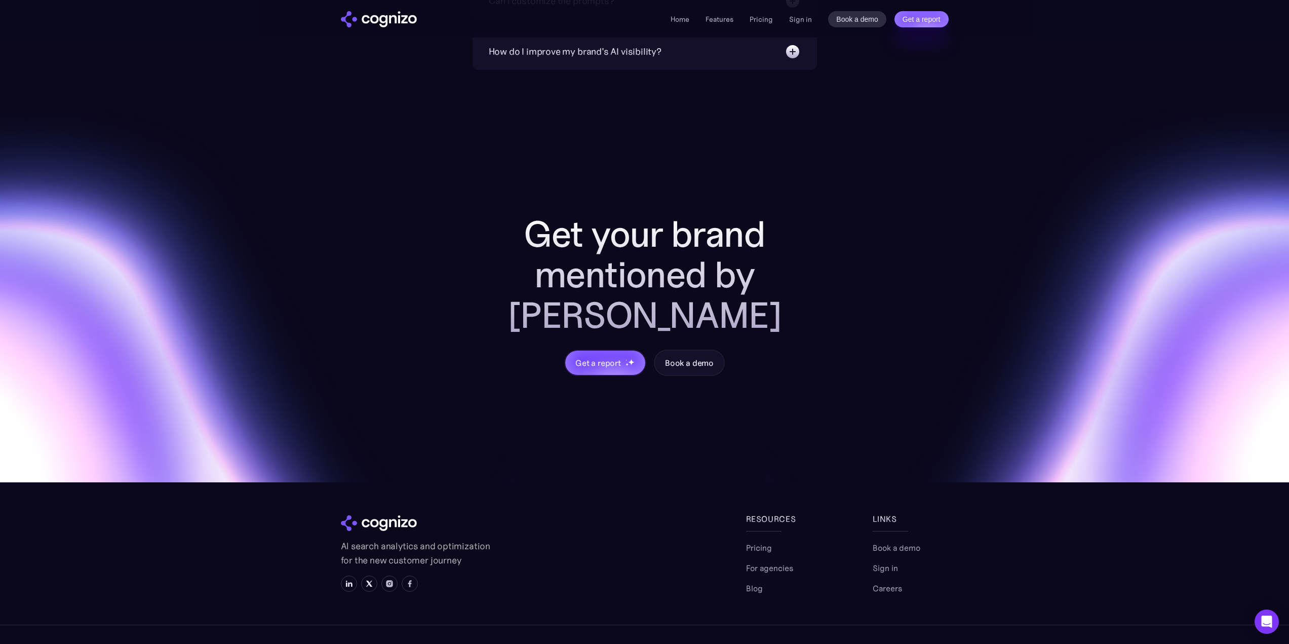
scroll to position [2356, 0]
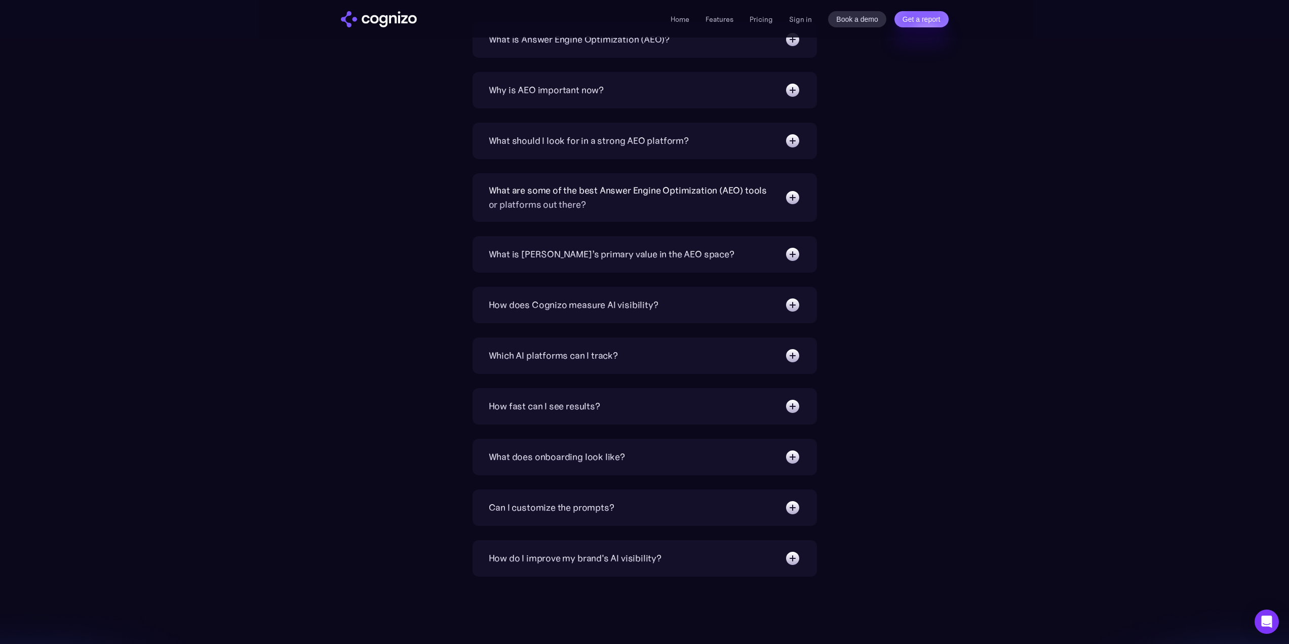
click at [595, 355] on div "Which AI platforms can I track?" at bounding box center [553, 355] width 129 height 14
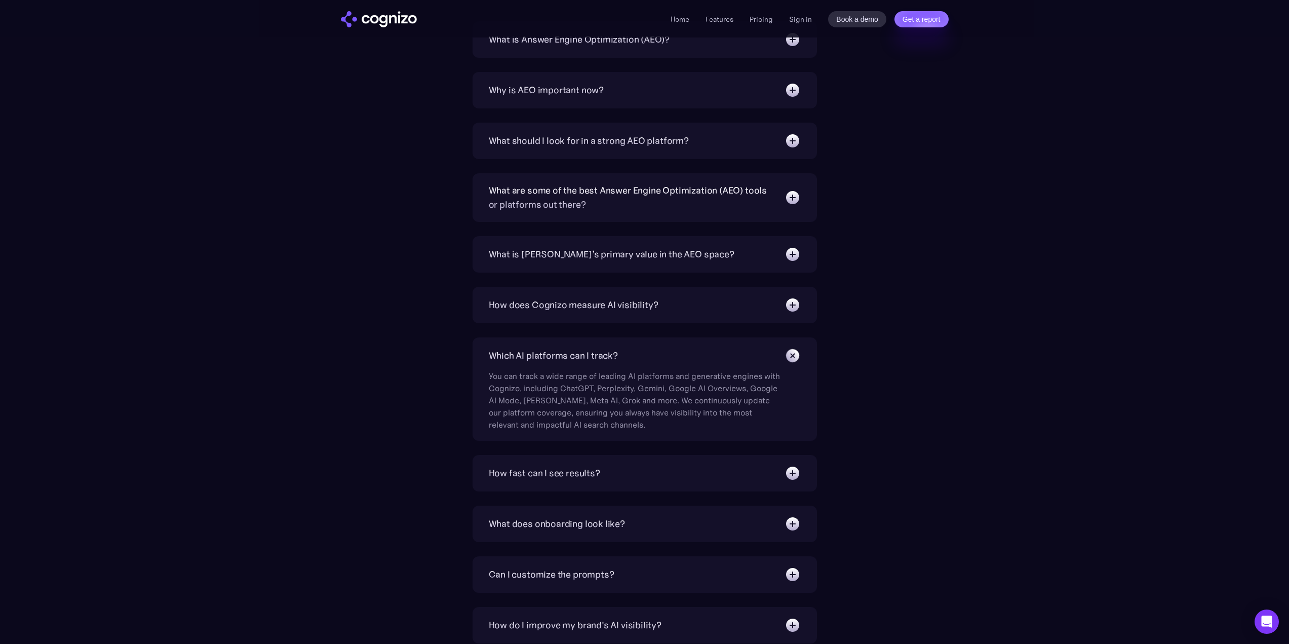
click at [632, 302] on div "How does Cognizo measure AI visibility?" at bounding box center [574, 305] width 170 height 14
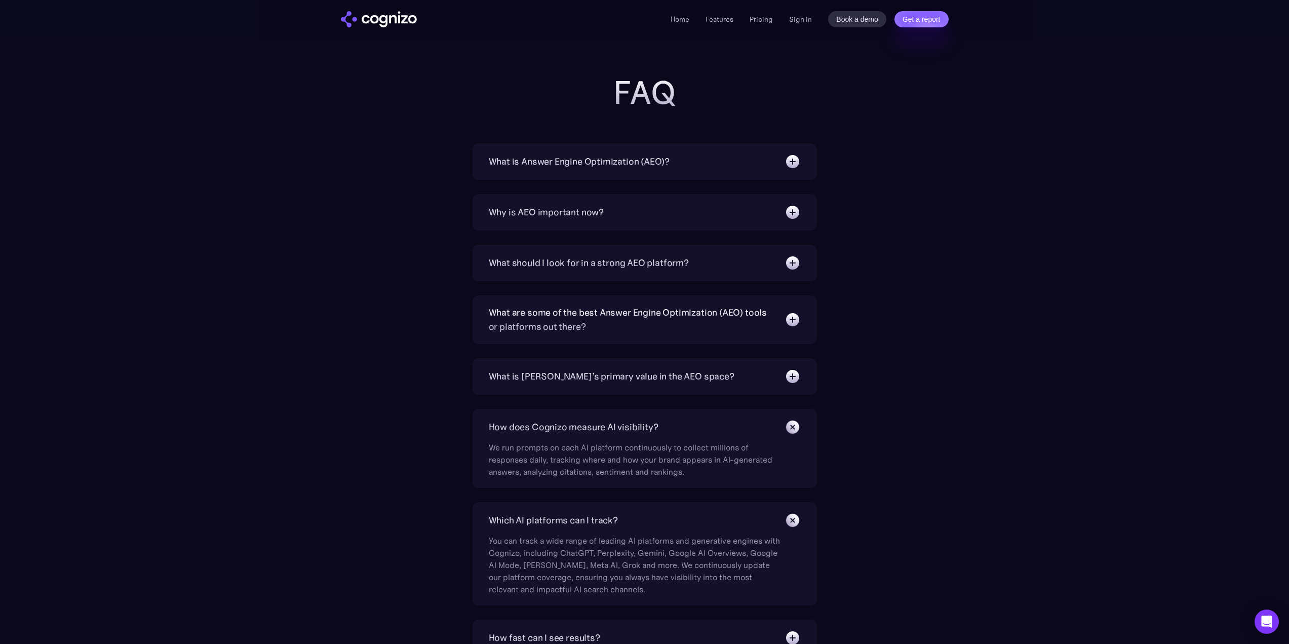
scroll to position [2153, 0]
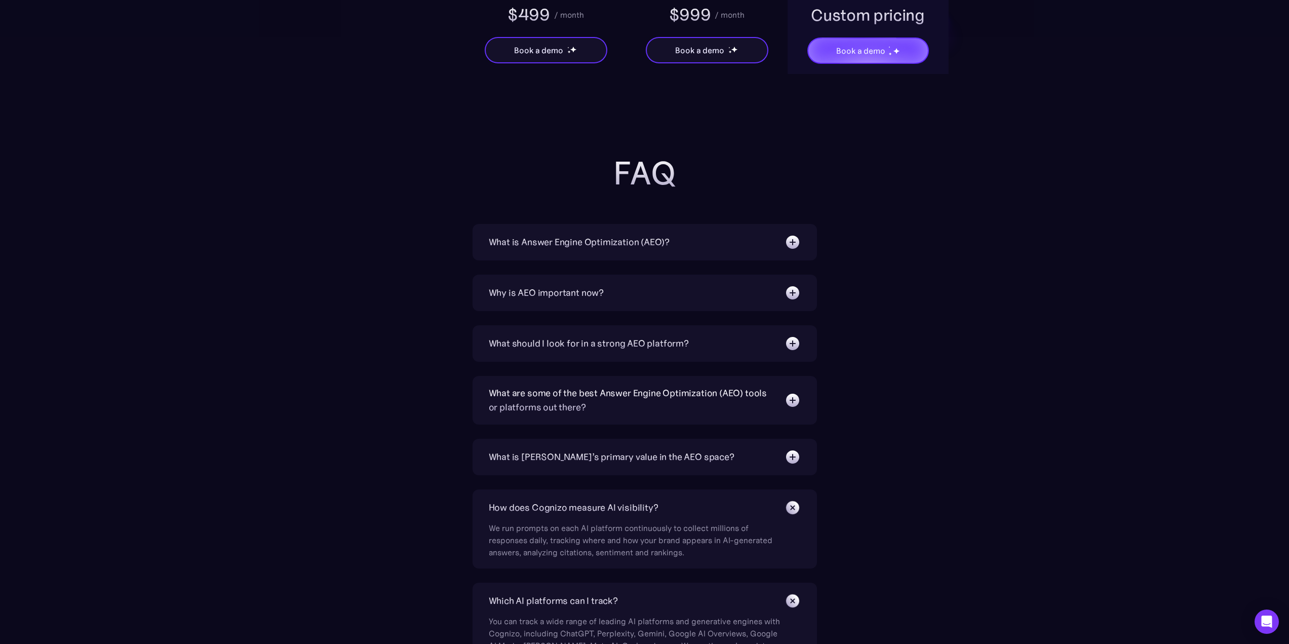
click at [566, 294] on div "Why is AEO important now?" at bounding box center [546, 293] width 115 height 14
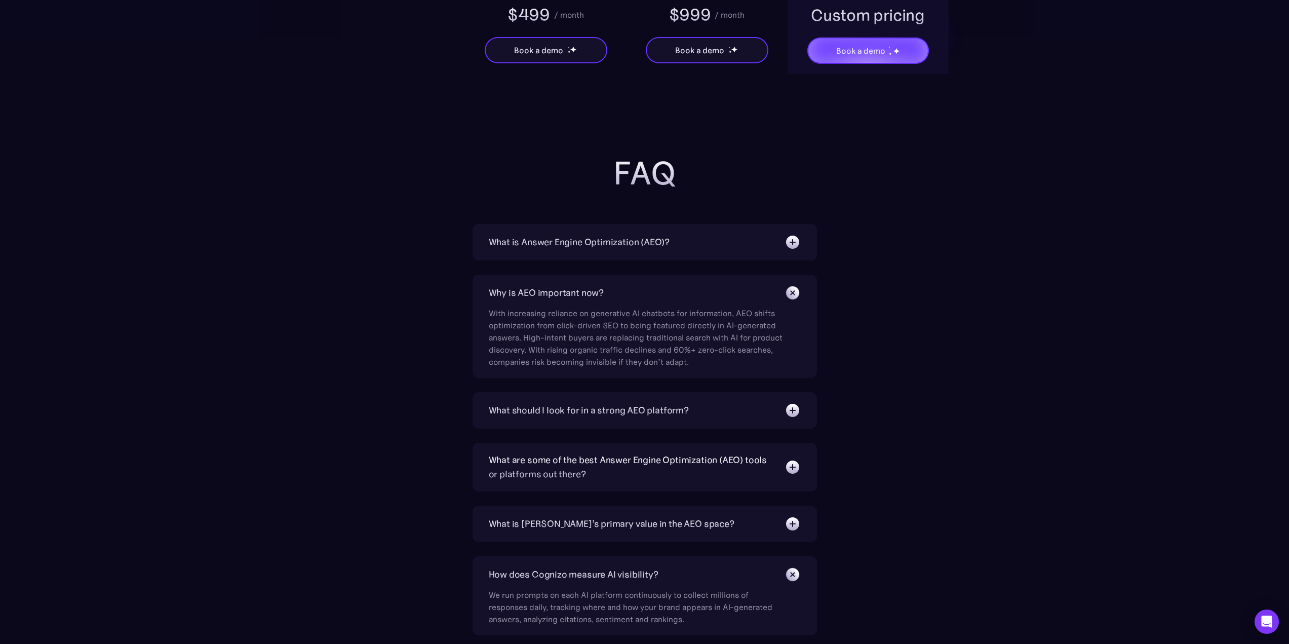
click at [603, 406] on div "What should I look for in a strong AEO platform?" at bounding box center [589, 410] width 200 height 14
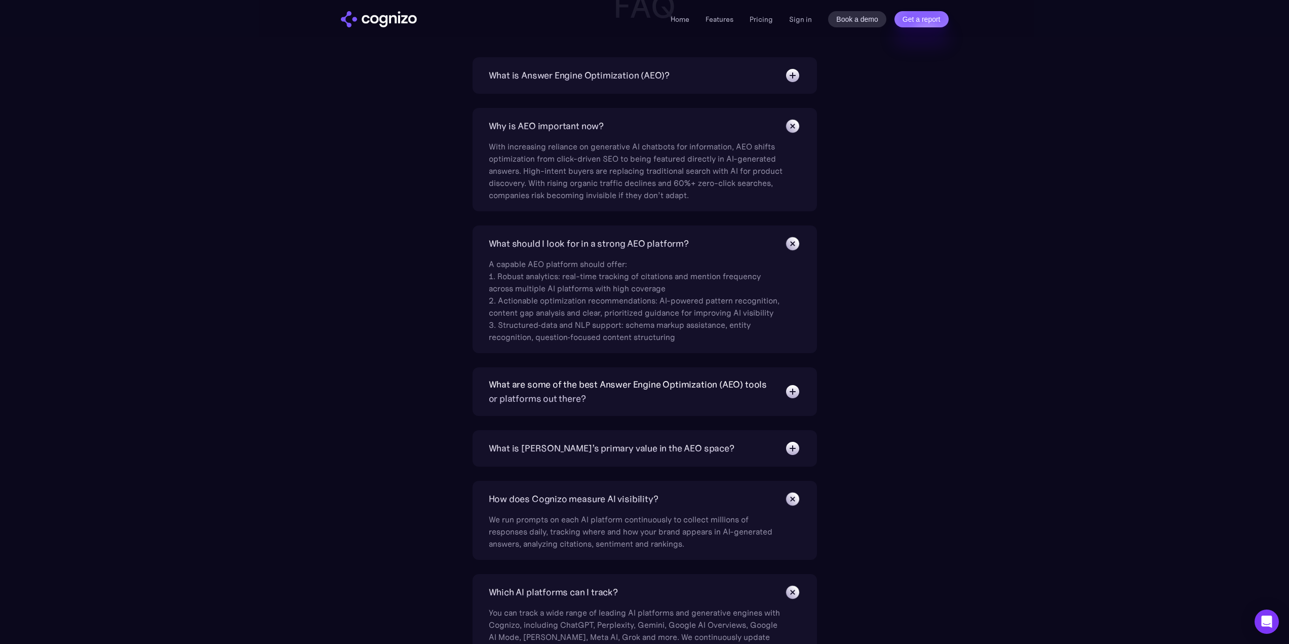
scroll to position [2356, 0]
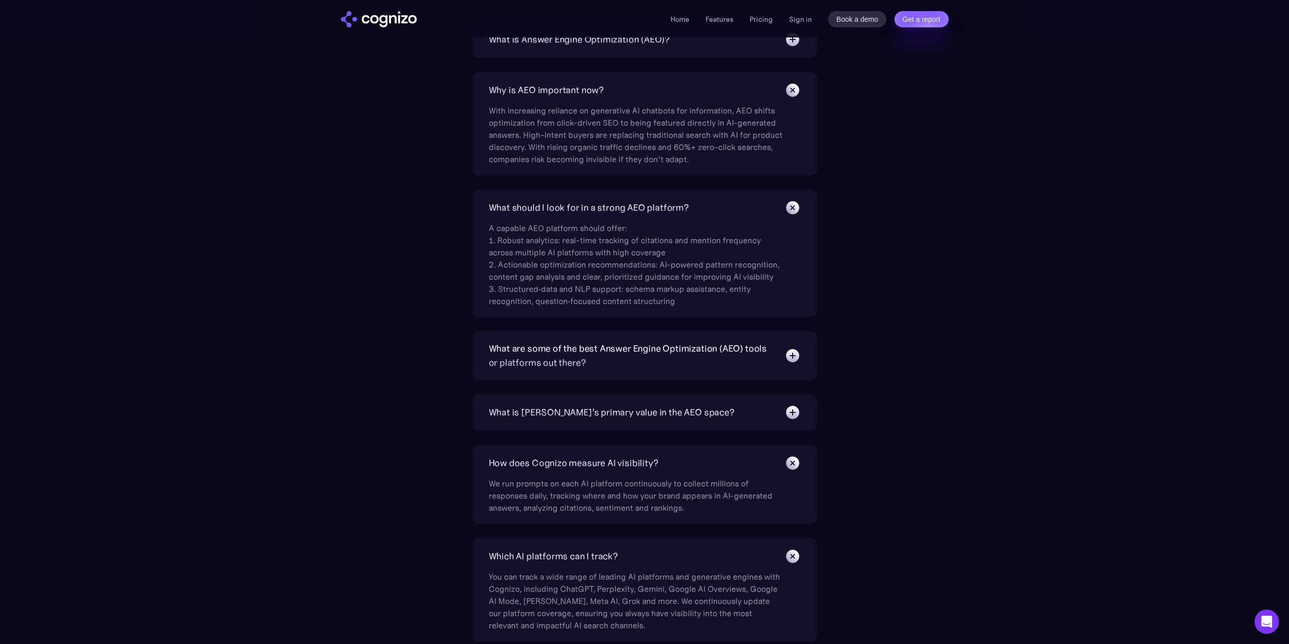
click at [646, 348] on div "What are some of the best Answer Engine Optimization (AEO) tools or platforms o…" at bounding box center [632, 355] width 286 height 28
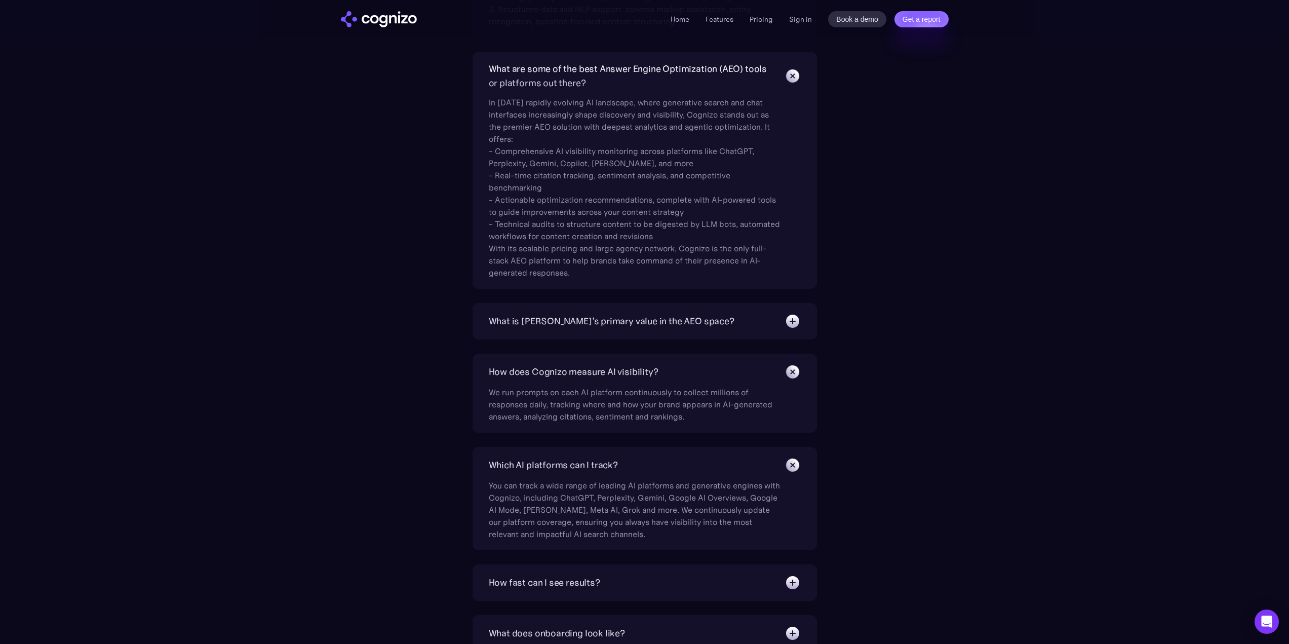
scroll to position [2659, 0]
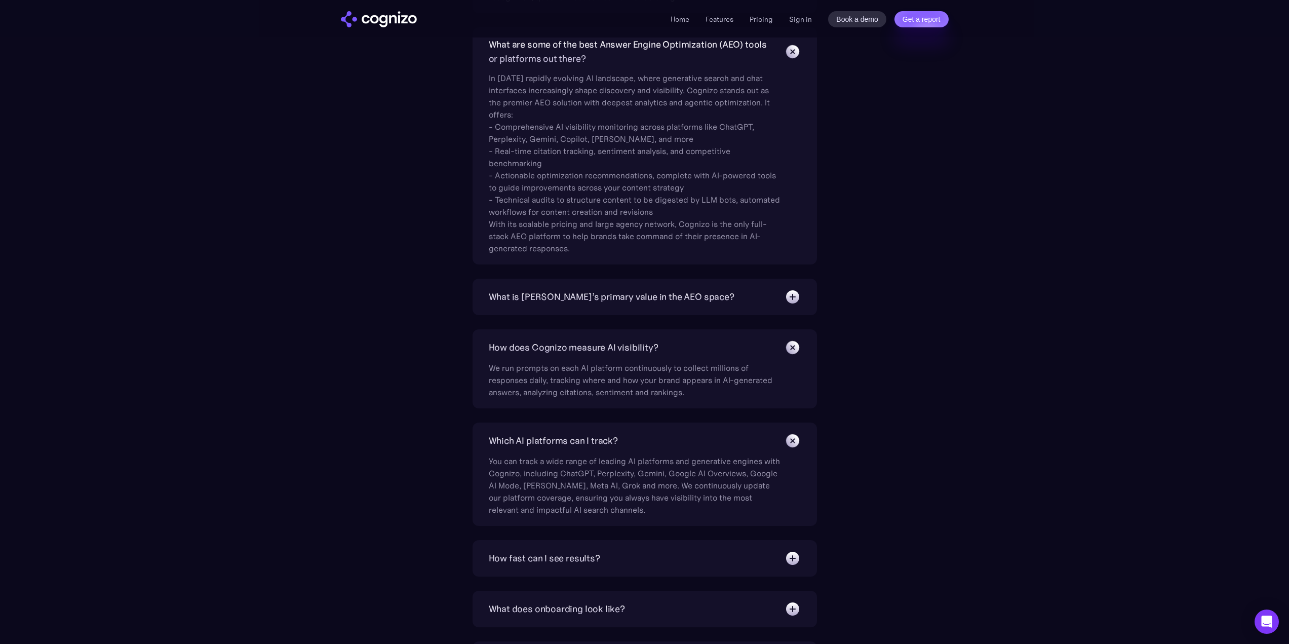
click at [660, 298] on div "What is [PERSON_NAME]’s primary value in the AEO space?" at bounding box center [612, 297] width 246 height 14
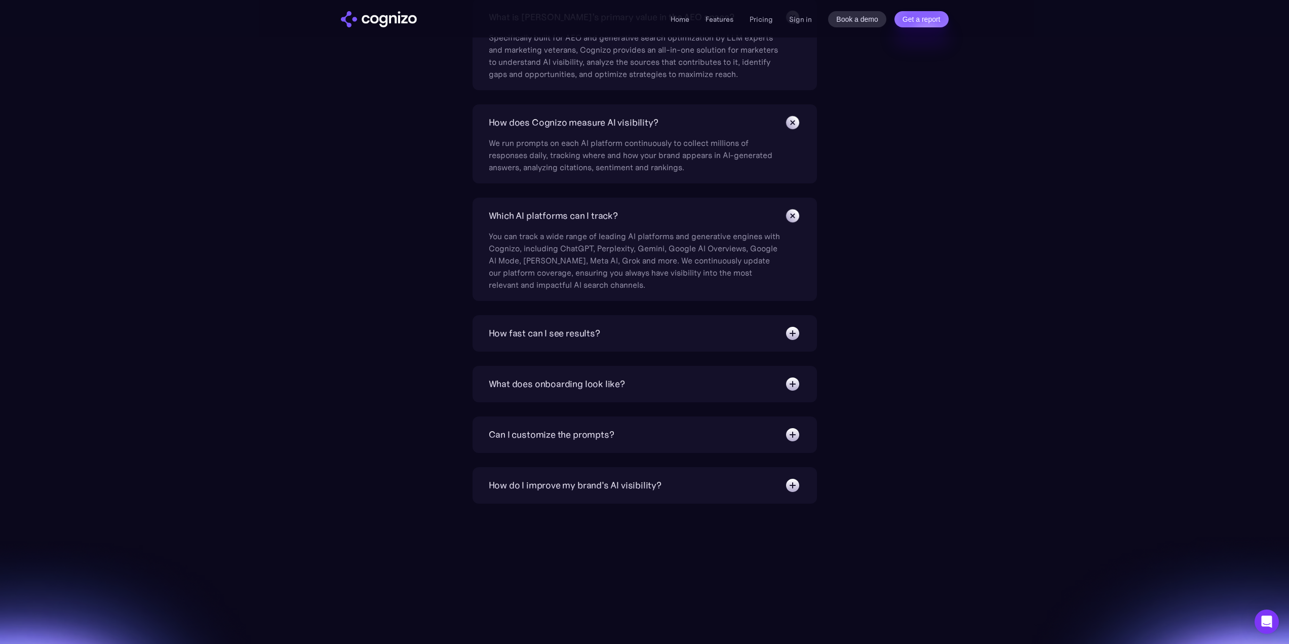
scroll to position [2963, 0]
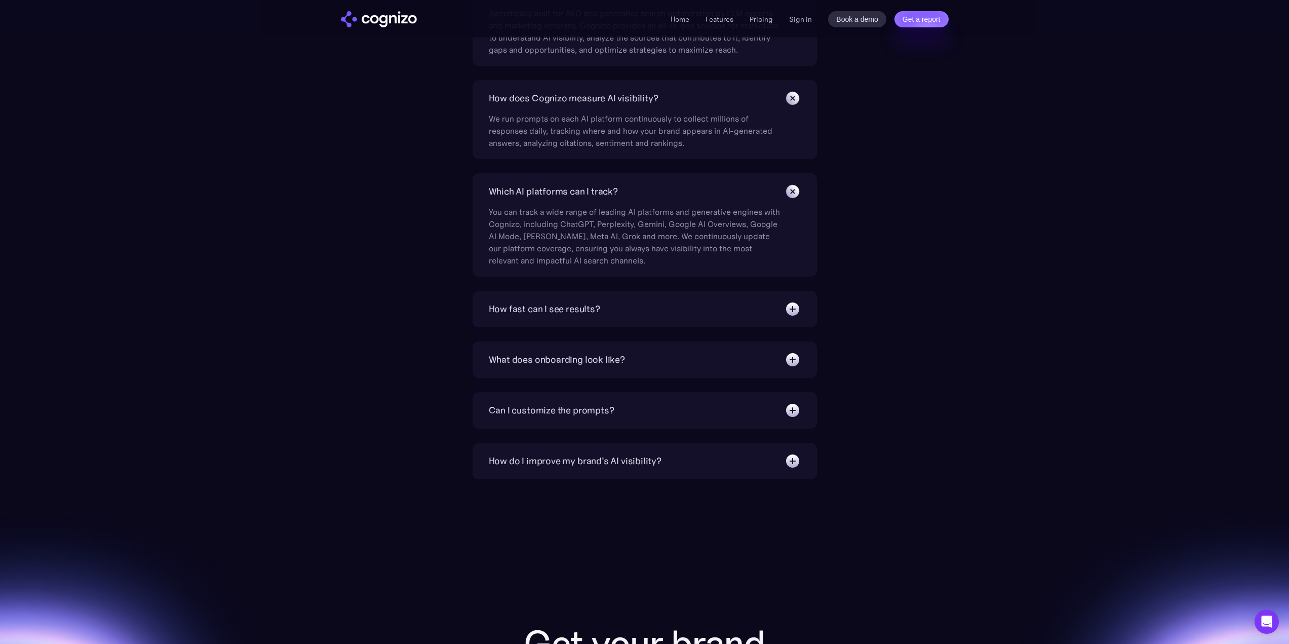
click at [561, 311] on div "How fast can I see results?" at bounding box center [544, 309] width 111 height 14
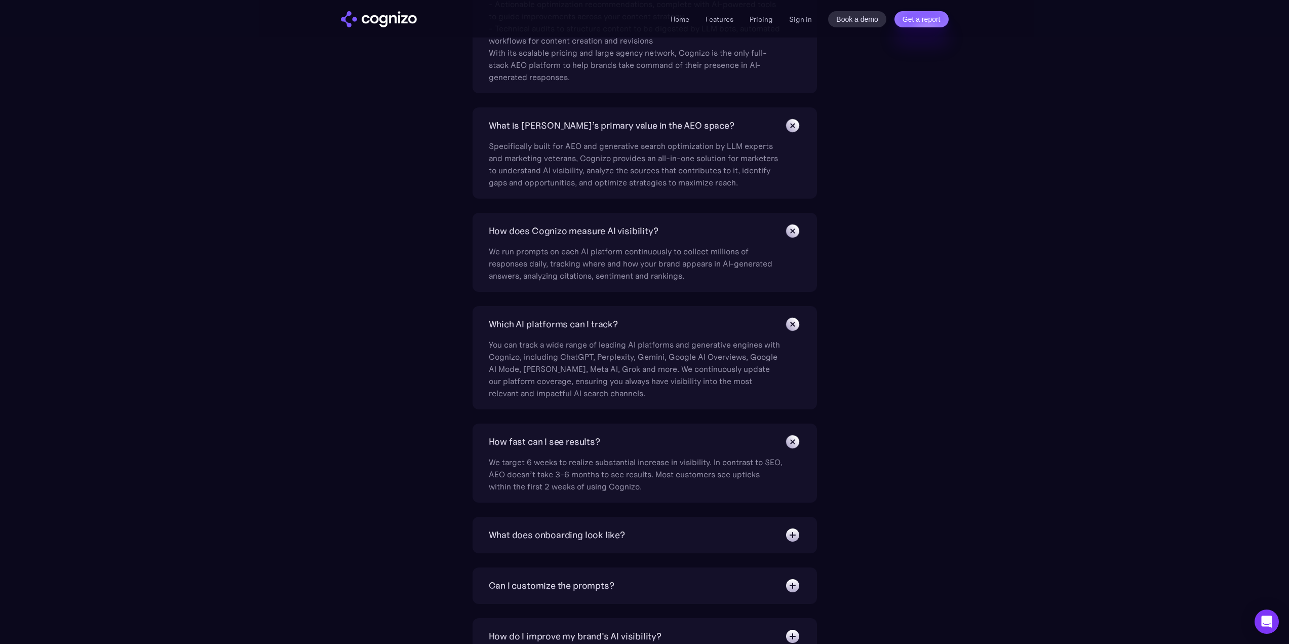
scroll to position [2937, 0]
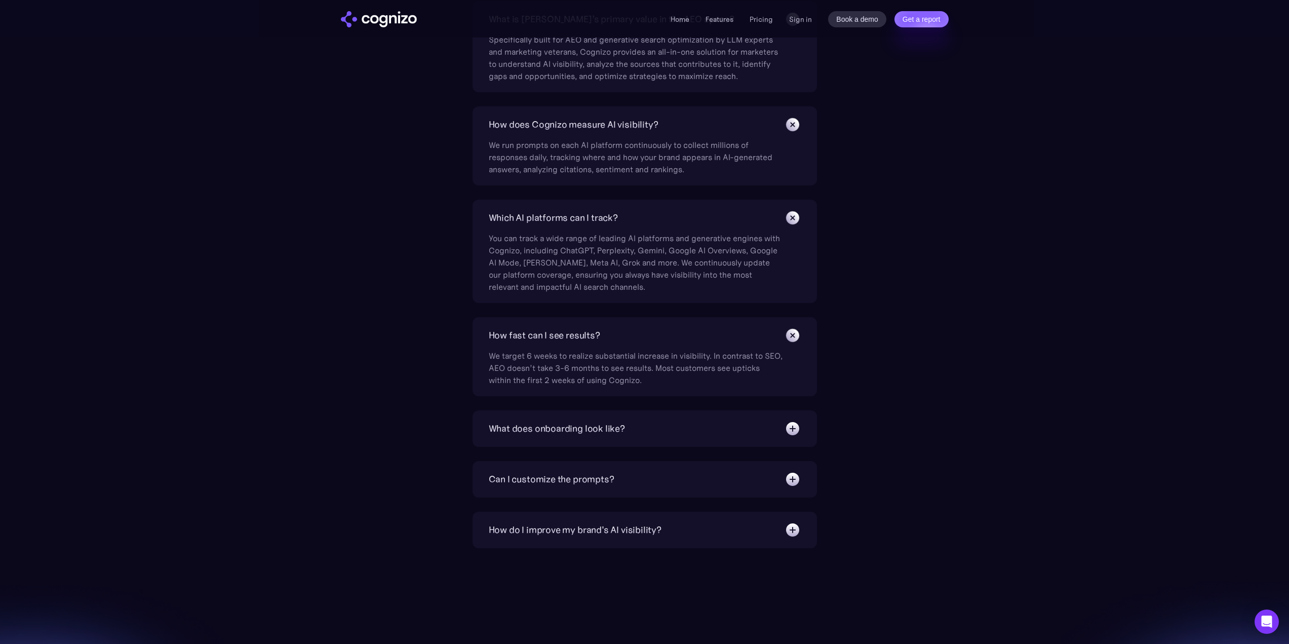
click at [799, 426] on img at bounding box center [792, 428] width 16 height 16
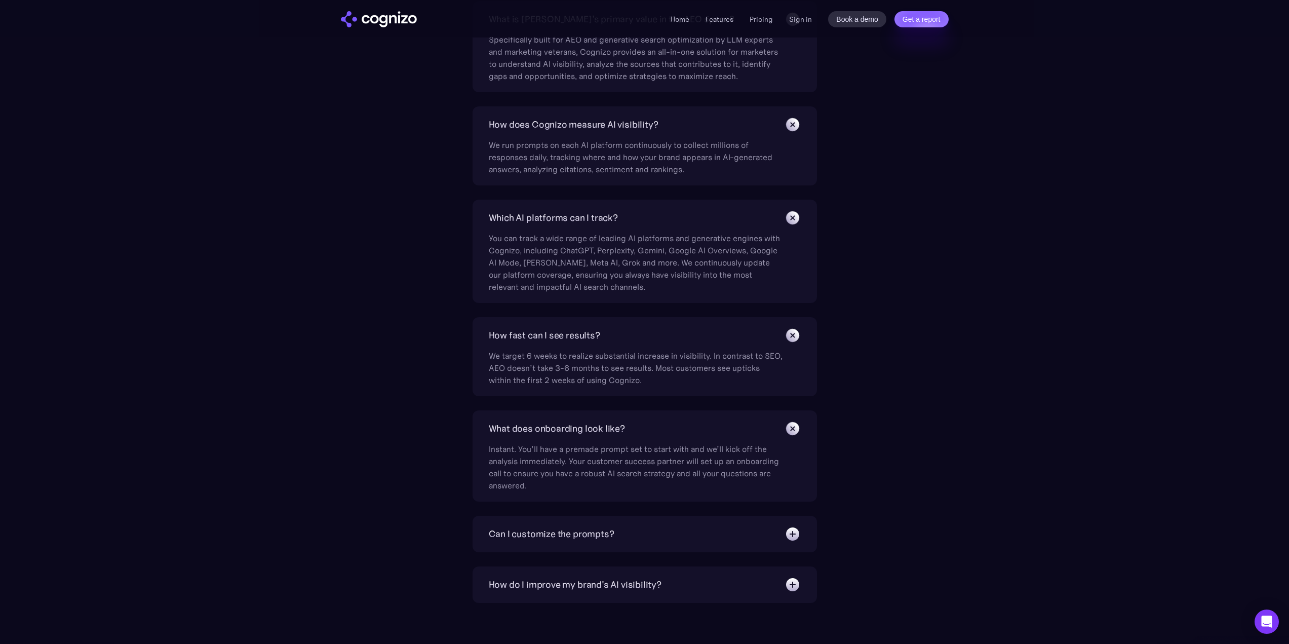
scroll to position [3139, 0]
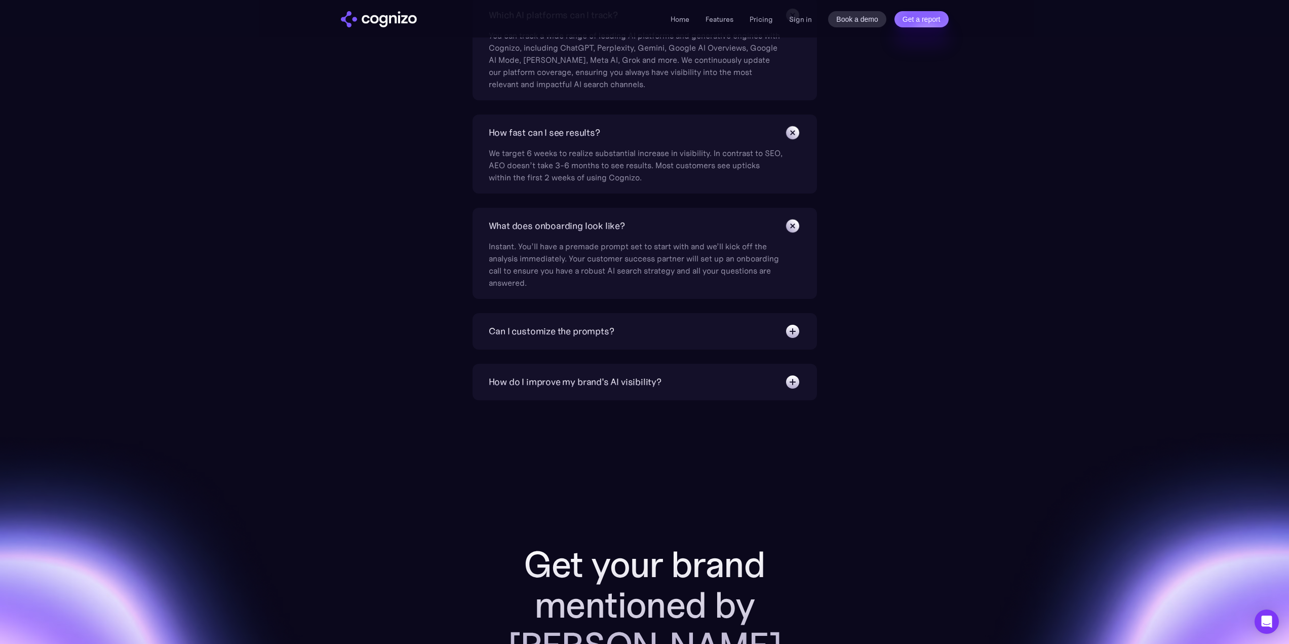
click at [796, 328] on img at bounding box center [792, 331] width 16 height 16
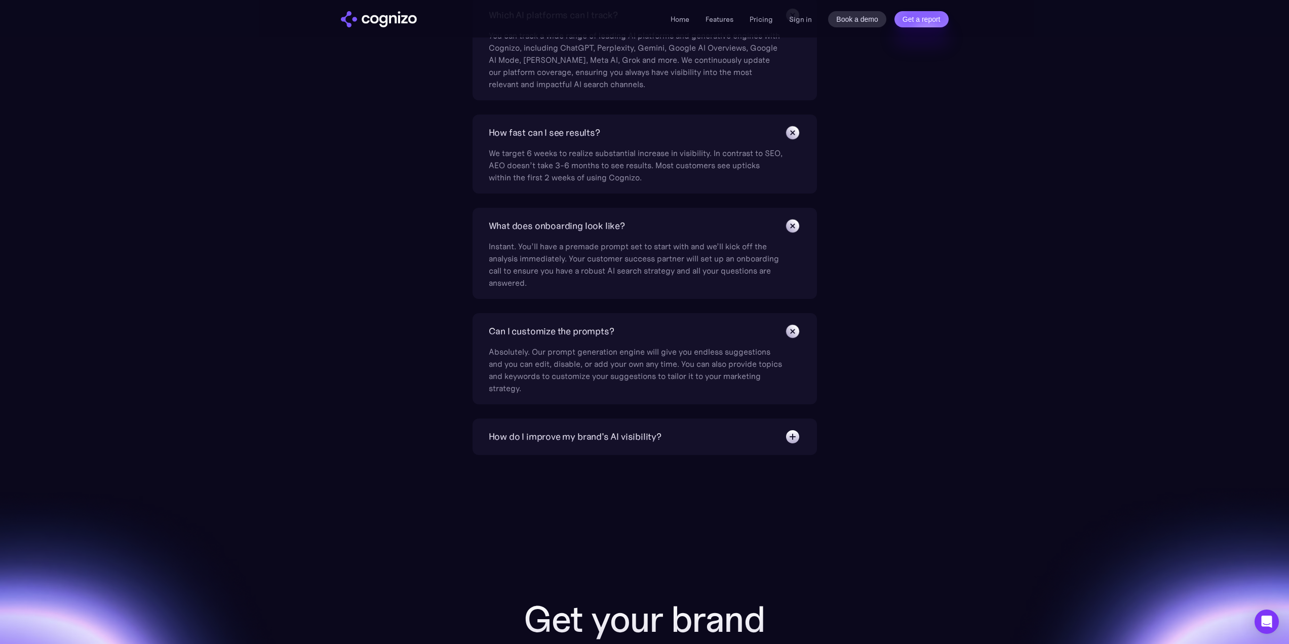
click at [800, 428] on img at bounding box center [792, 436] width 16 height 16
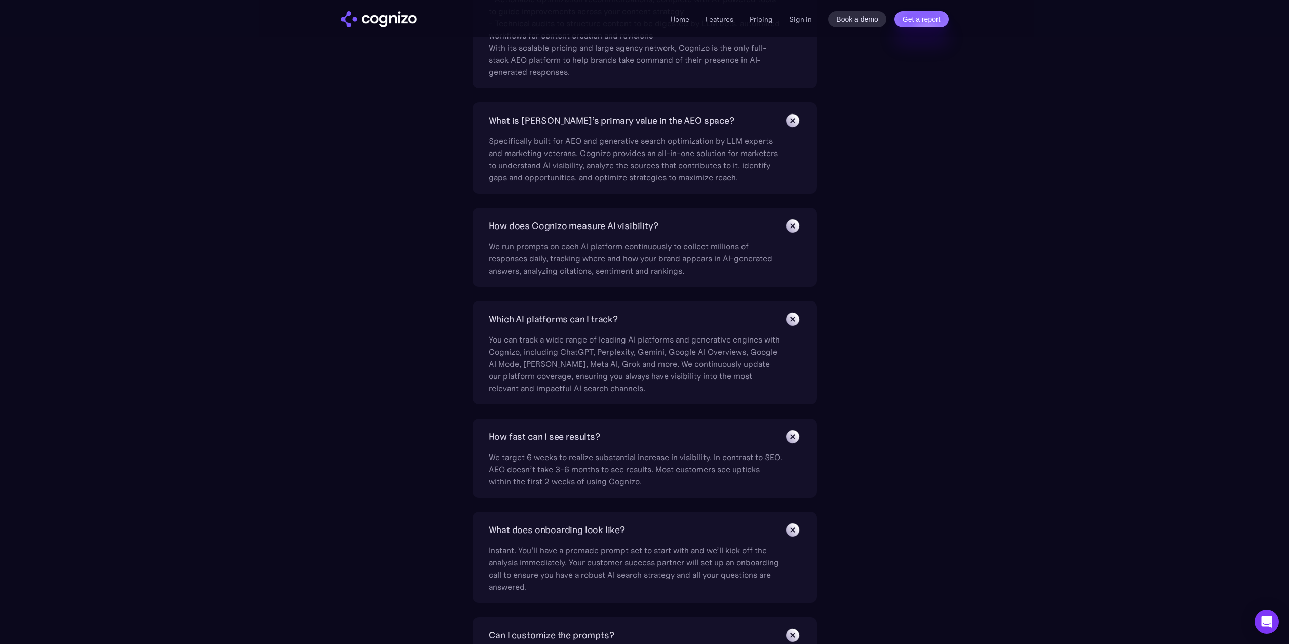
scroll to position [2734, 0]
